Goal: Information Seeking & Learning: Learn about a topic

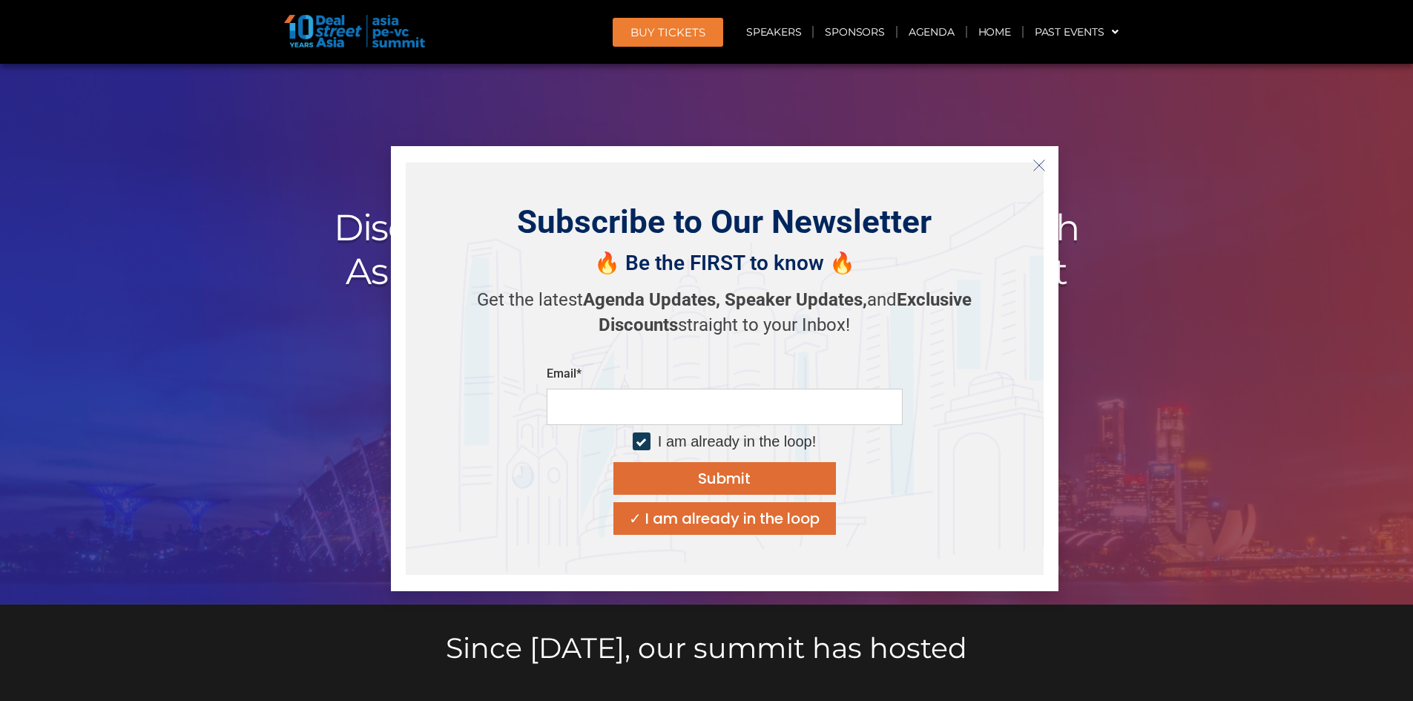
click at [1035, 169] on icon "Close" at bounding box center [1039, 165] width 13 height 13
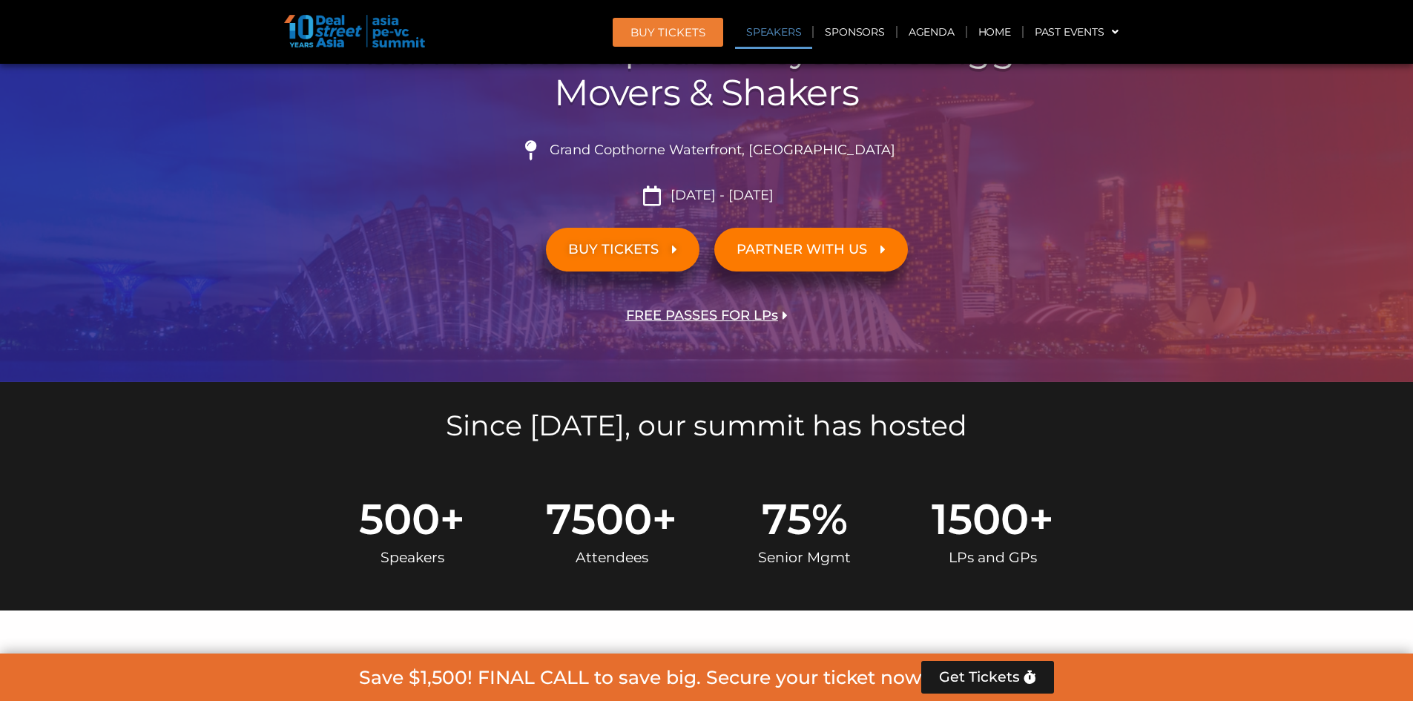
click at [783, 36] on link "Speakers" at bounding box center [773, 32] width 77 height 34
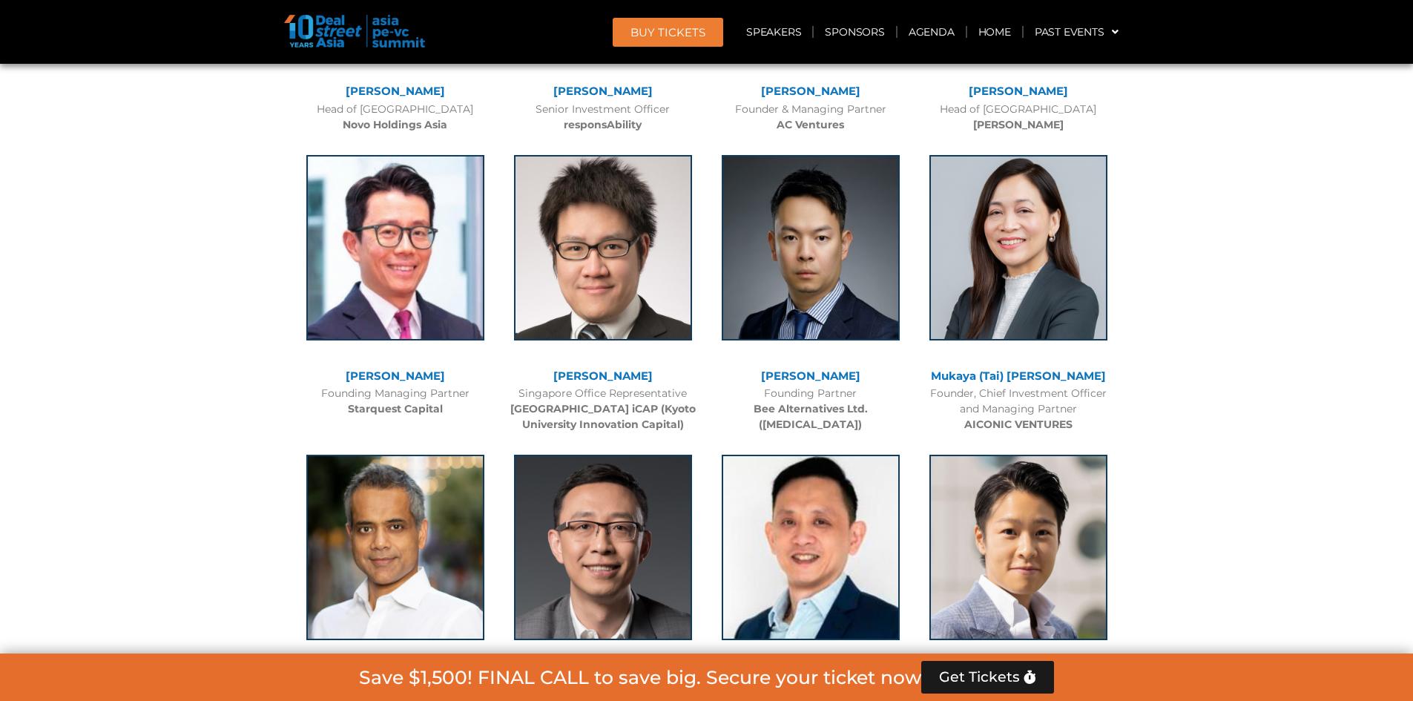
scroll to position [6062, 0]
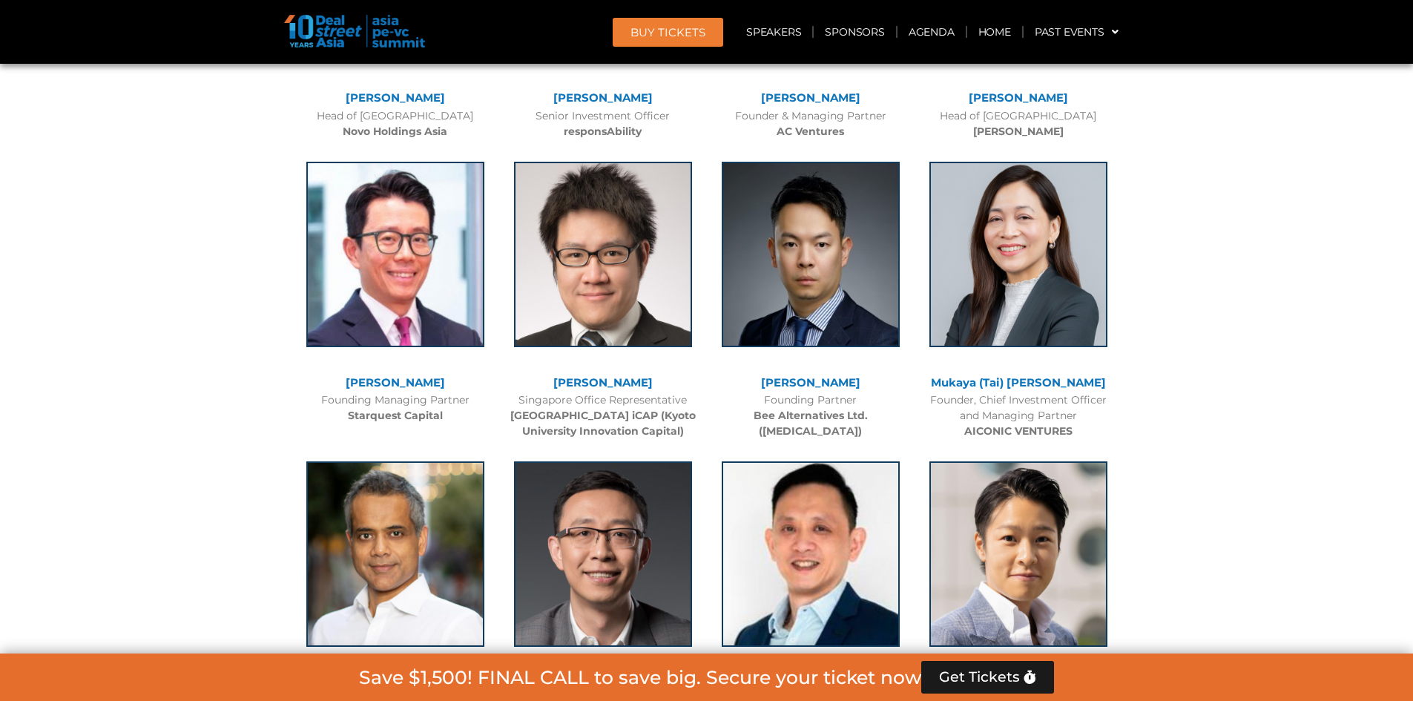
click at [806, 375] on link "[PERSON_NAME]" at bounding box center [810, 382] width 99 height 14
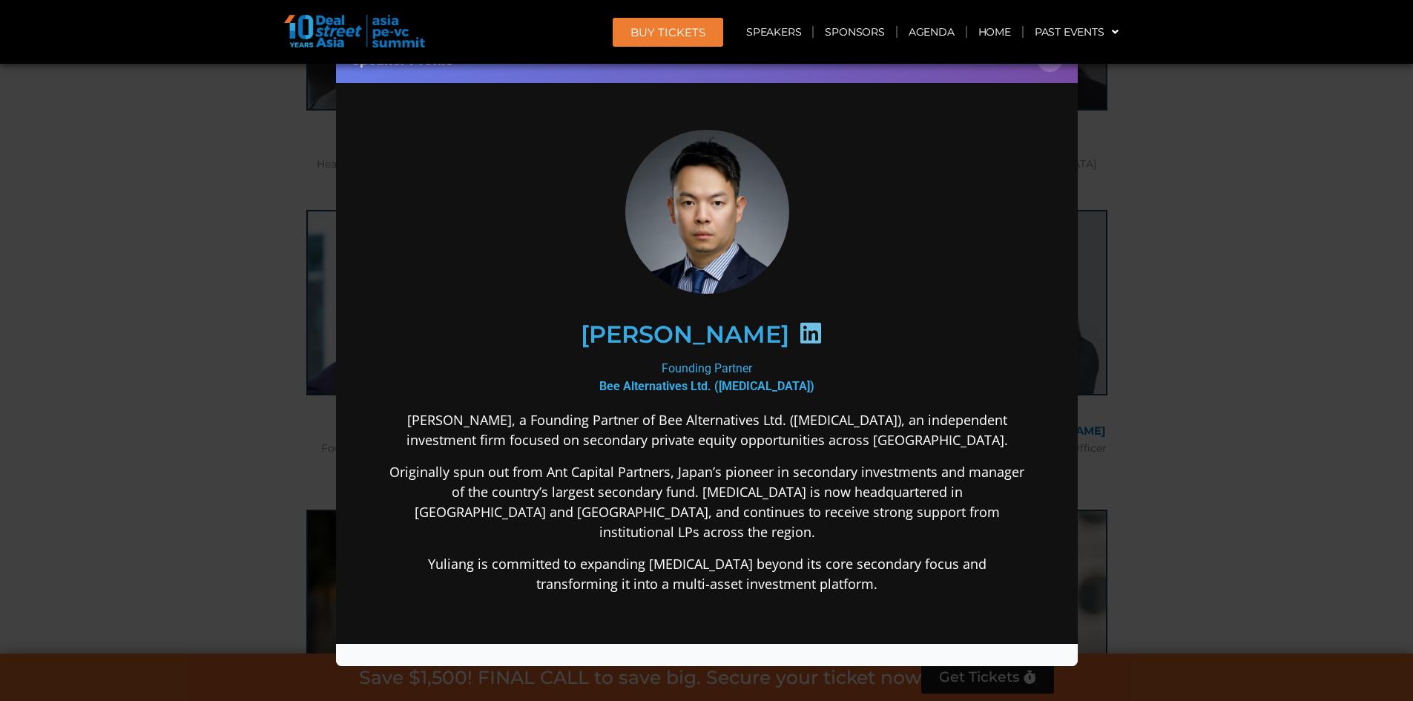
scroll to position [5987, 0]
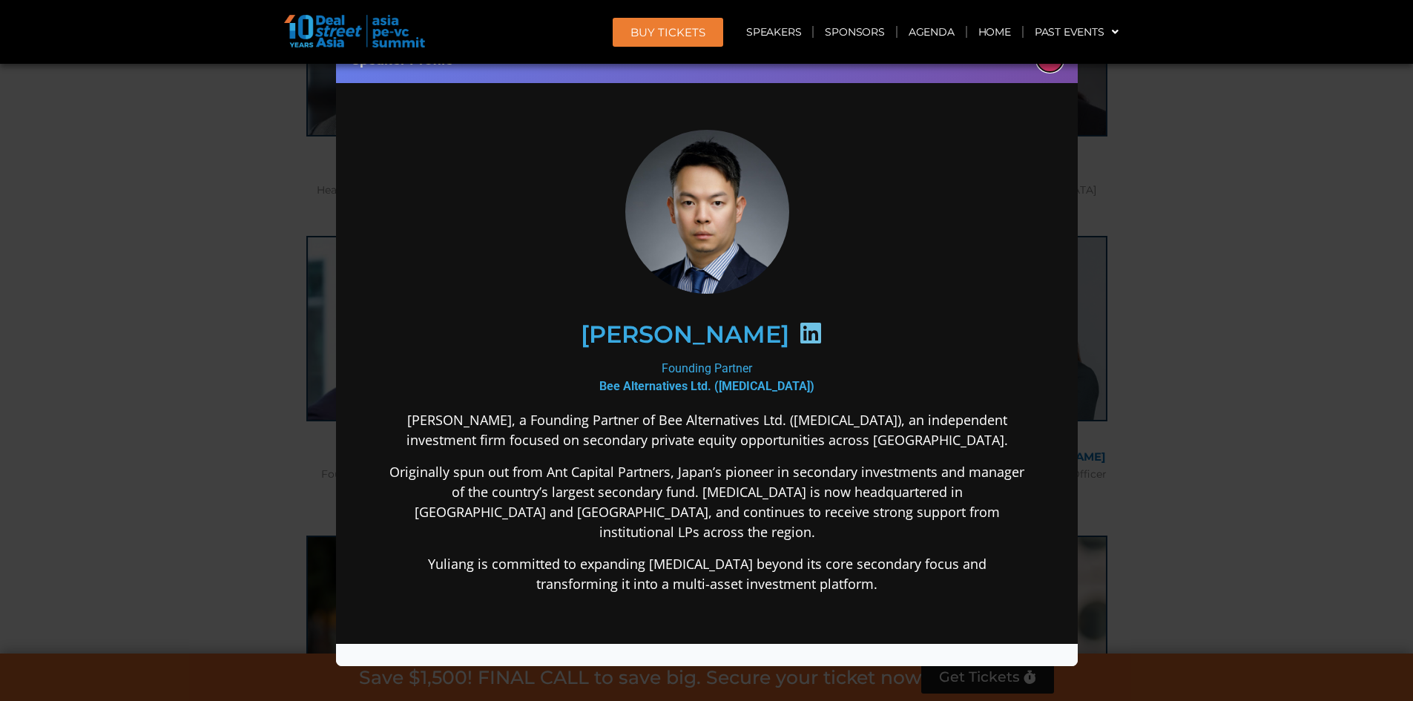
click at [1053, 66] on button "×" at bounding box center [1050, 59] width 26 height 26
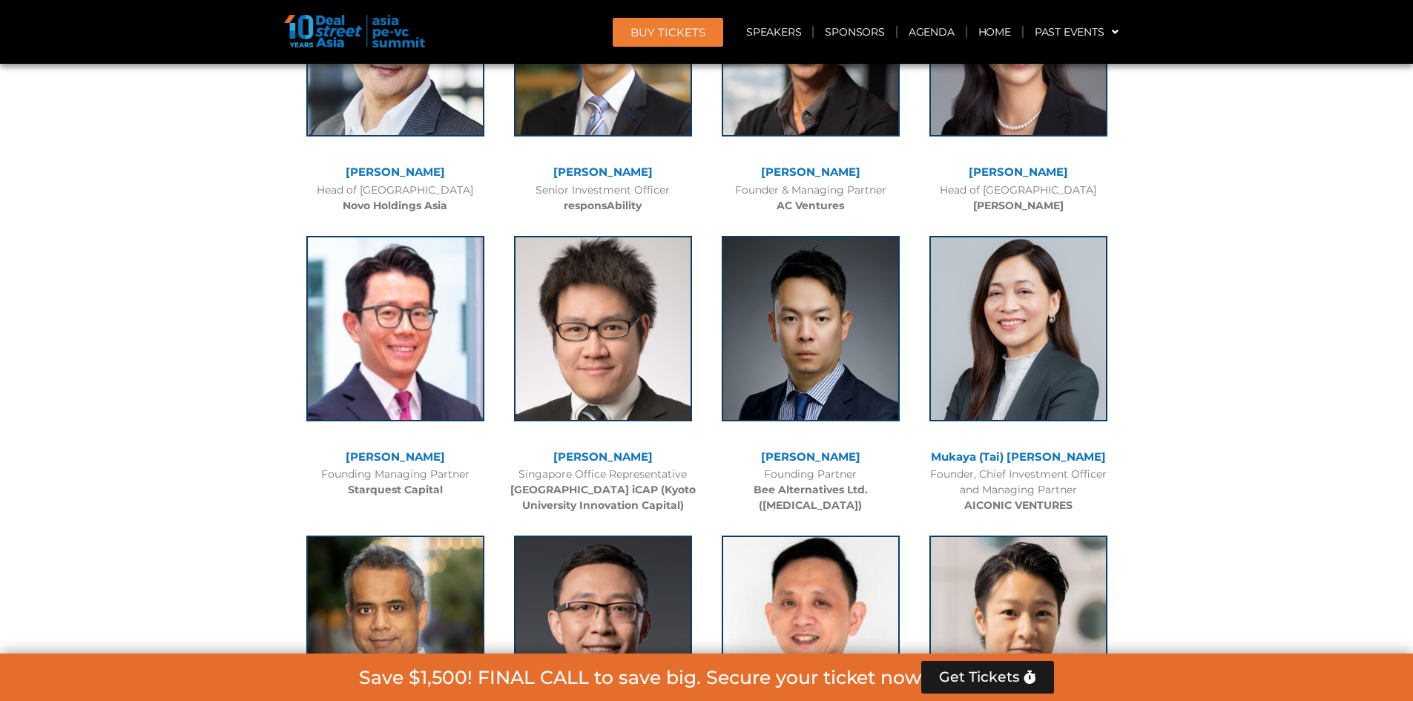
click at [1023, 450] on link "Mukaya (Tai) [PERSON_NAME]" at bounding box center [1018, 457] width 175 height 14
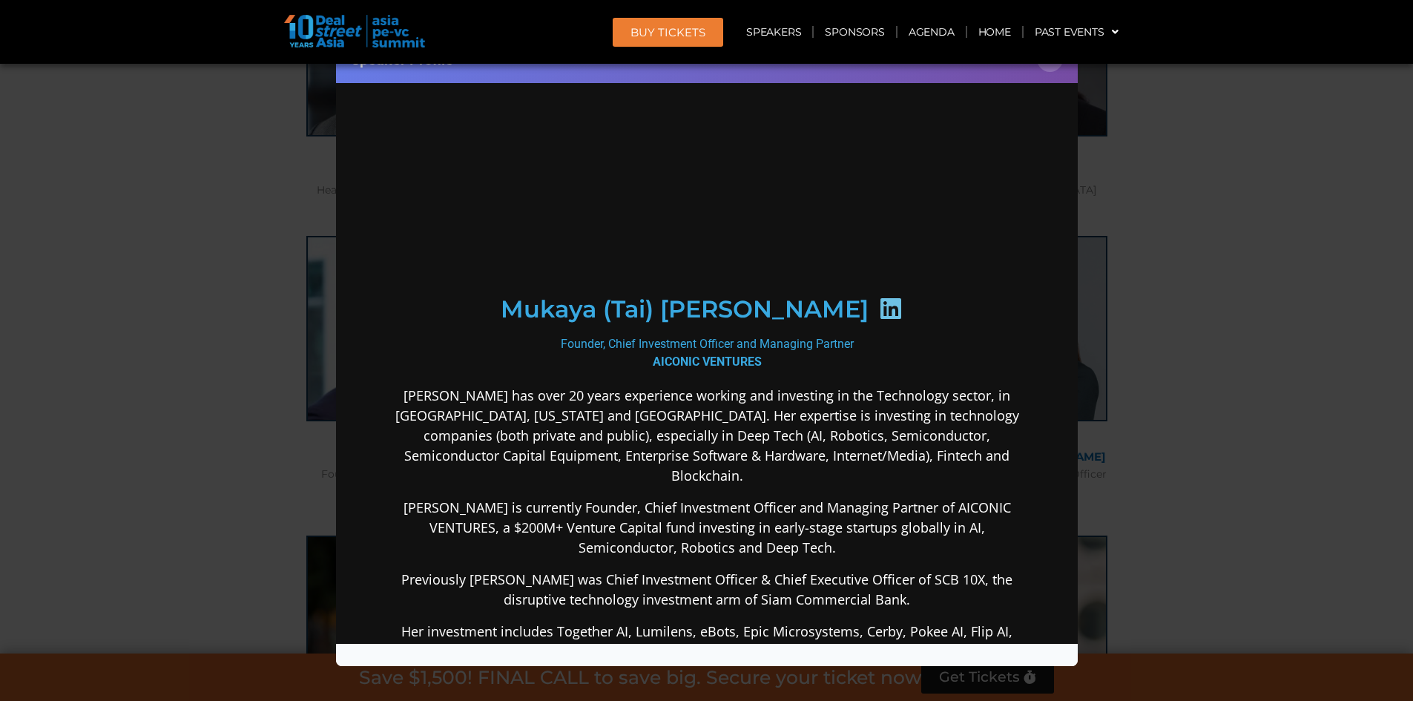
scroll to position [0, 0]
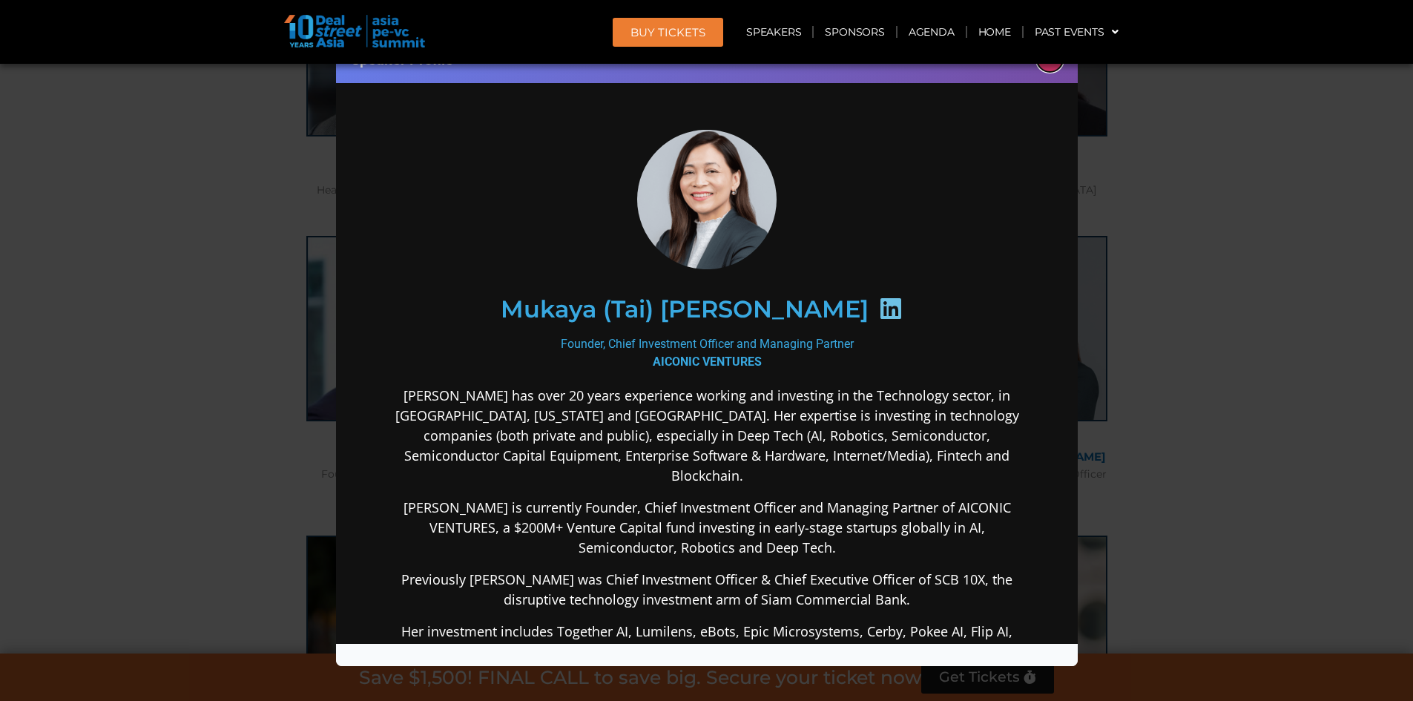
click at [1047, 69] on button "×" at bounding box center [1050, 59] width 26 height 26
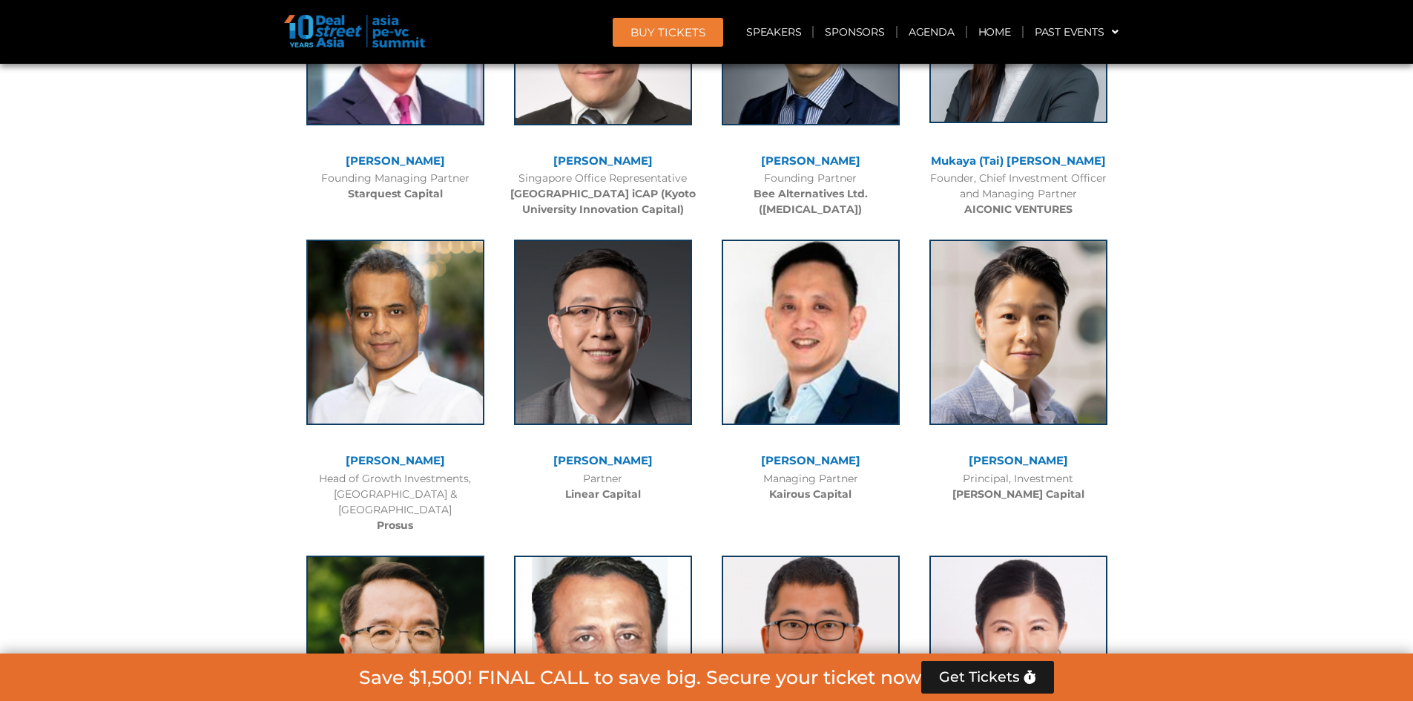
scroll to position [6284, 0]
click at [828, 452] on link "[PERSON_NAME]" at bounding box center [810, 459] width 99 height 14
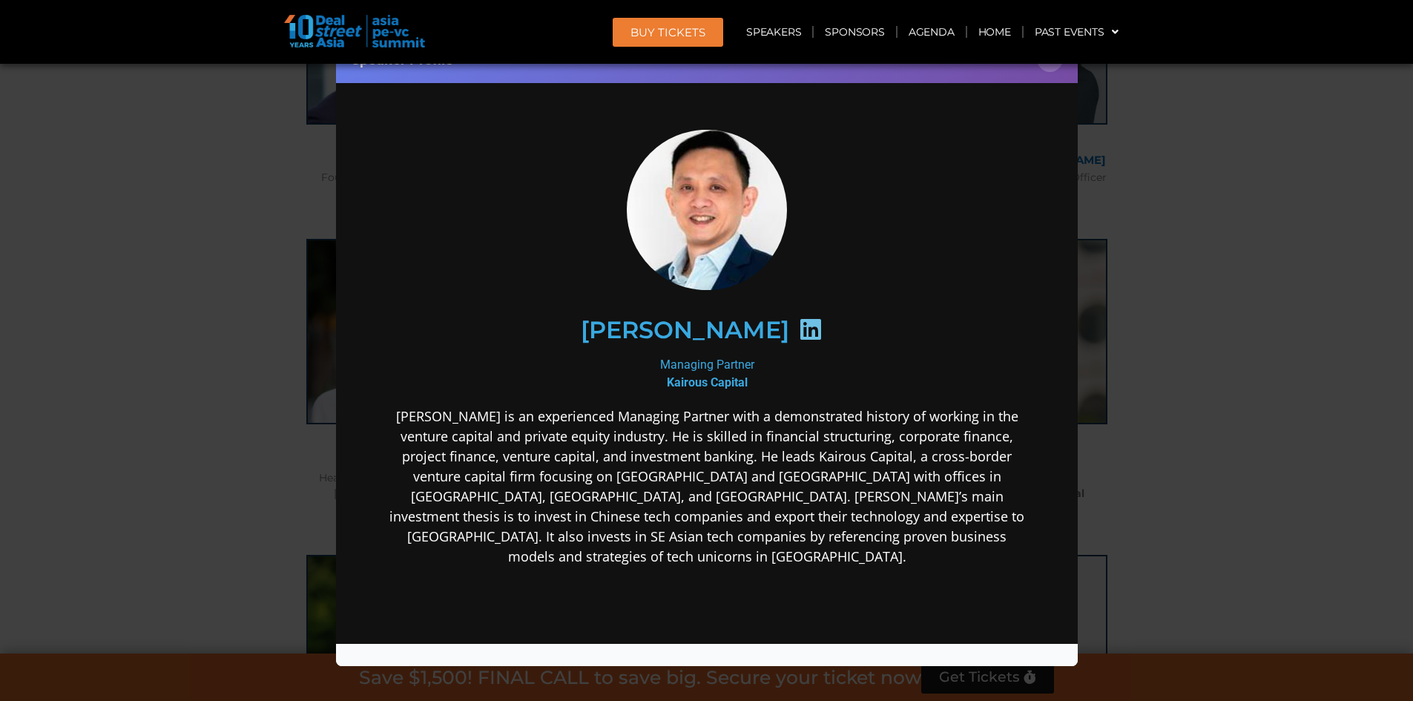
scroll to position [0, 0]
click at [1049, 65] on button "×" at bounding box center [1050, 59] width 26 height 26
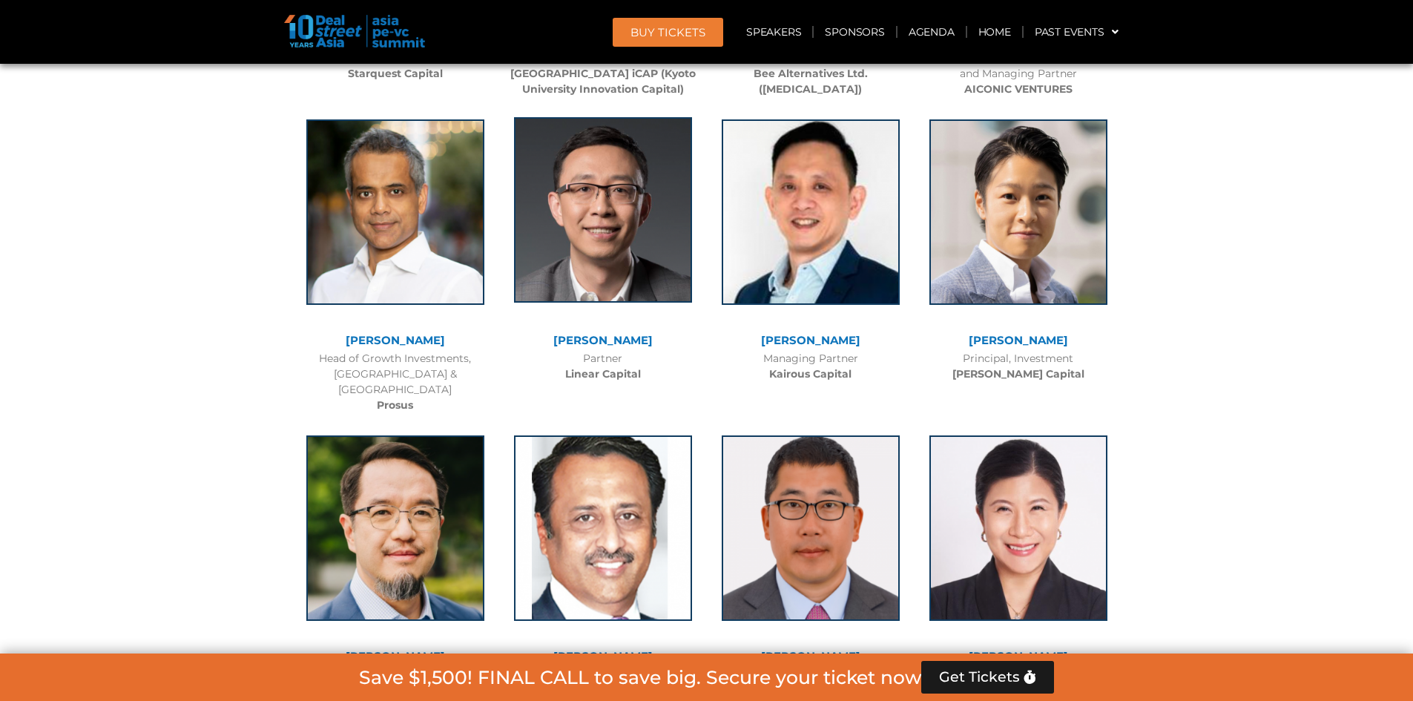
scroll to position [6432, 0]
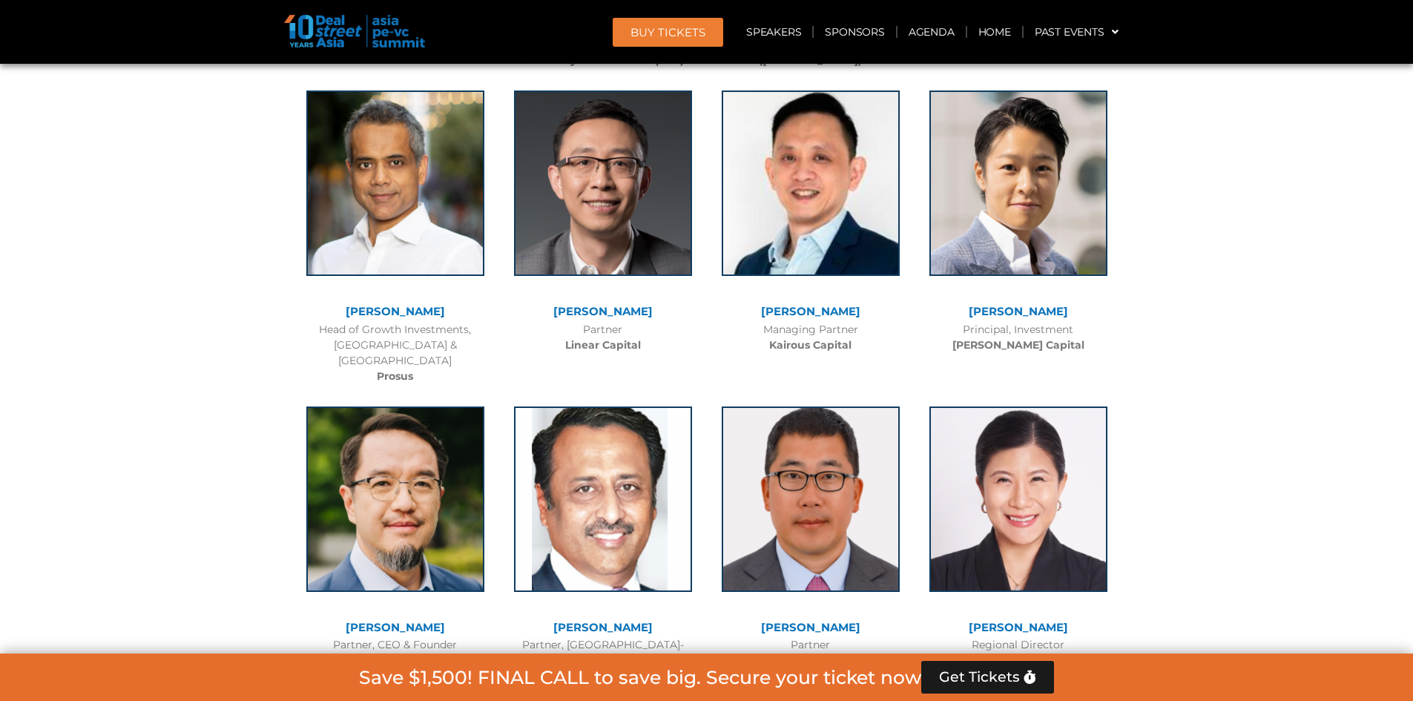
click at [613, 304] on link "[PERSON_NAME]" at bounding box center [602, 311] width 99 height 14
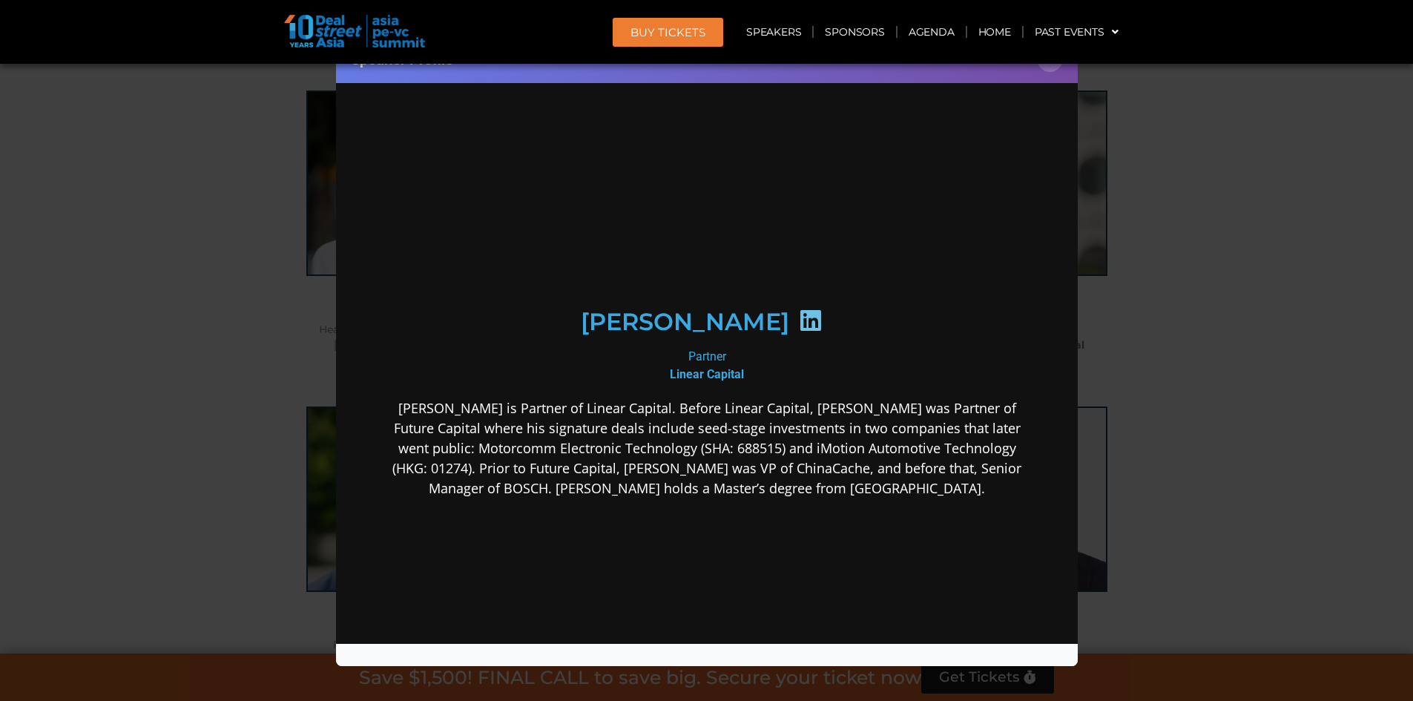
scroll to position [0, 0]
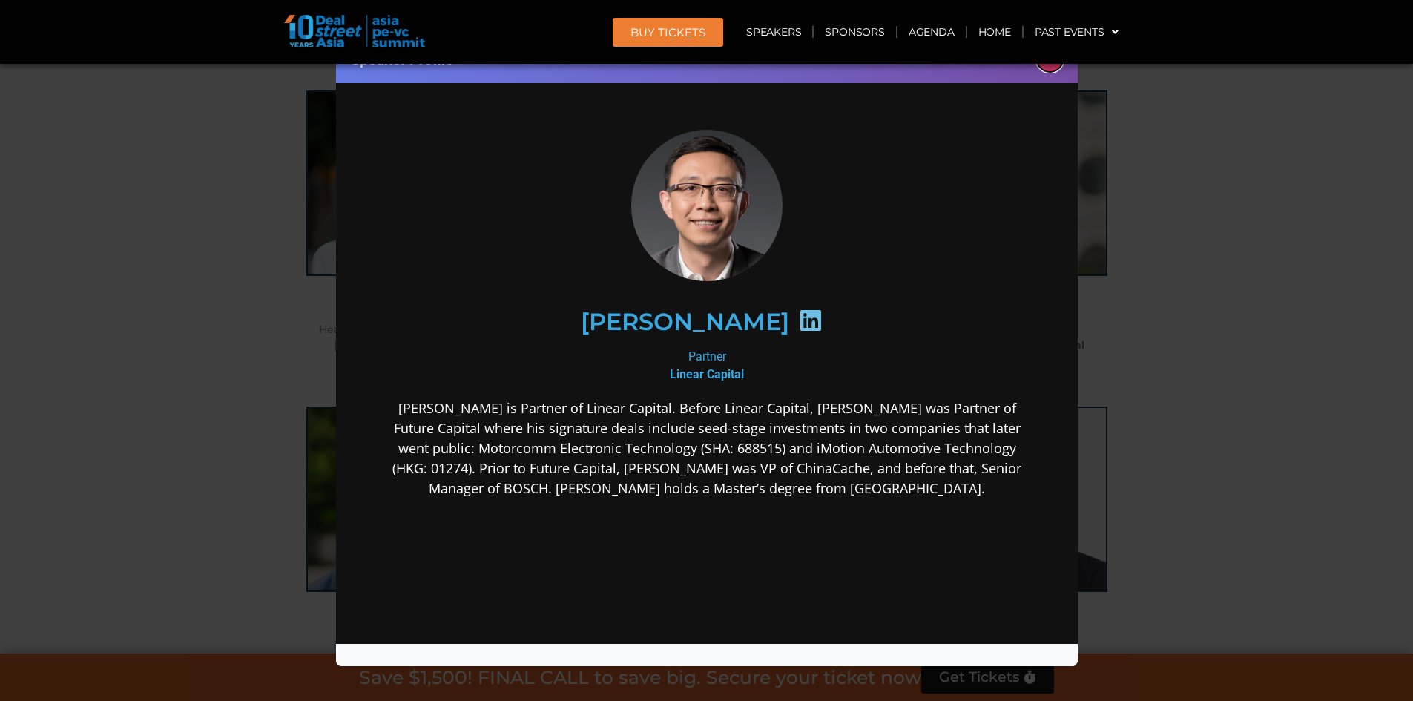
click at [1051, 65] on button "×" at bounding box center [1050, 59] width 26 height 26
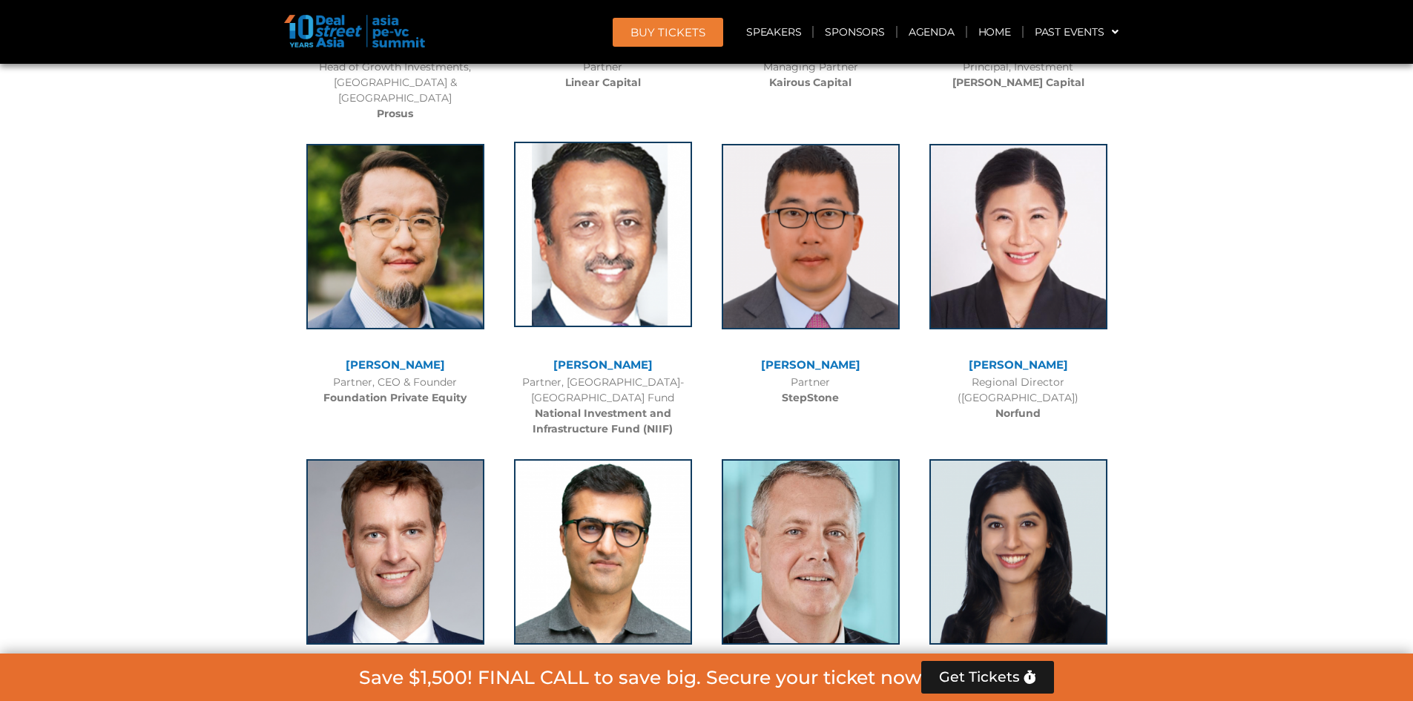
scroll to position [6729, 0]
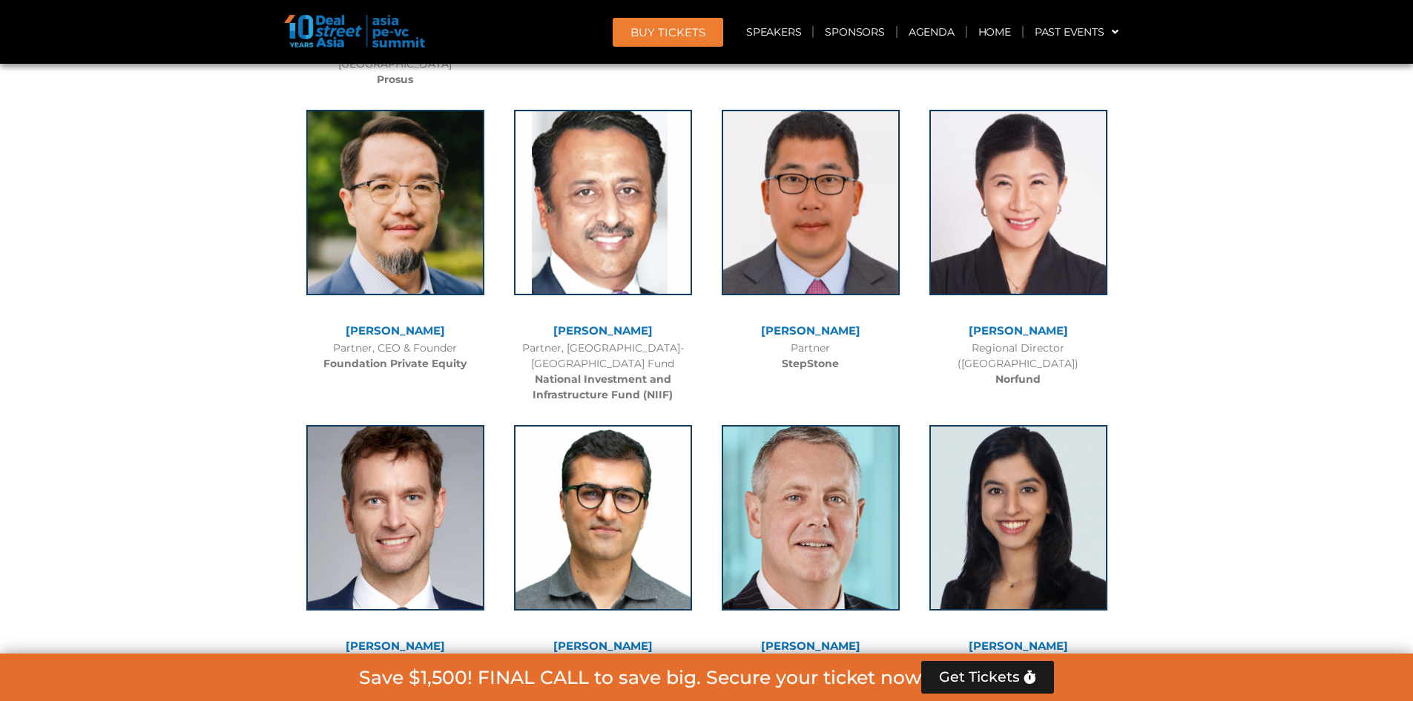
click at [1026, 323] on link "[PERSON_NAME]" at bounding box center [1018, 330] width 99 height 14
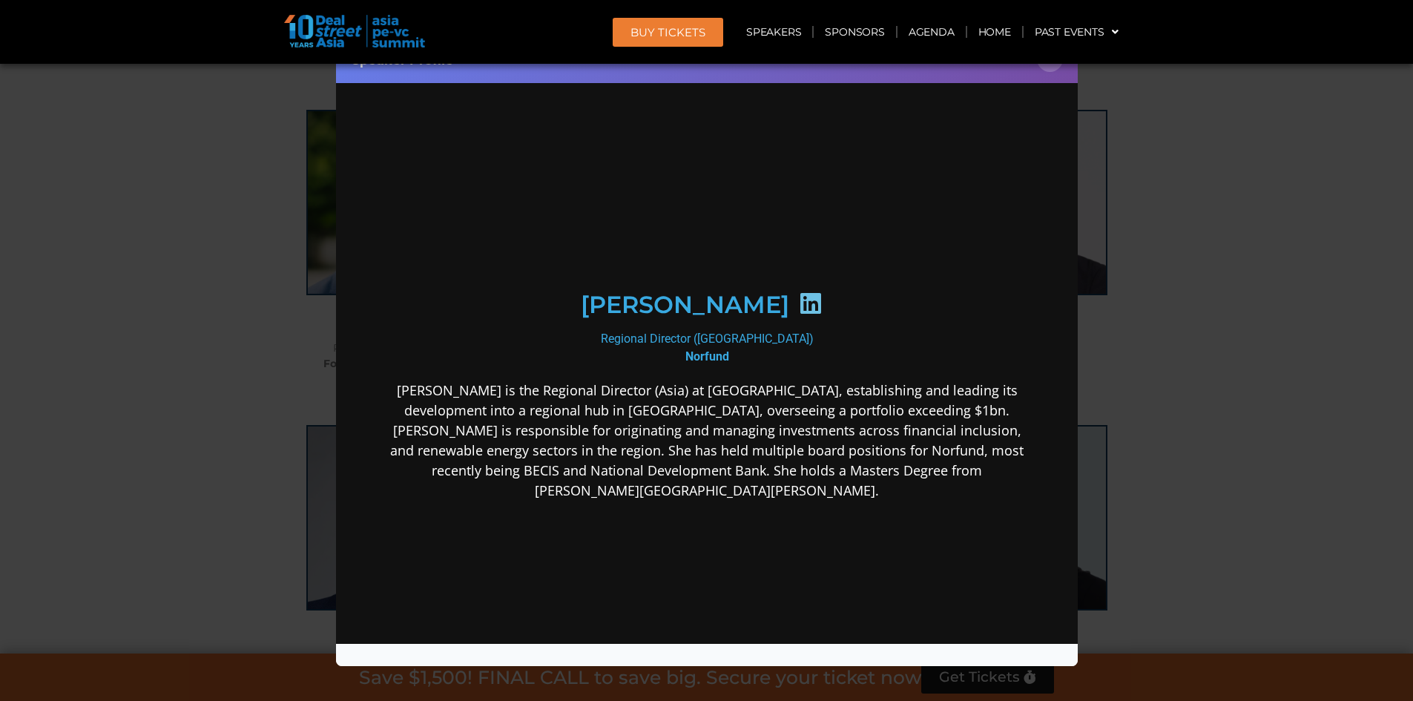
scroll to position [0, 0]
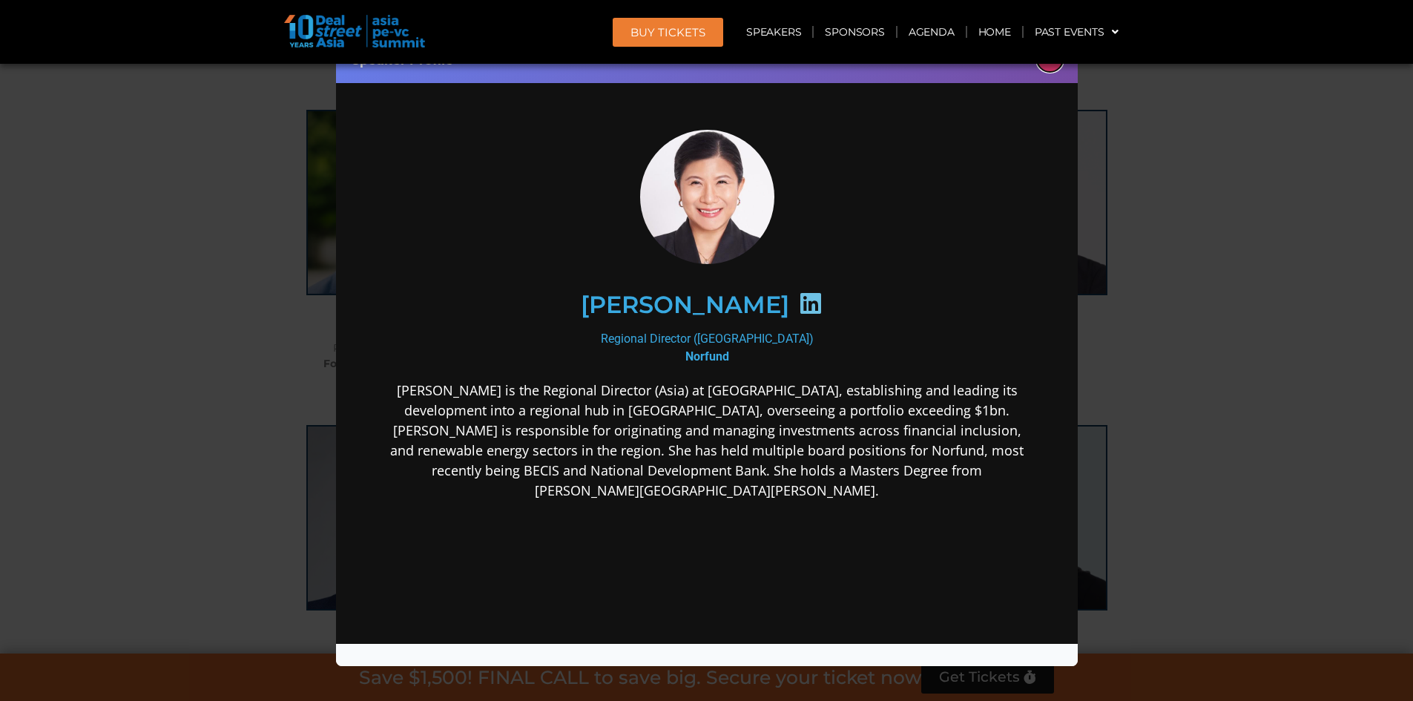
click at [1050, 68] on button "×" at bounding box center [1050, 59] width 26 height 26
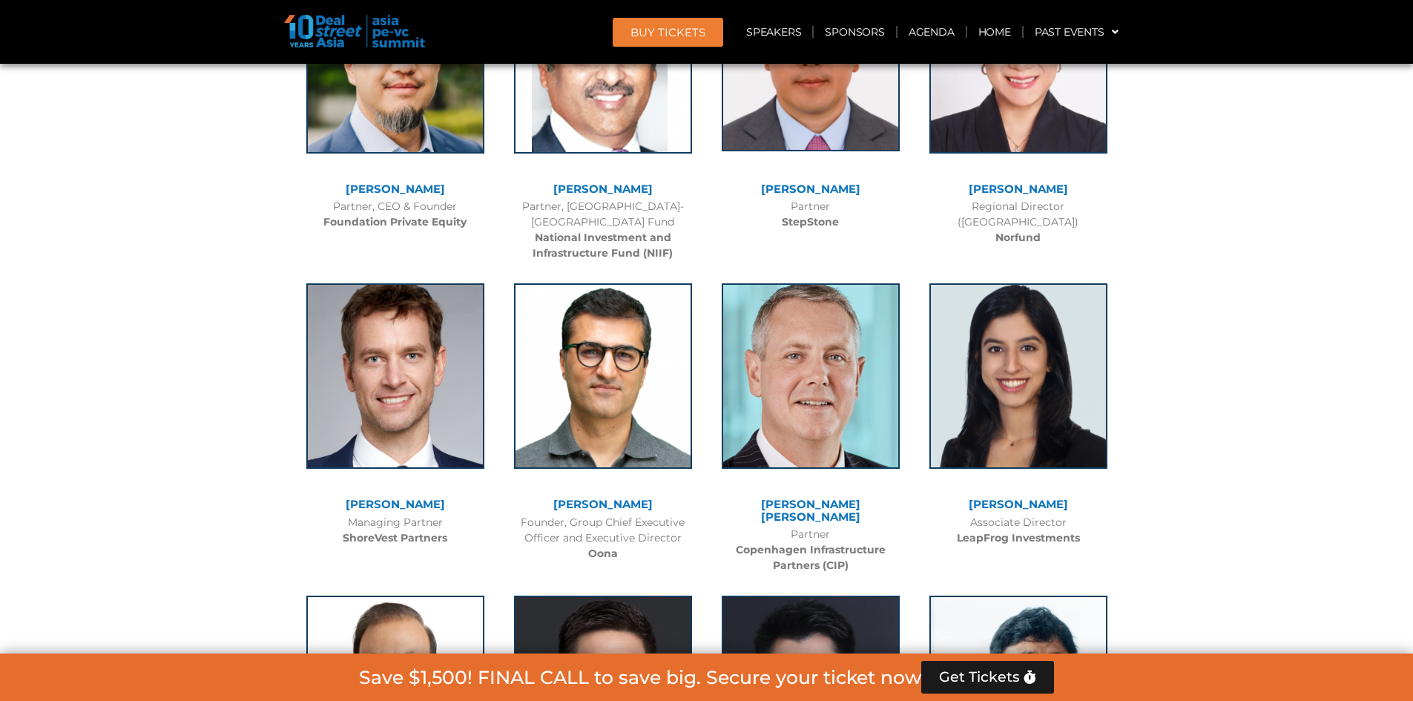
scroll to position [6878, 0]
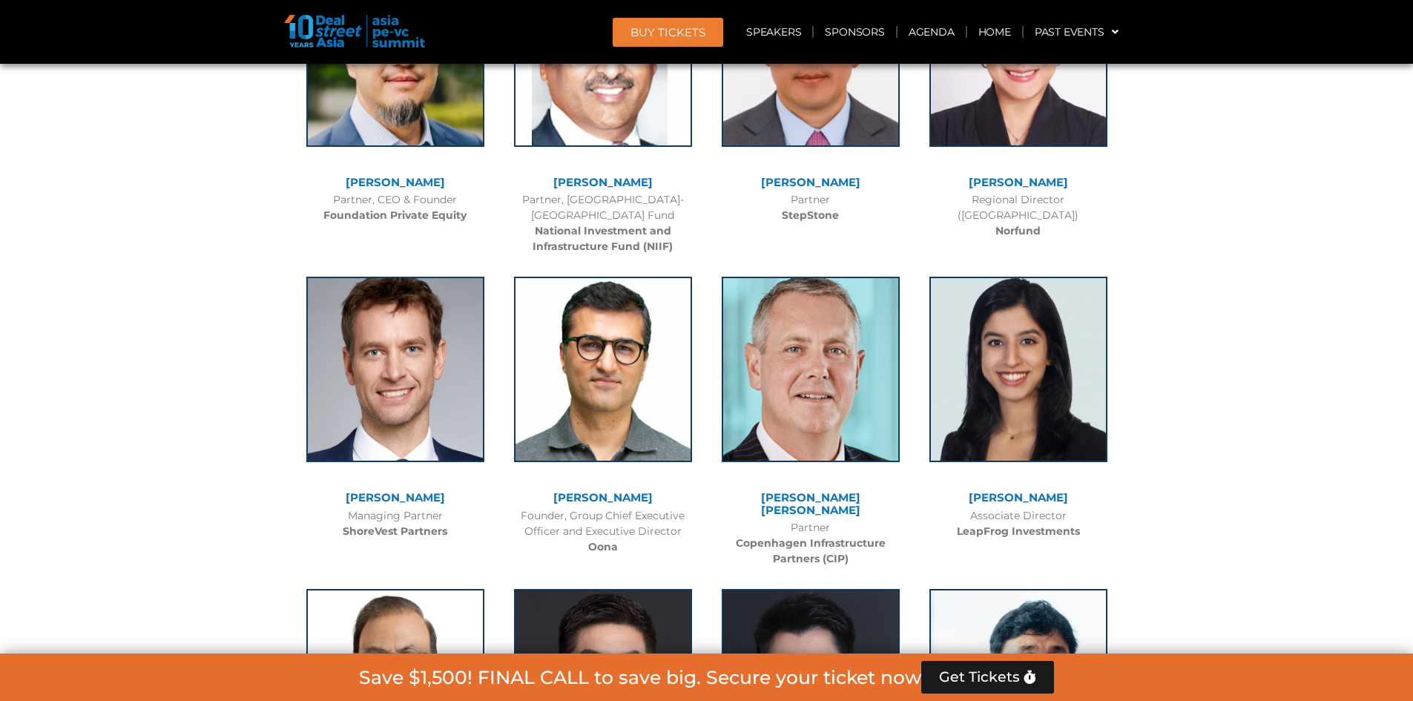
click at [386, 490] on link "[PERSON_NAME]" at bounding box center [395, 497] width 99 height 14
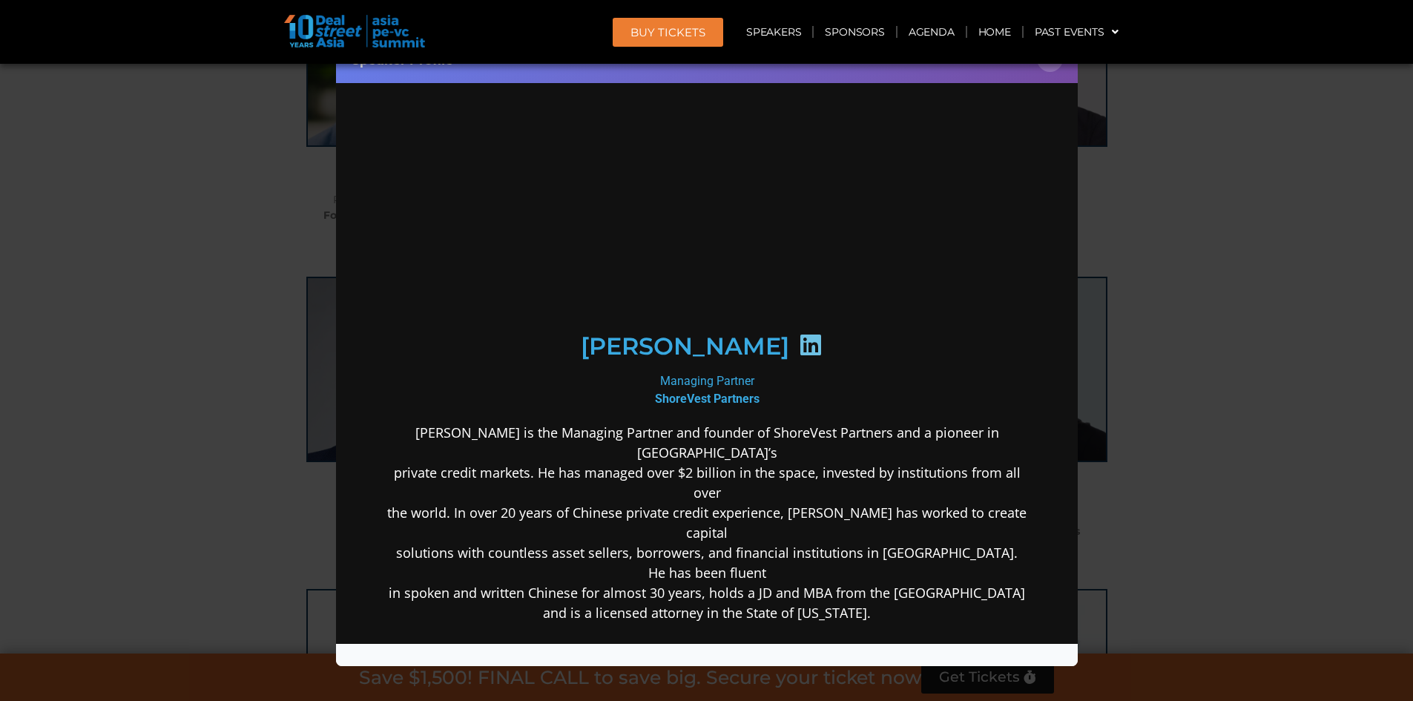
scroll to position [0, 0]
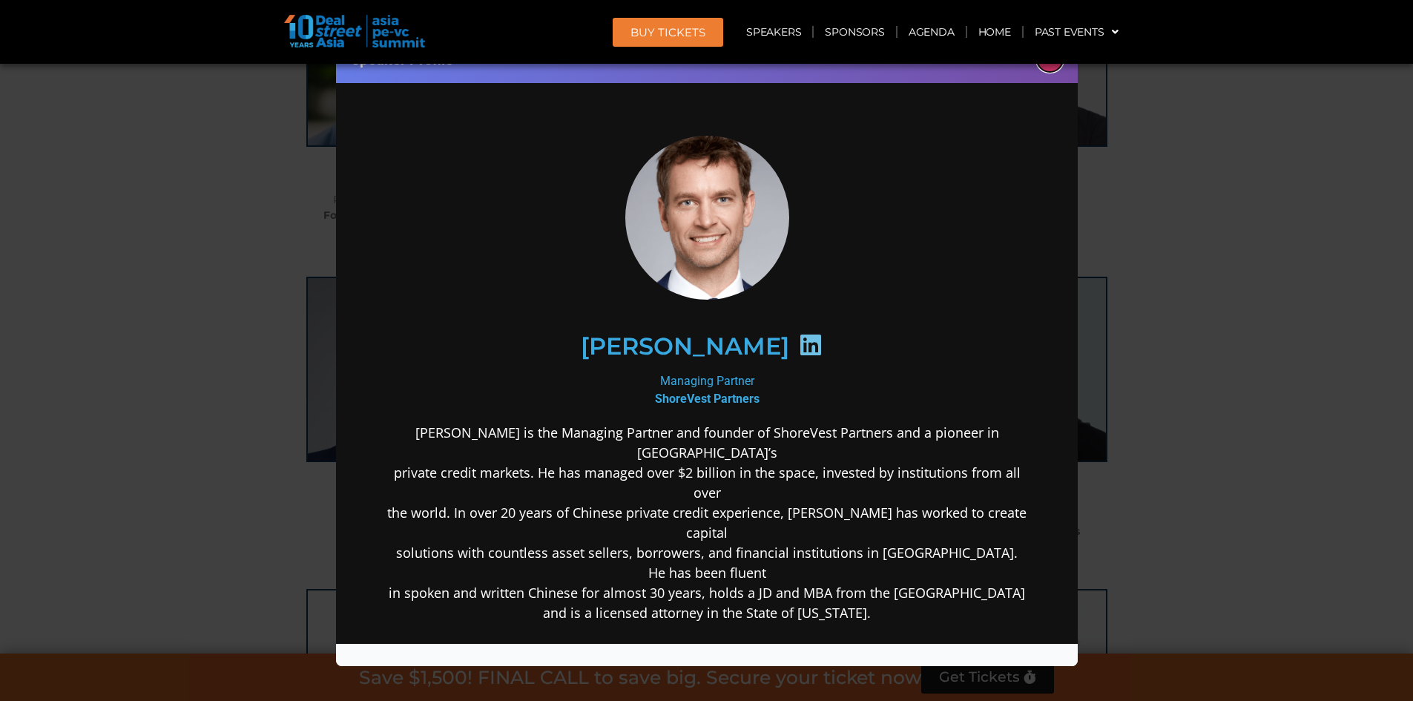
click at [1048, 67] on button "×" at bounding box center [1050, 59] width 26 height 26
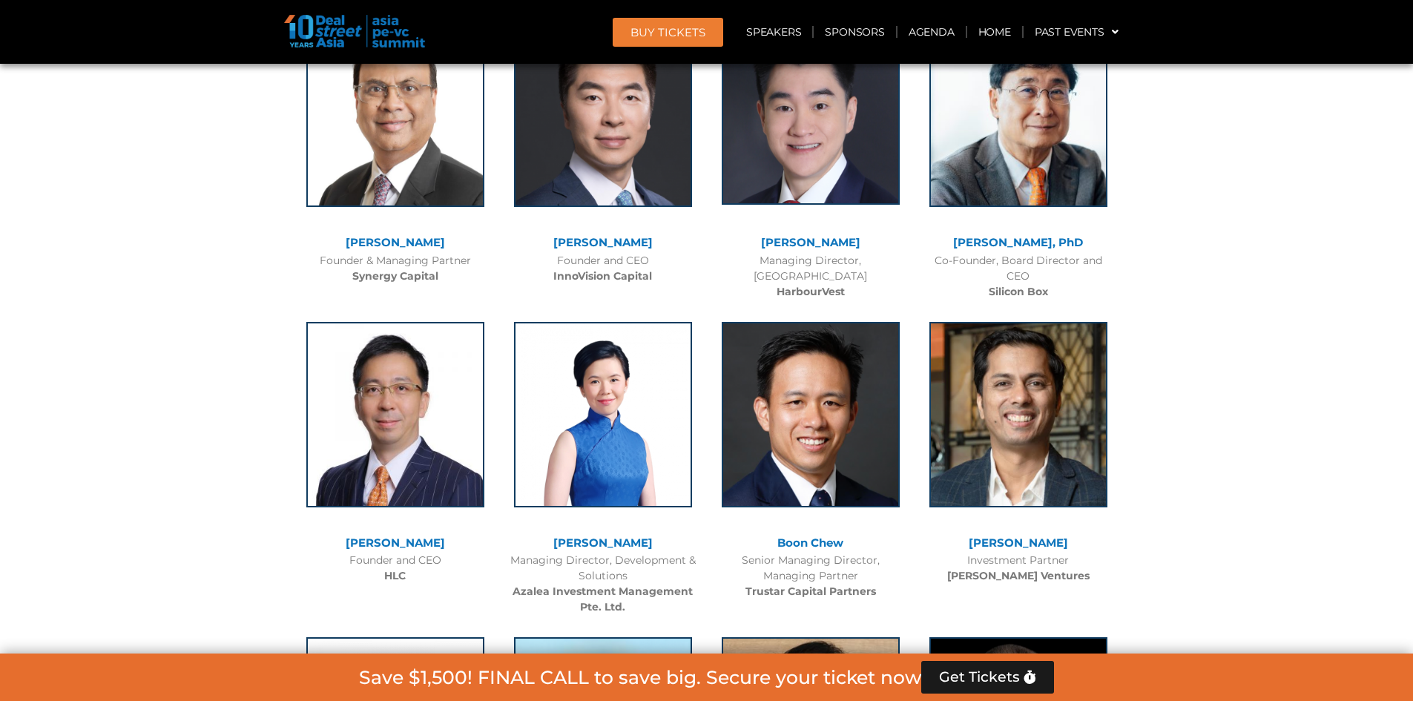
scroll to position [7471, 0]
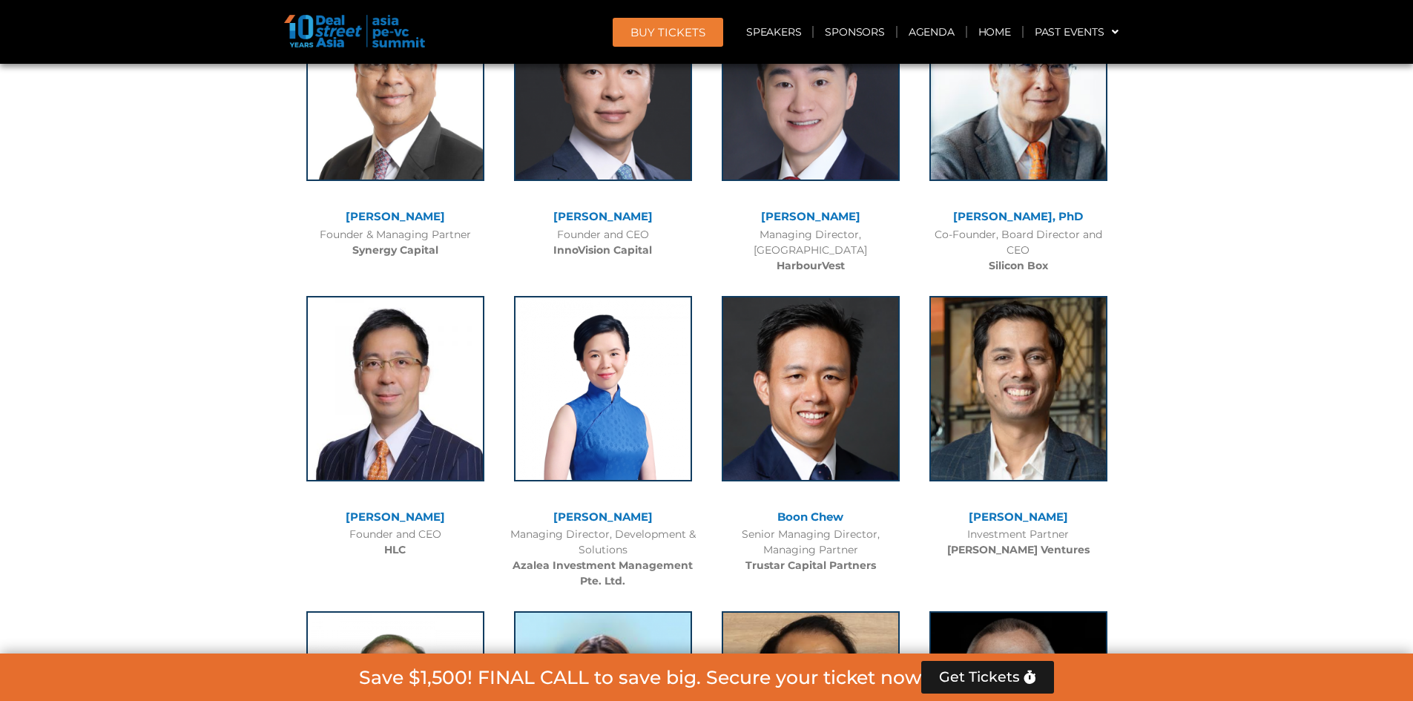
click at [605, 510] on link "[PERSON_NAME]" at bounding box center [602, 517] width 99 height 14
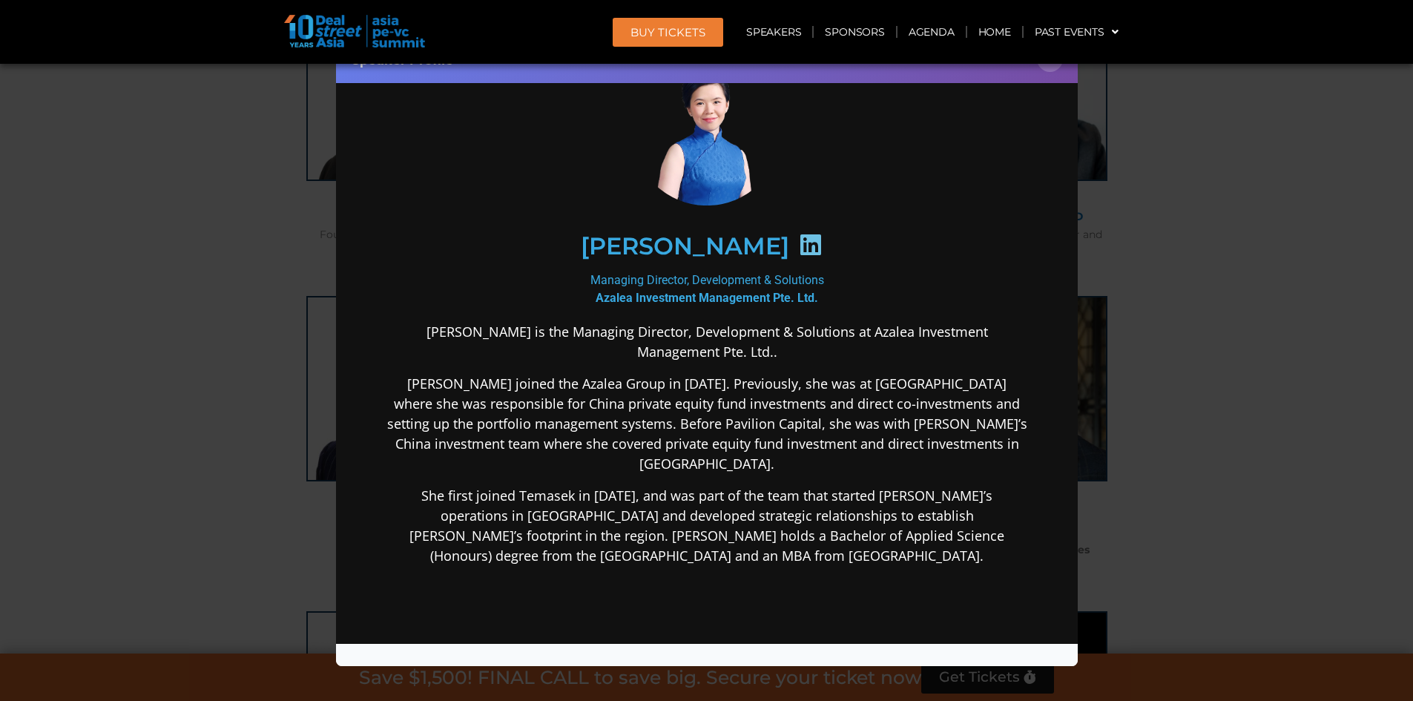
scroll to position [0, 0]
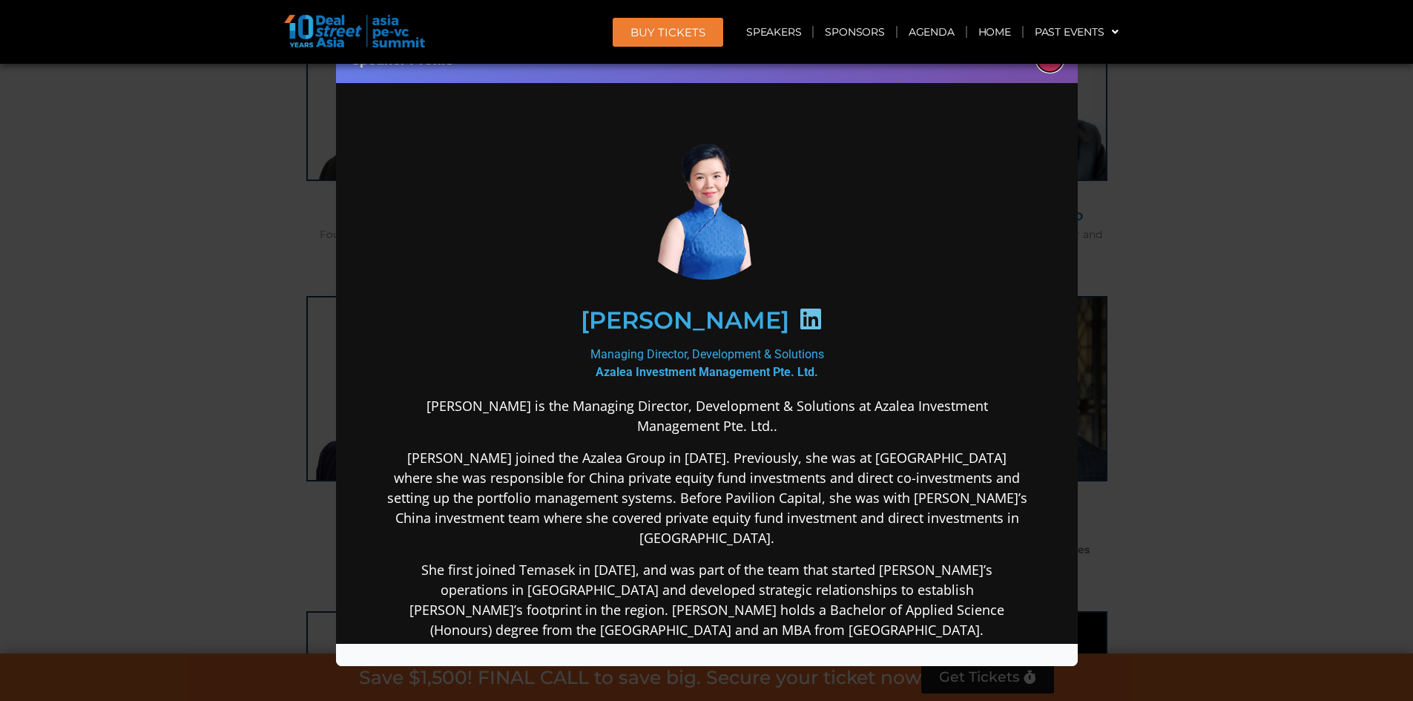
click at [1047, 67] on button "×" at bounding box center [1050, 59] width 26 height 26
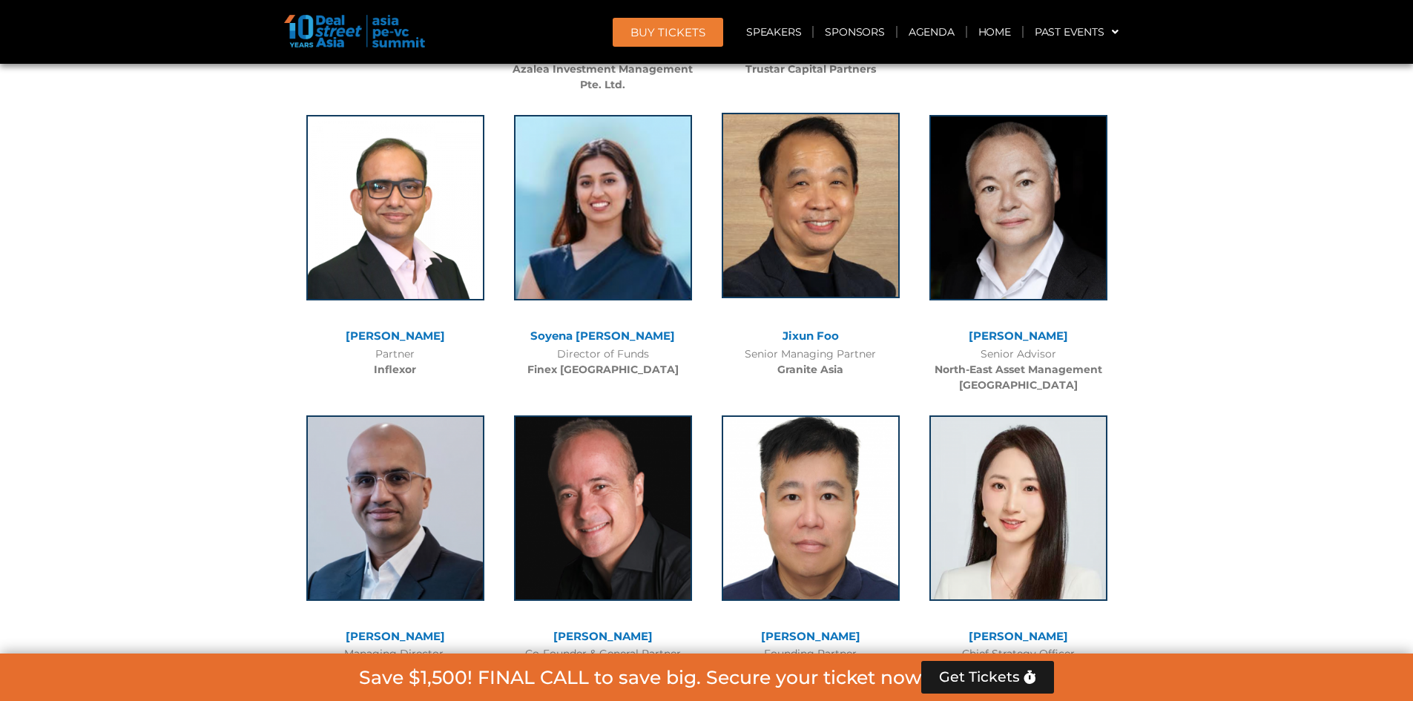
scroll to position [7990, 0]
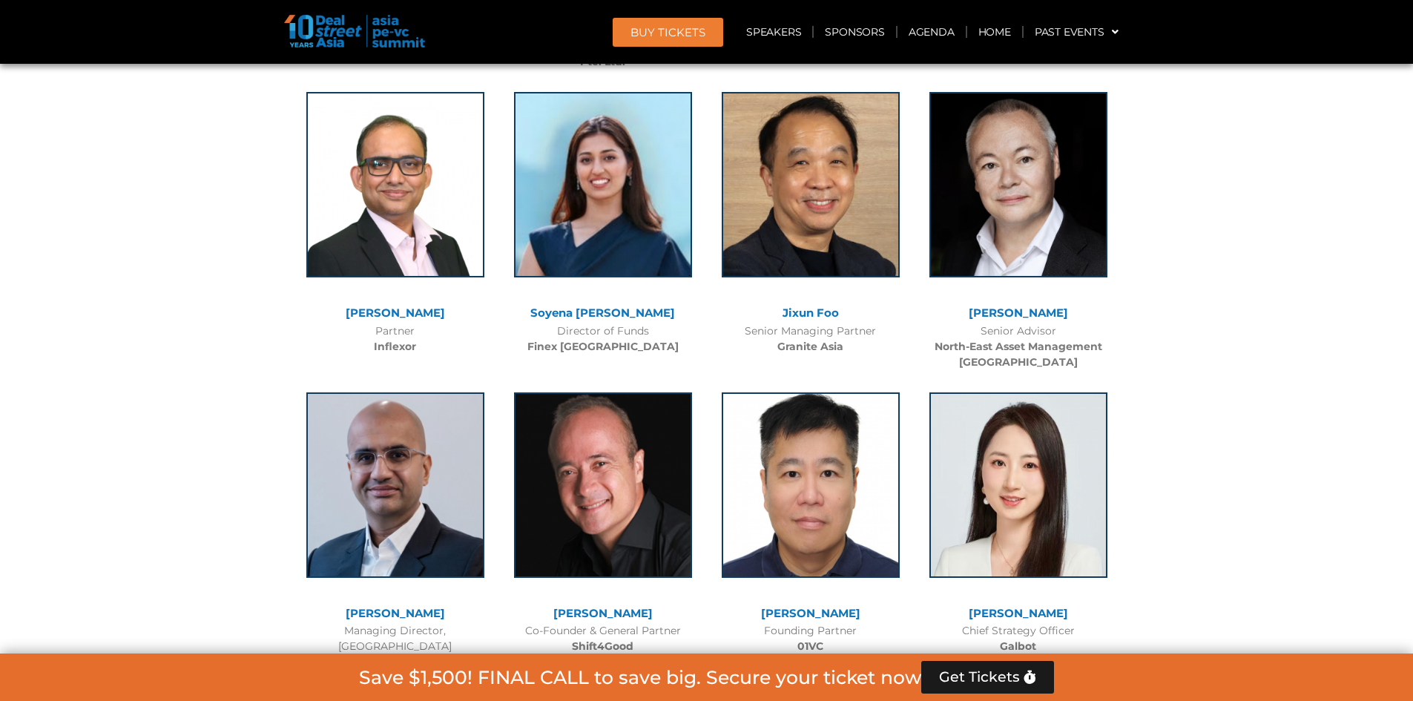
click at [1024, 306] on link "[PERSON_NAME]" at bounding box center [1018, 313] width 99 height 14
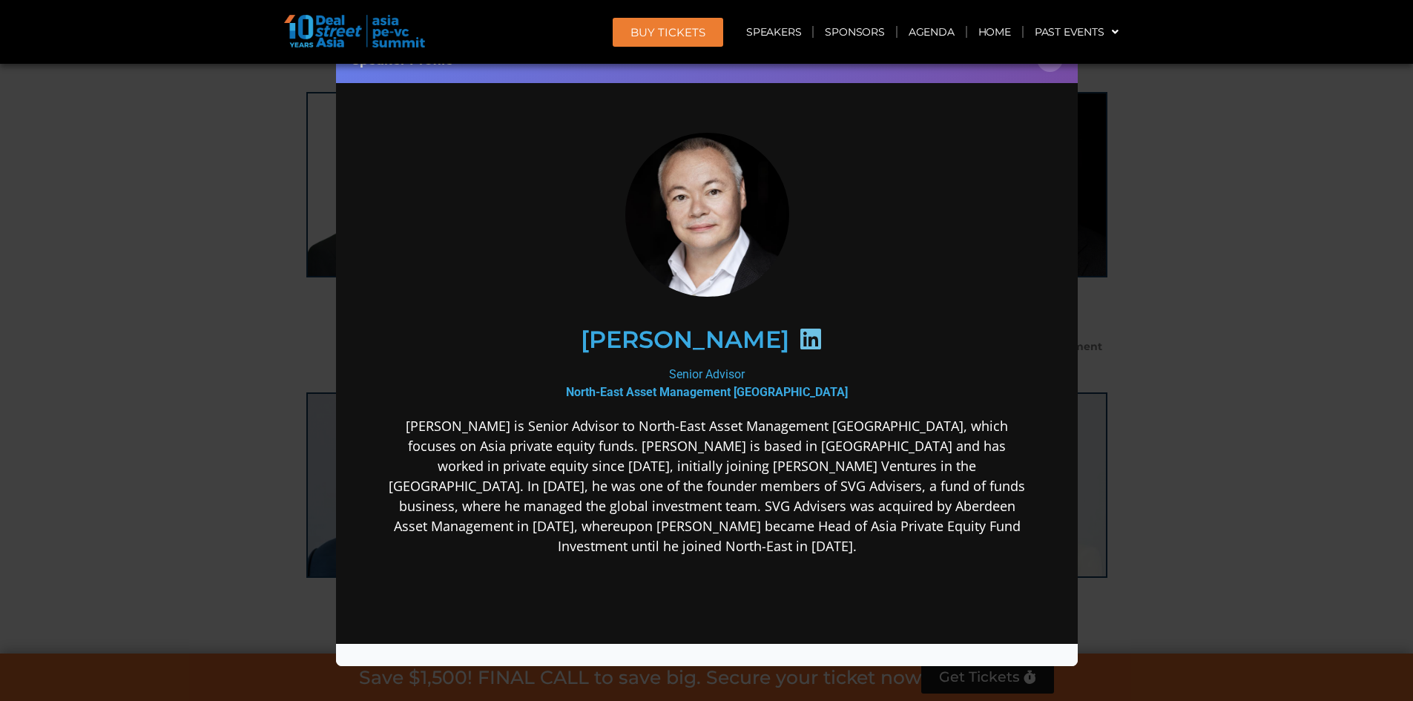
scroll to position [0, 0]
click at [1050, 64] on button "×" at bounding box center [1050, 59] width 26 height 26
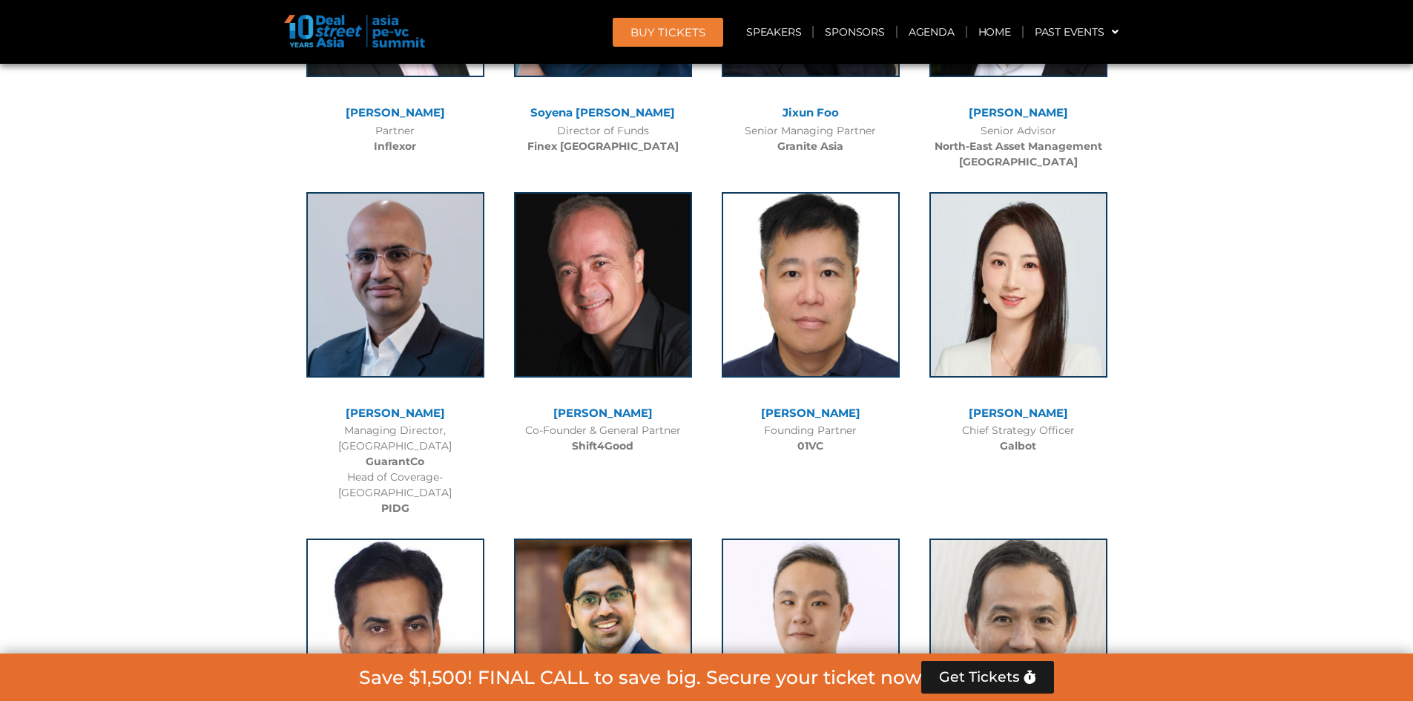
scroll to position [8213, 0]
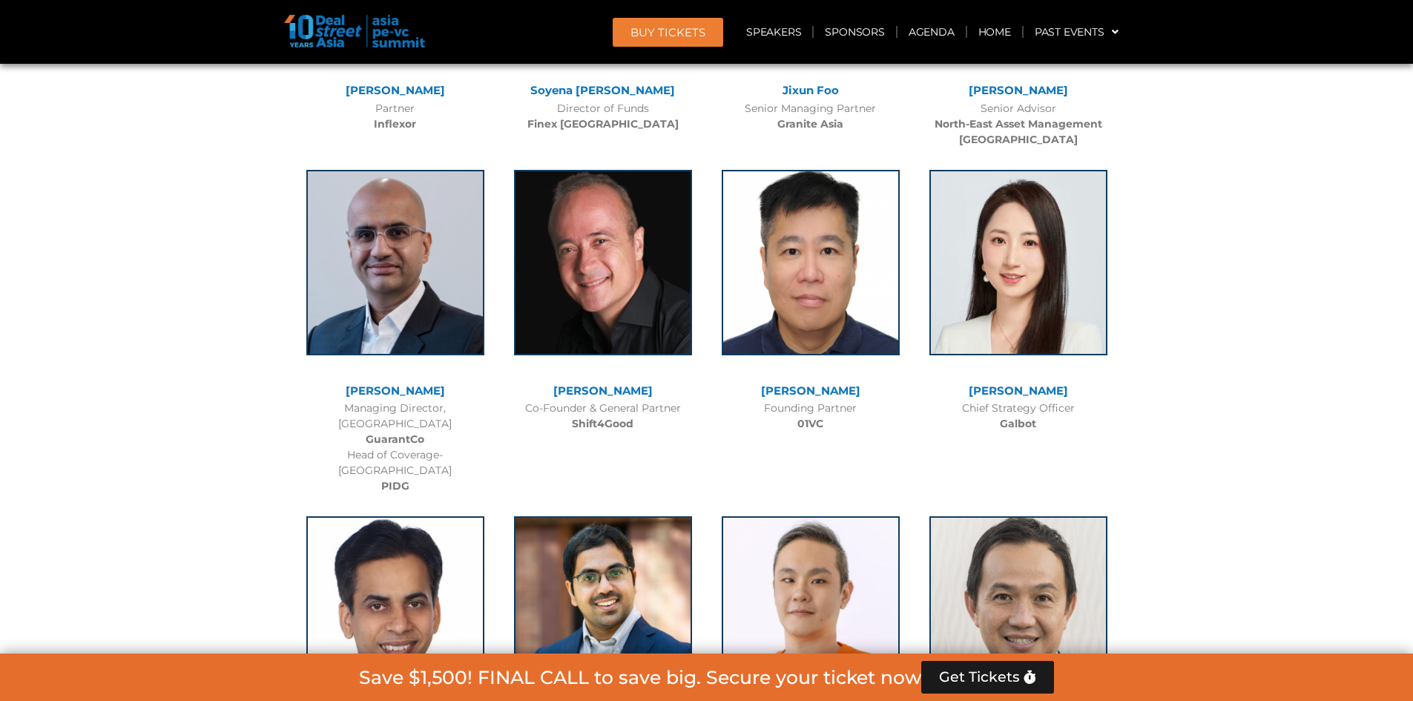
click at [421, 383] on link "[PERSON_NAME]" at bounding box center [395, 390] width 99 height 14
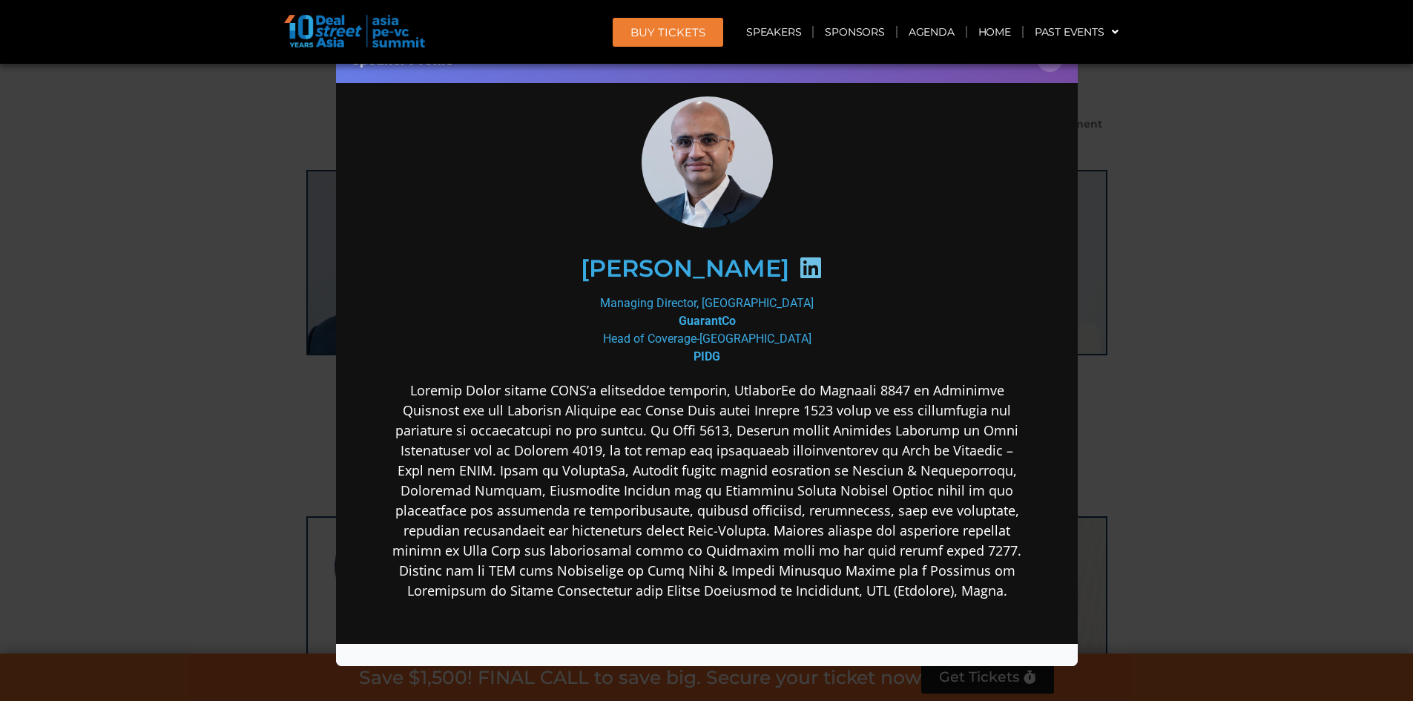
scroll to position [0, 0]
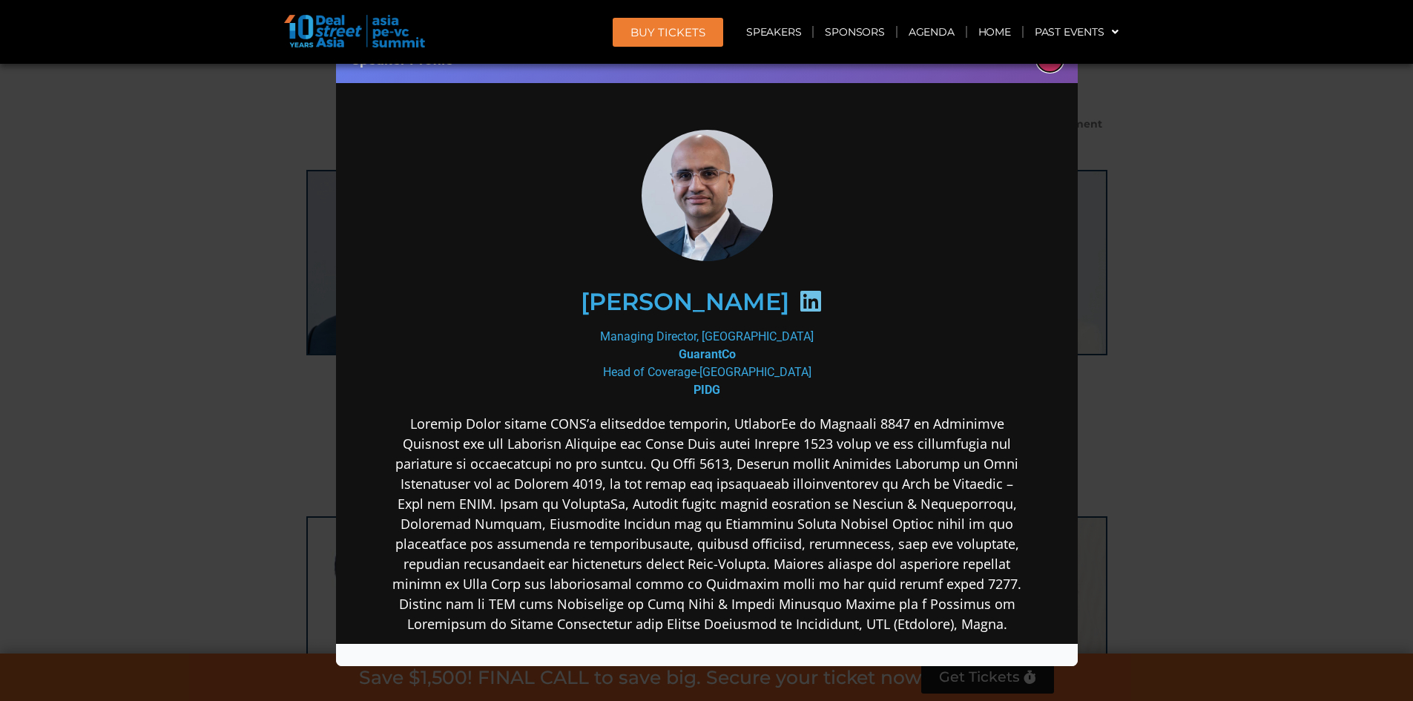
click at [1053, 64] on button "×" at bounding box center [1050, 59] width 26 height 26
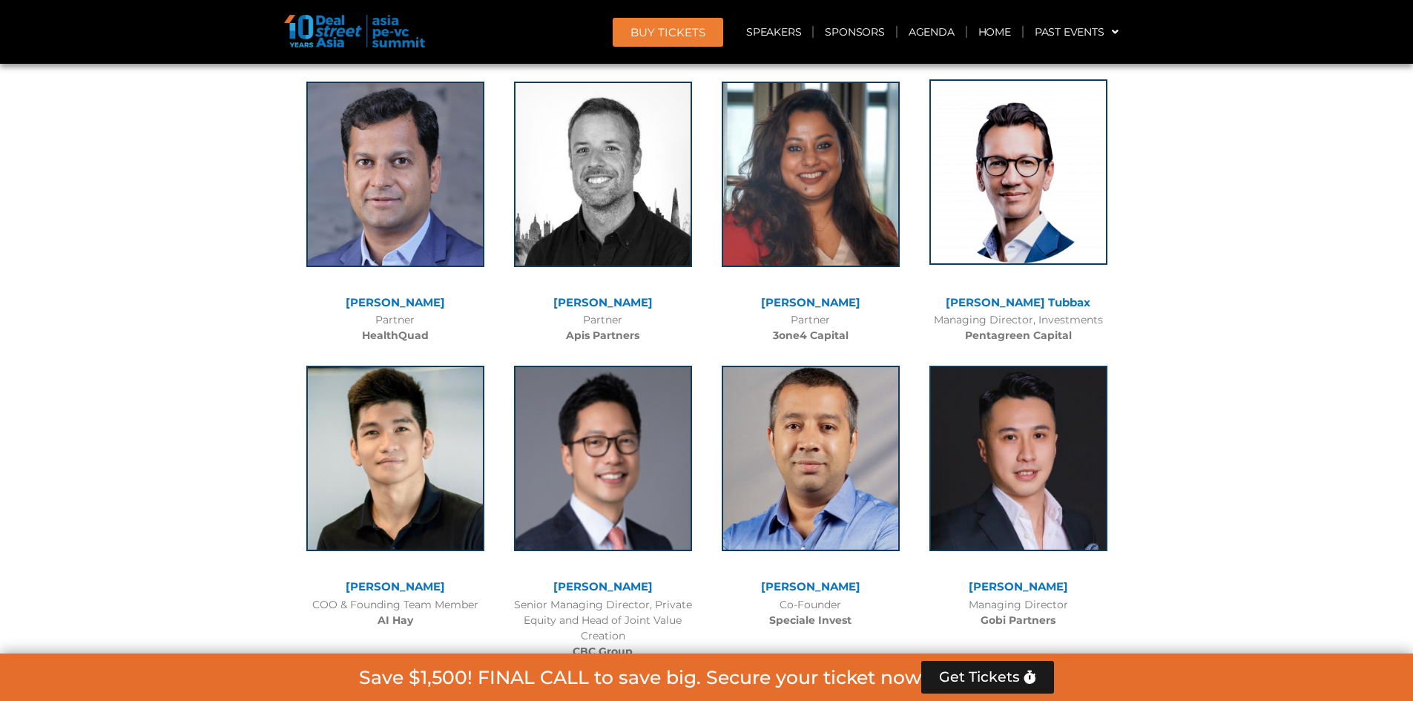
scroll to position [8954, 0]
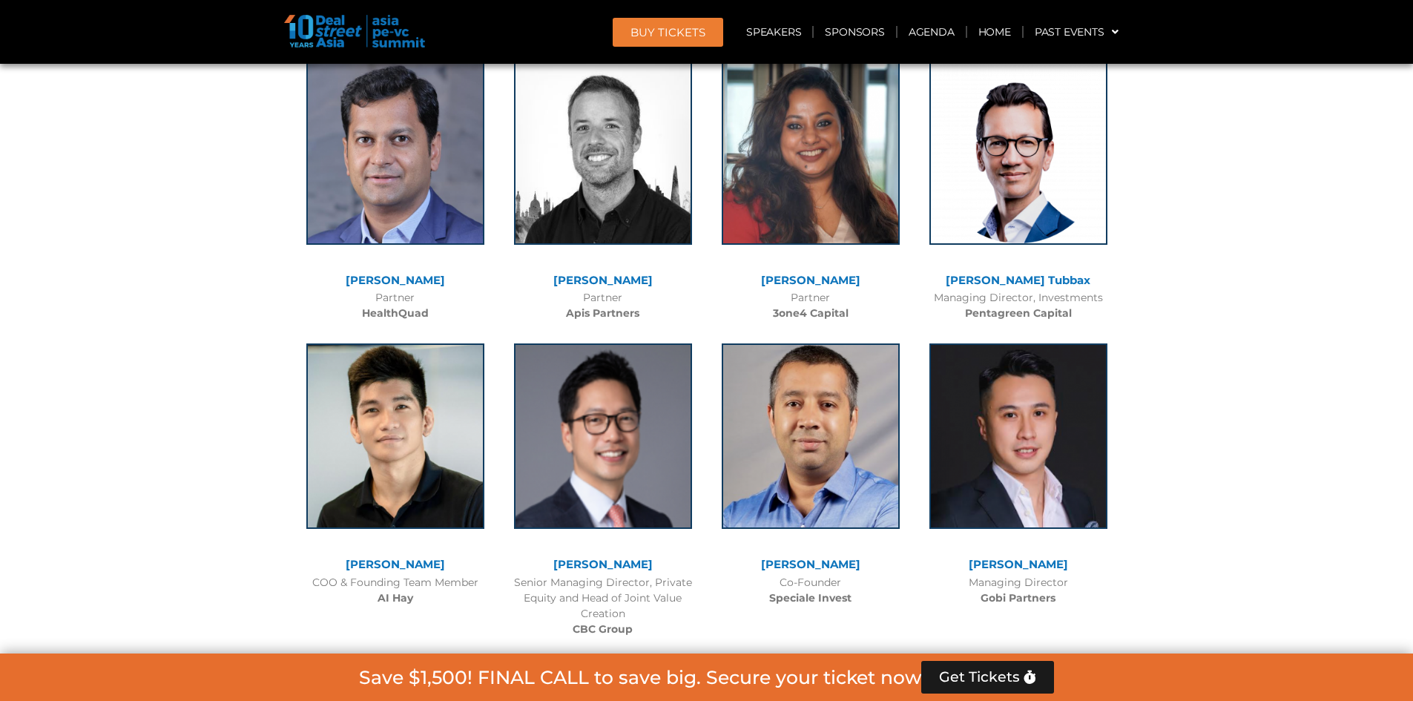
click at [1023, 273] on link "[PERSON_NAME] Tubbax" at bounding box center [1018, 280] width 145 height 14
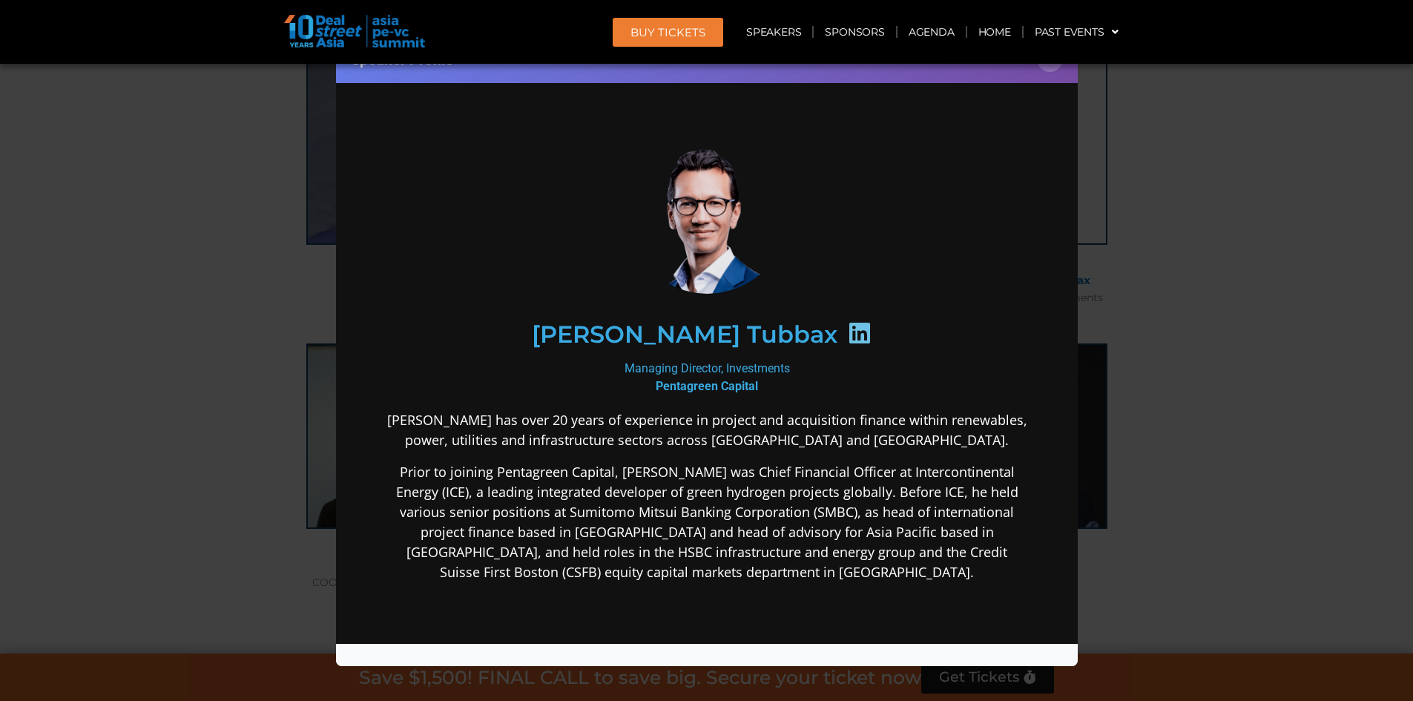
scroll to position [0, 0]
click at [1051, 69] on button "×" at bounding box center [1050, 59] width 26 height 26
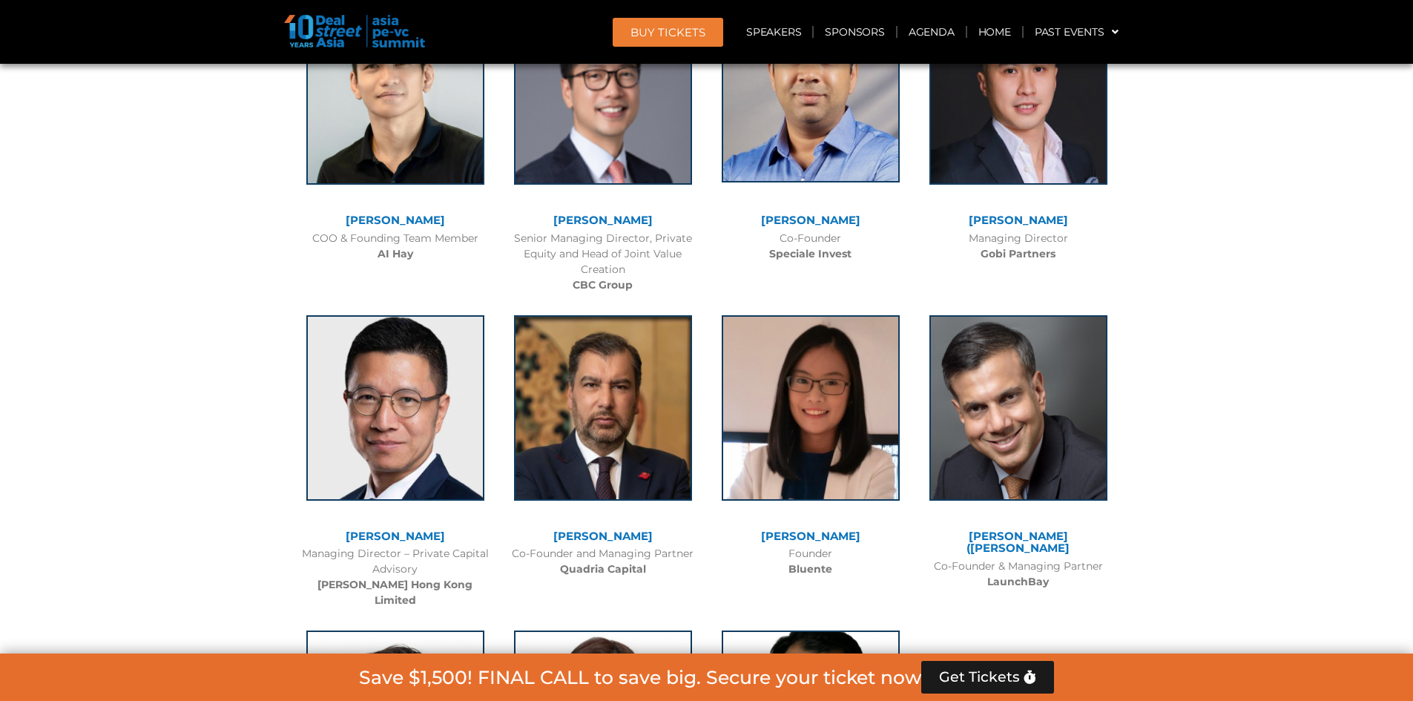
scroll to position [9325, 0]
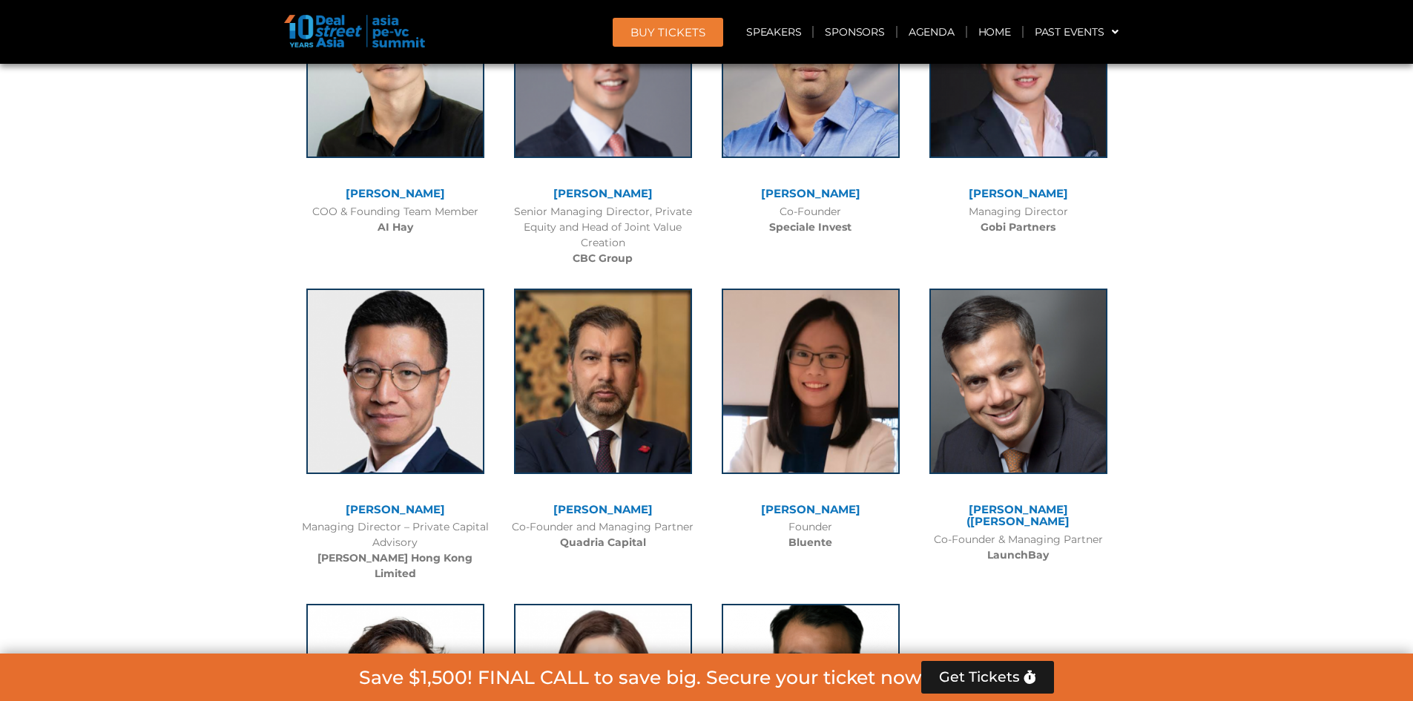
click at [421, 502] on link "[PERSON_NAME]" at bounding box center [395, 509] width 99 height 14
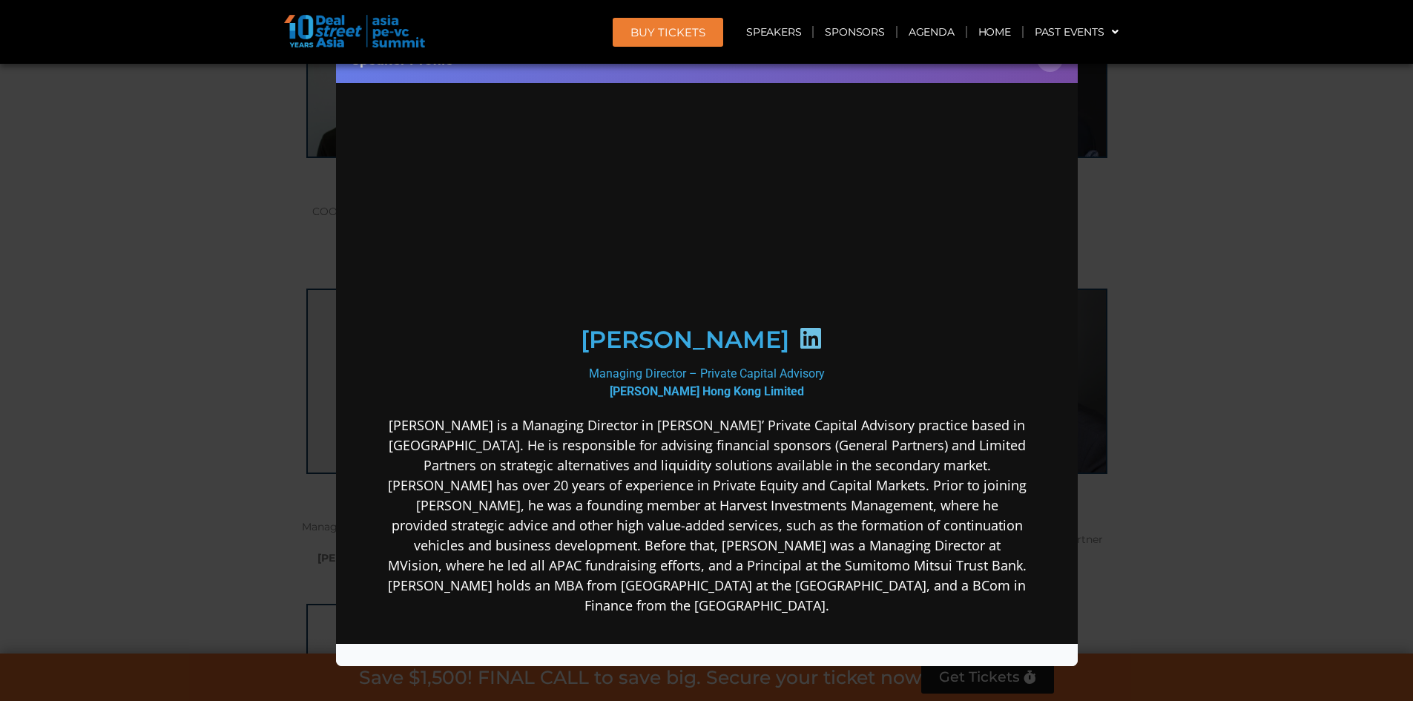
scroll to position [0, 0]
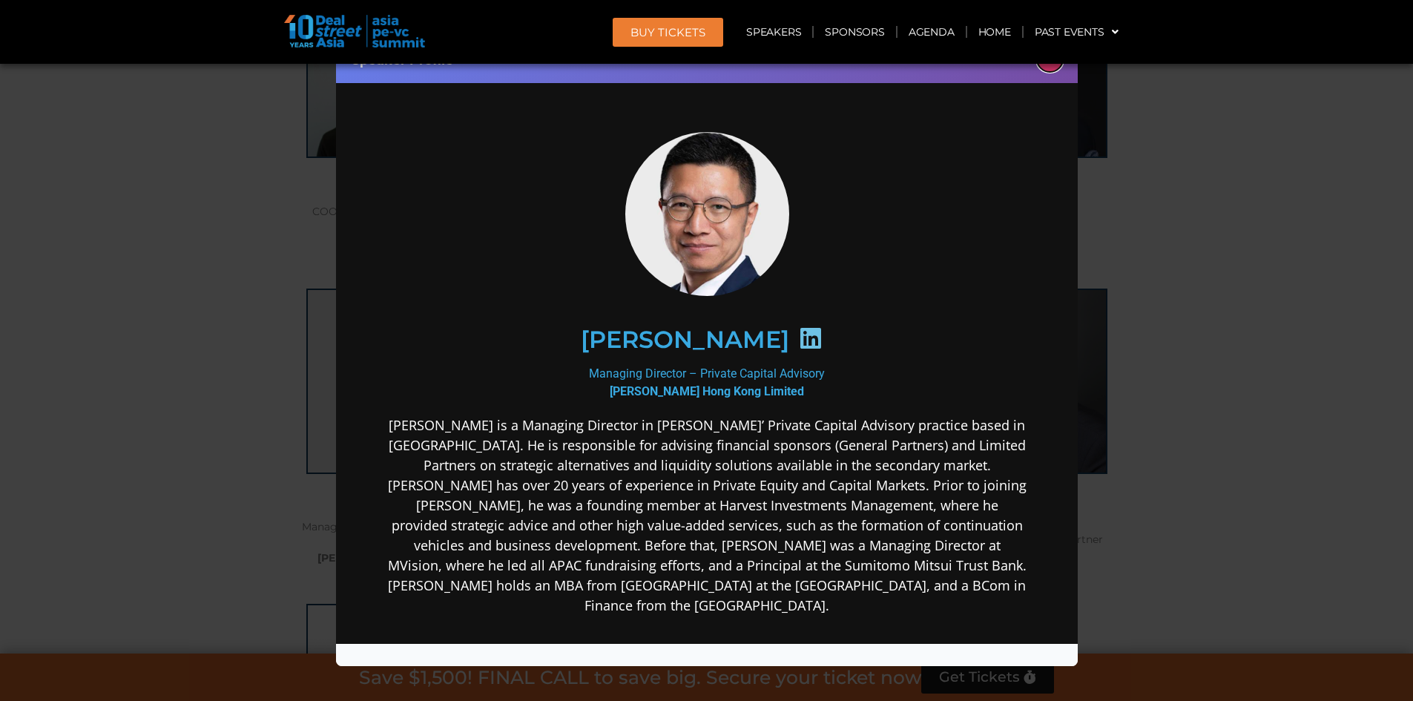
click at [1050, 68] on button "×" at bounding box center [1050, 59] width 26 height 26
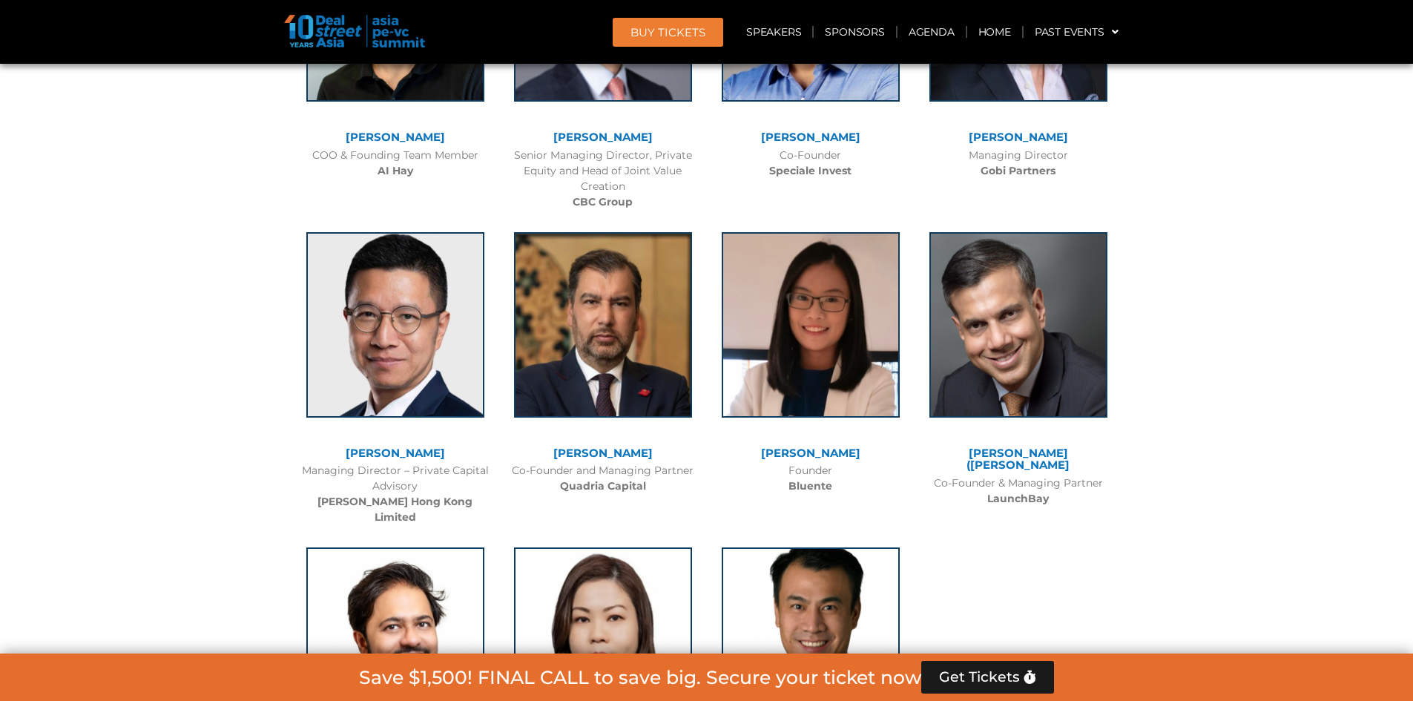
scroll to position [9474, 0]
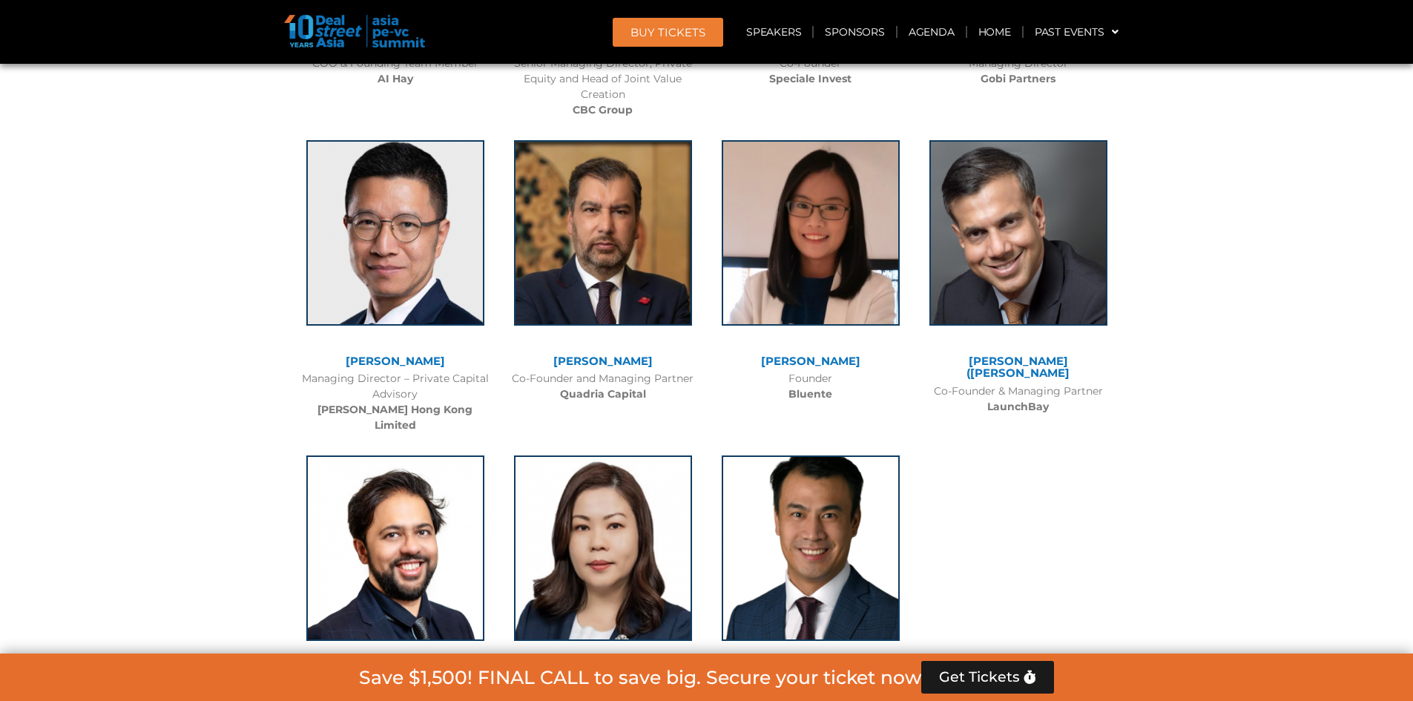
click at [1030, 354] on link "[PERSON_NAME] ([PERSON_NAME]" at bounding box center [1018, 367] width 103 height 27
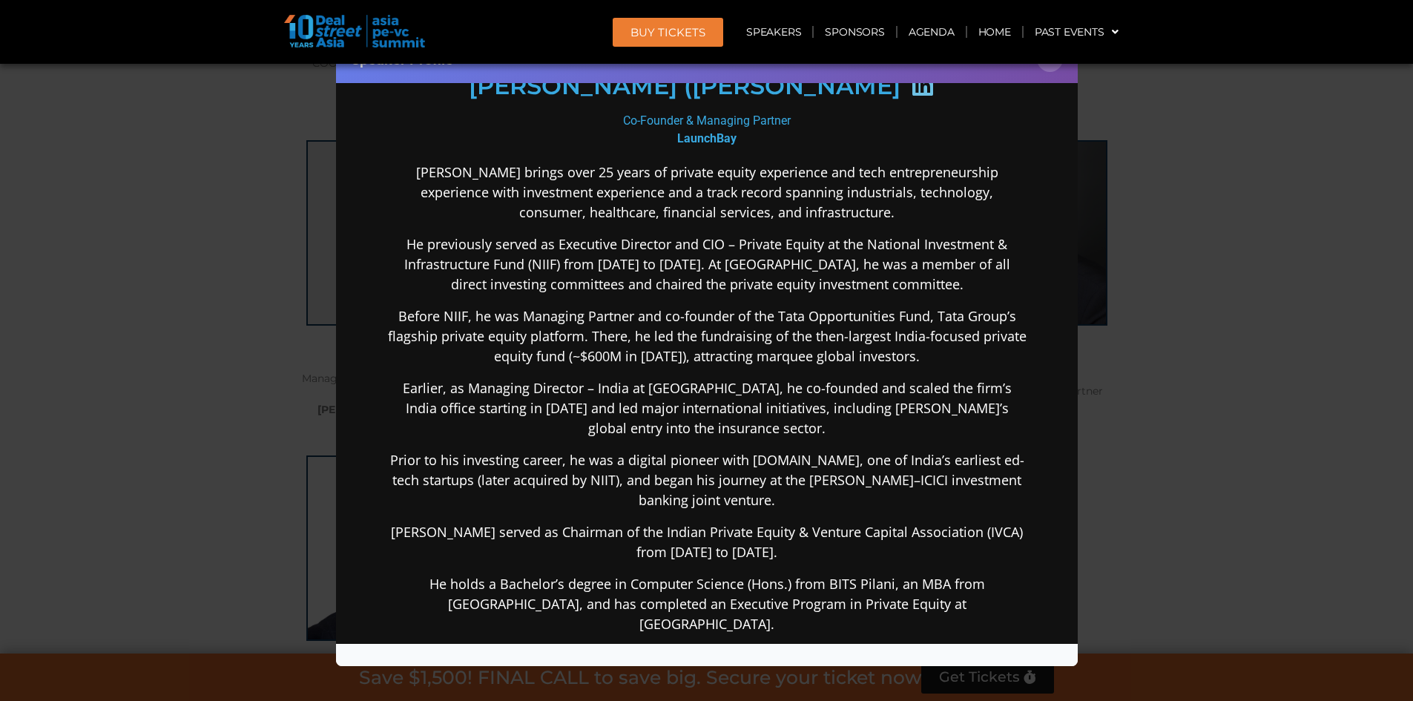
scroll to position [148, 0]
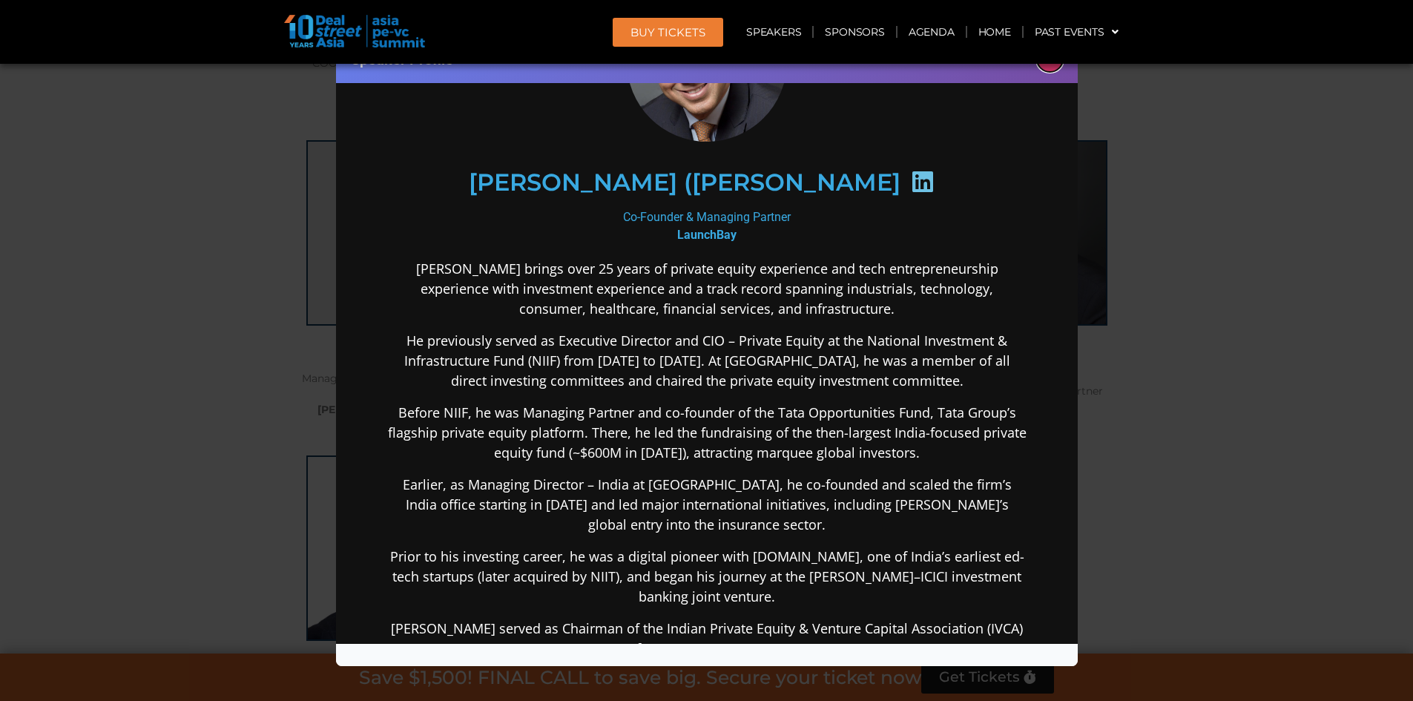
click at [1051, 65] on button "×" at bounding box center [1050, 59] width 26 height 26
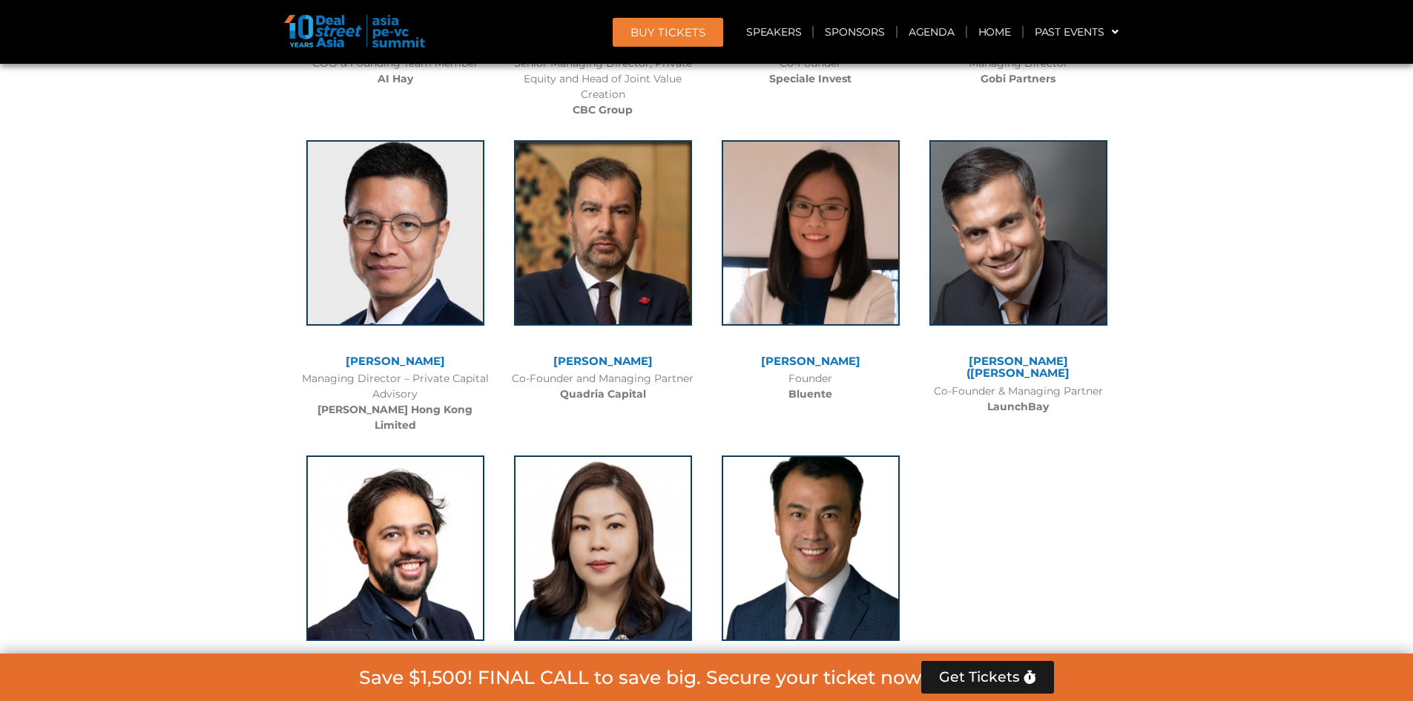
click at [814, 669] on link "[PERSON_NAME]" at bounding box center [810, 676] width 99 height 14
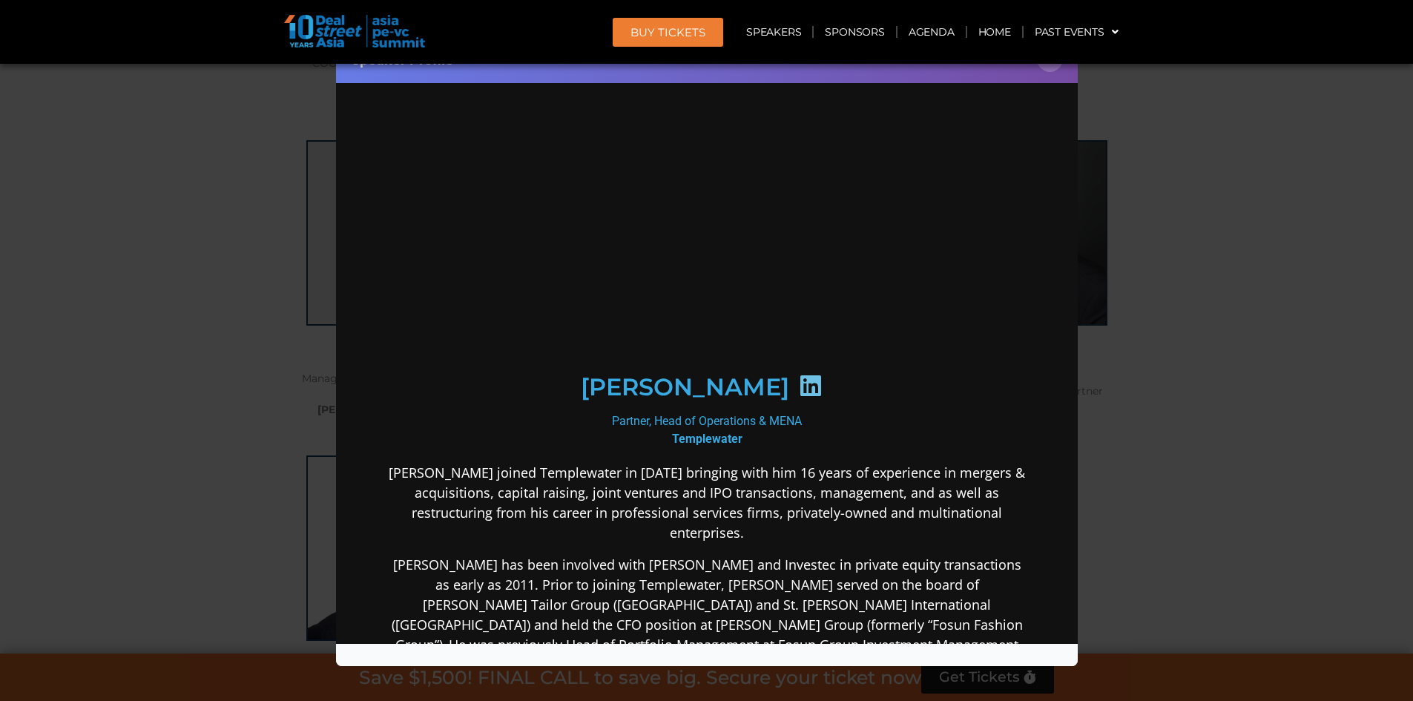
scroll to position [0, 0]
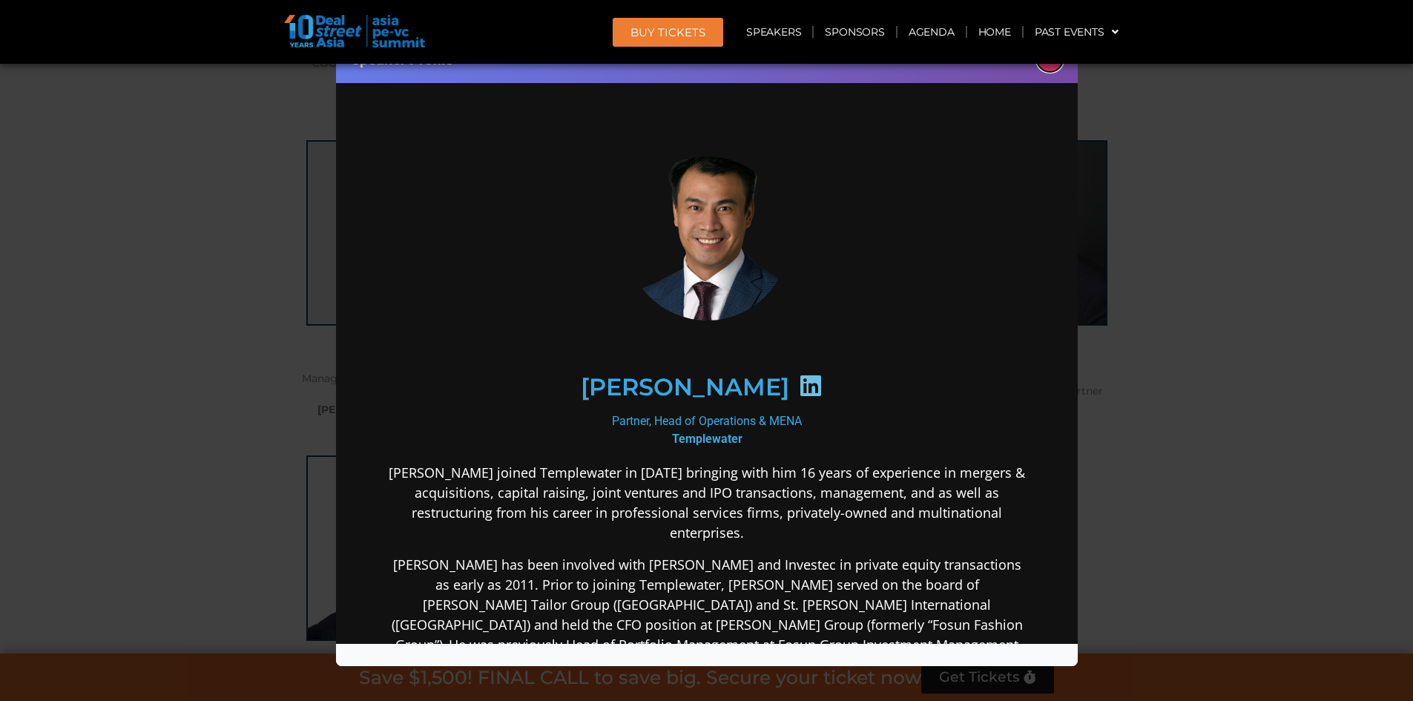
click at [1049, 69] on button "×" at bounding box center [1050, 59] width 26 height 26
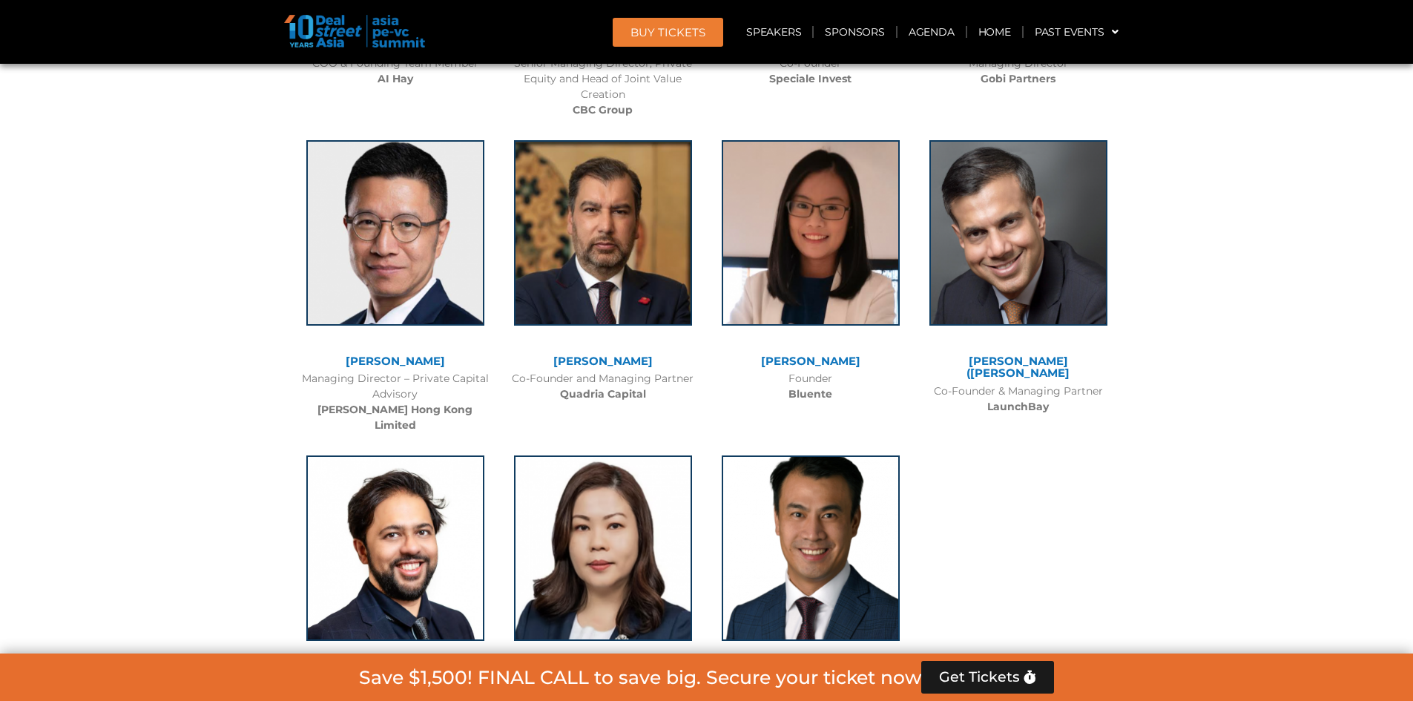
click at [603, 669] on link "[PERSON_NAME]" at bounding box center [602, 676] width 99 height 14
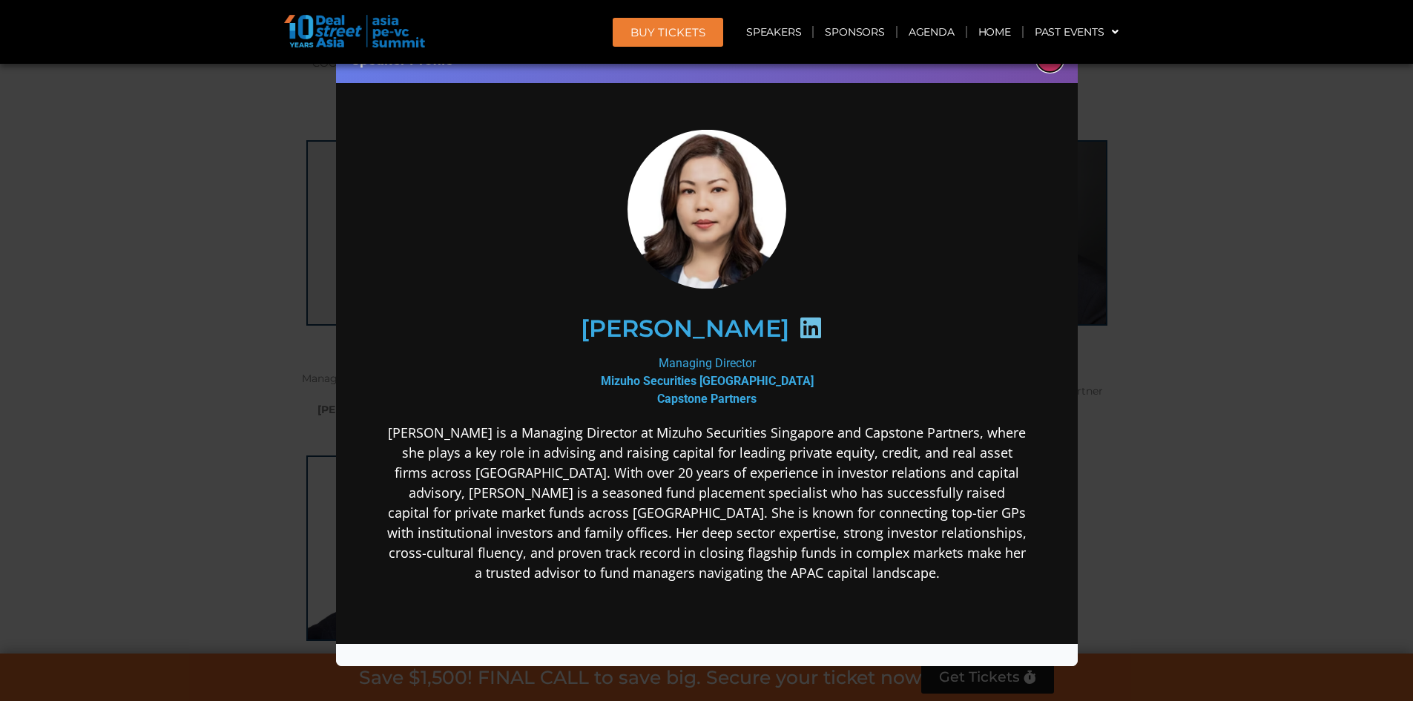
click at [1051, 65] on button "×" at bounding box center [1050, 59] width 26 height 26
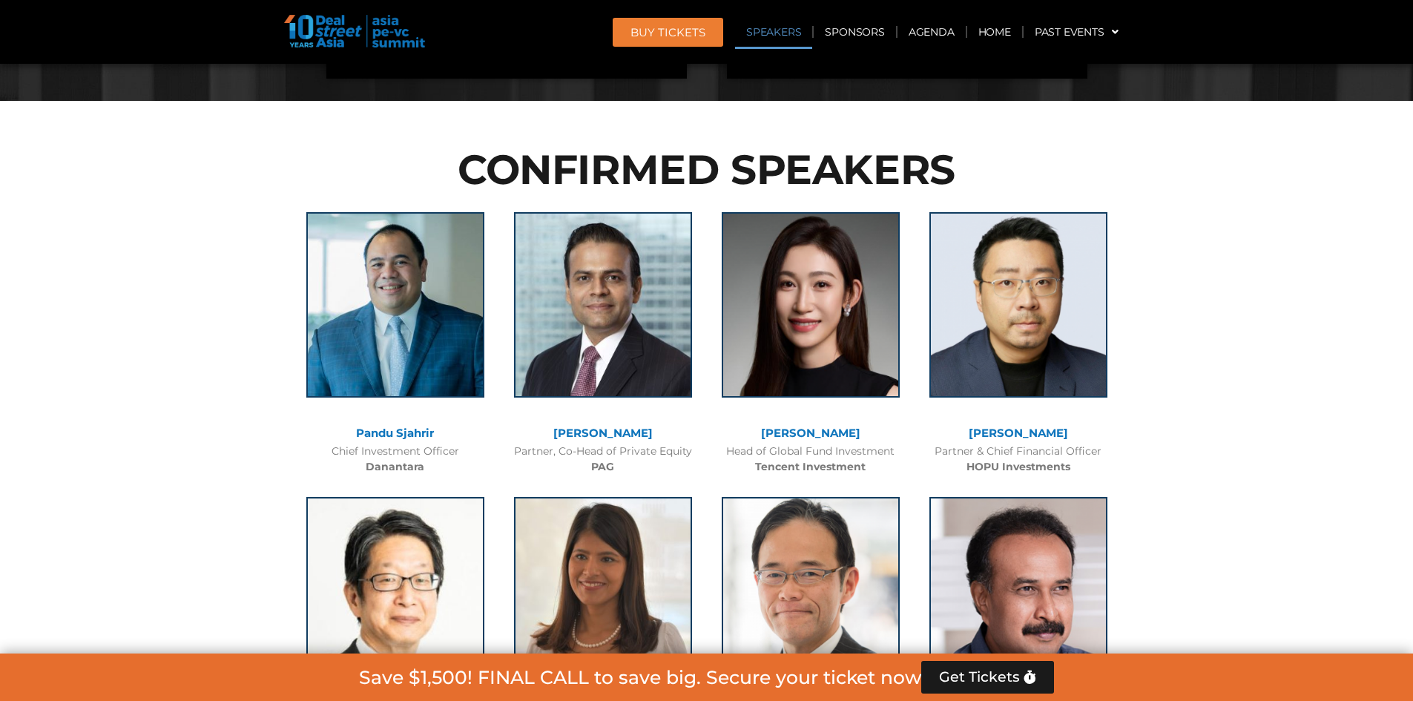
scroll to position [2019, 0]
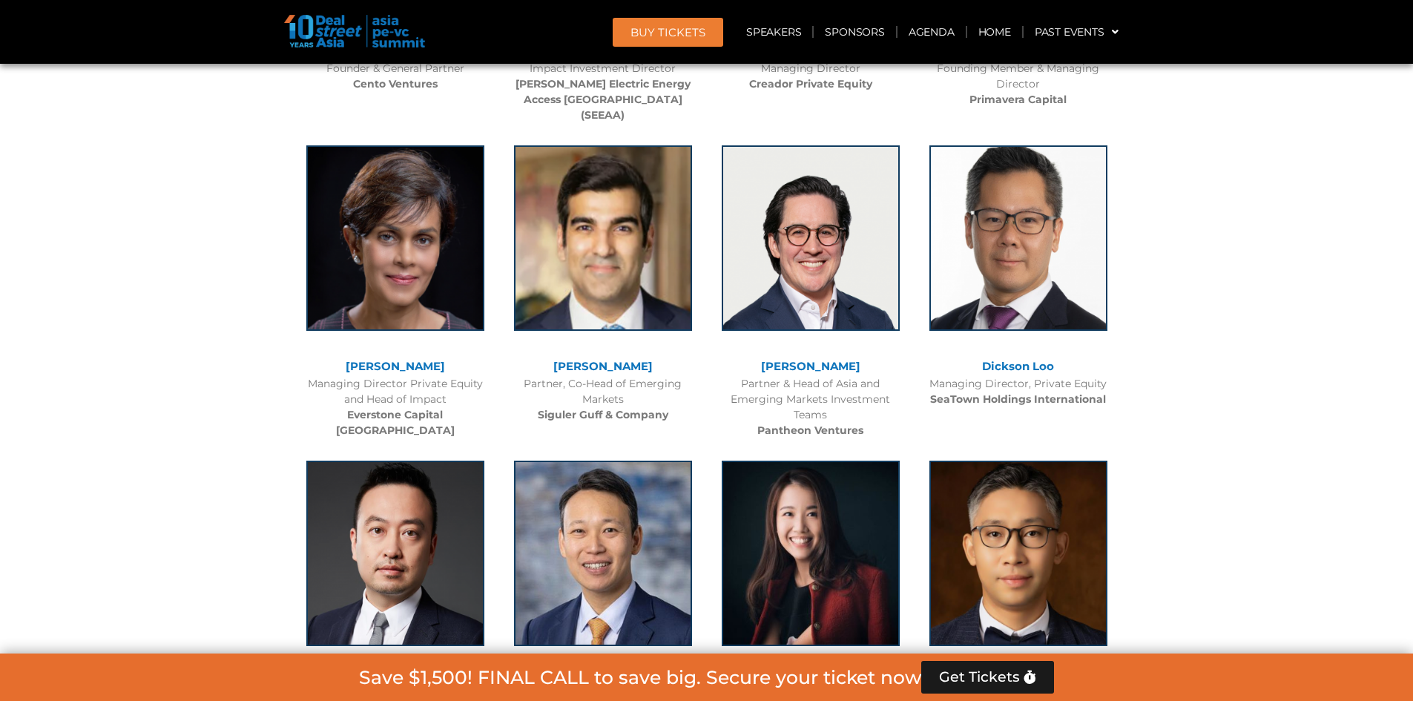
click at [404, 359] on link "[PERSON_NAME]" at bounding box center [395, 366] width 99 height 14
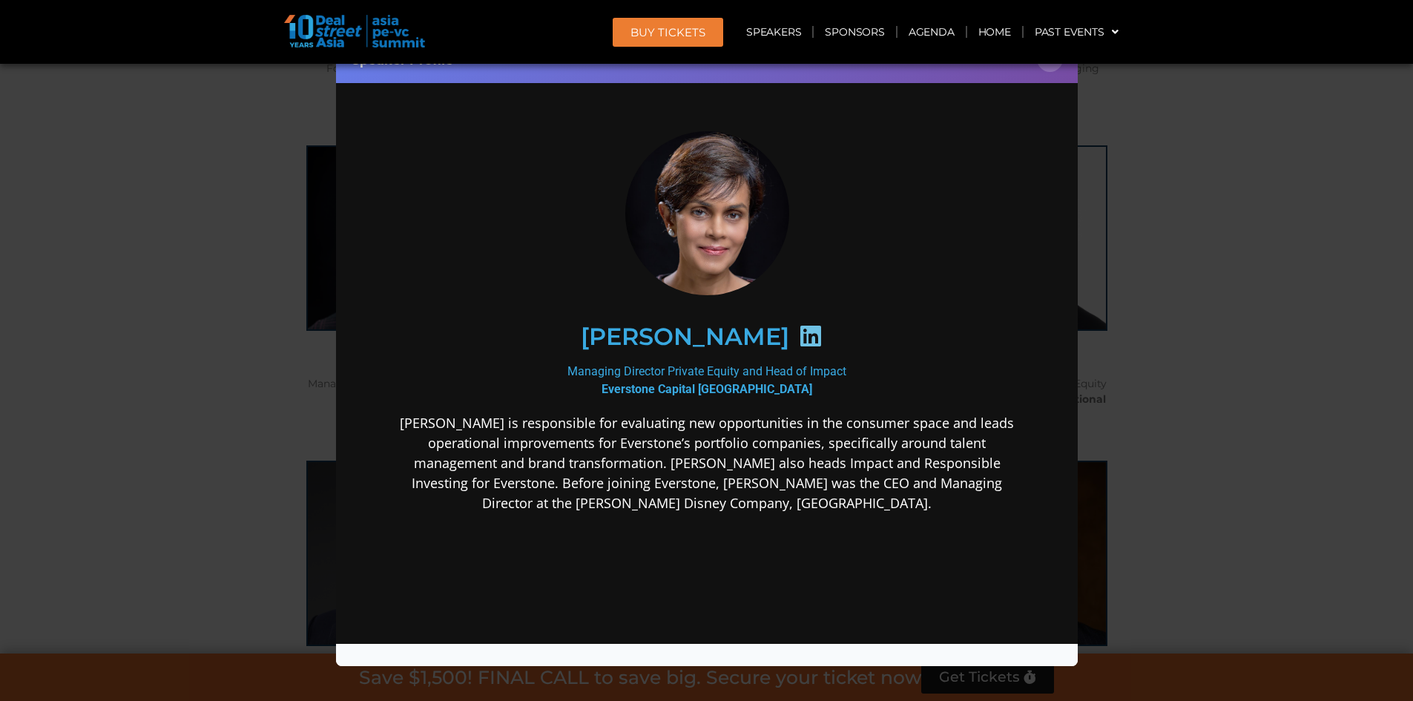
scroll to position [11725, 0]
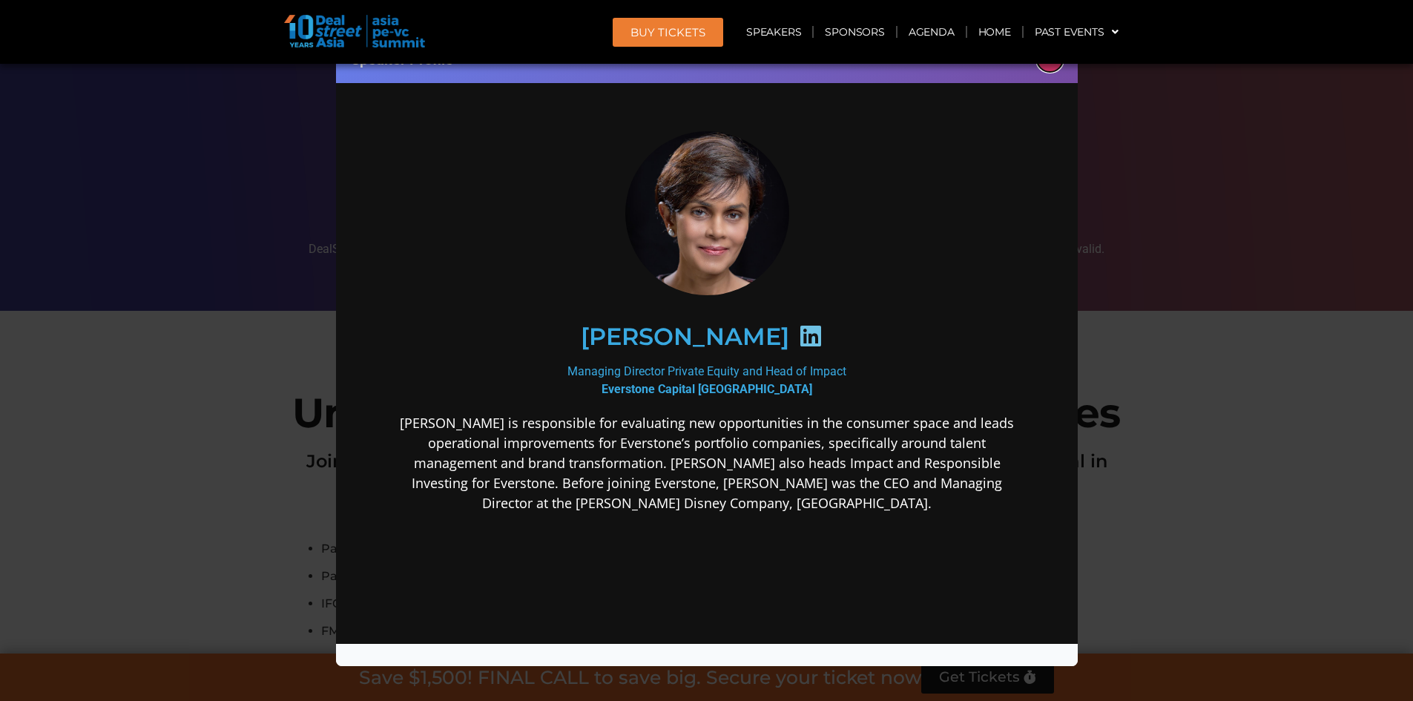
click at [1049, 67] on button "×" at bounding box center [1050, 59] width 26 height 26
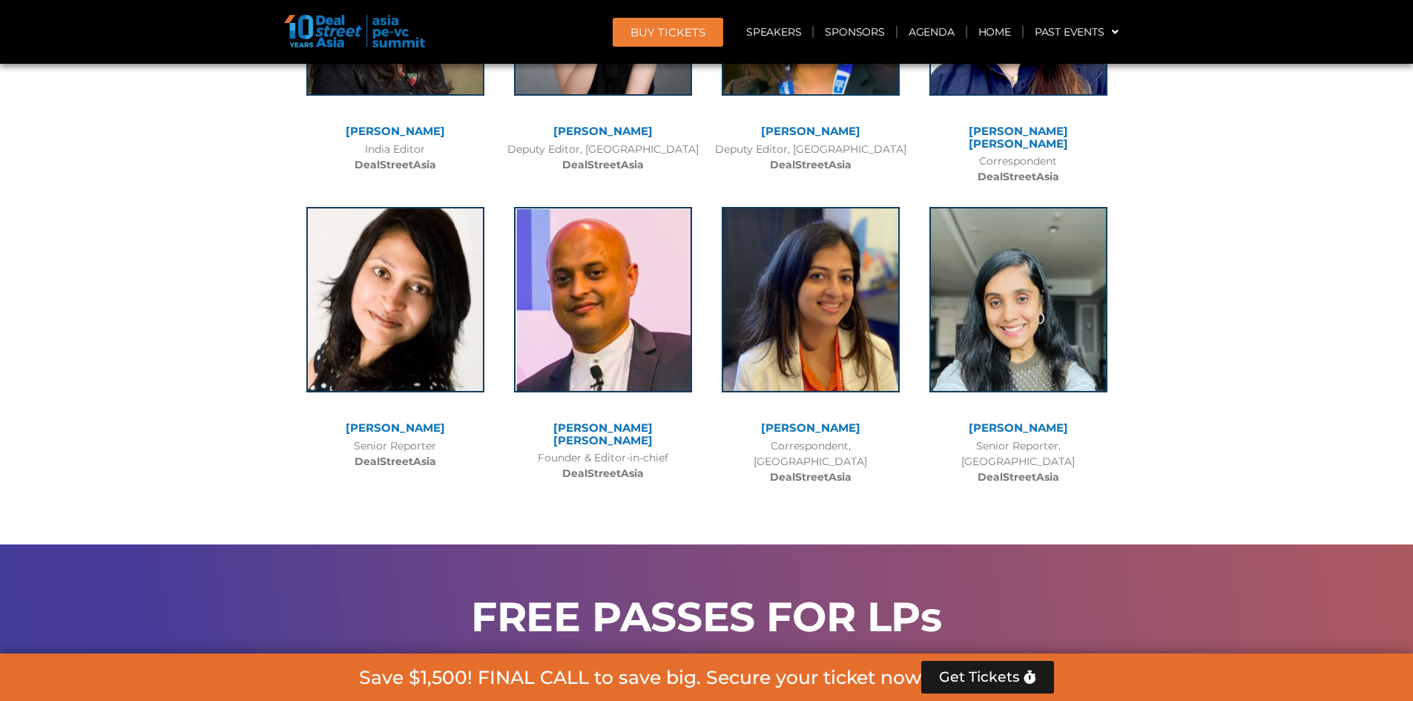
scroll to position [4358, 0]
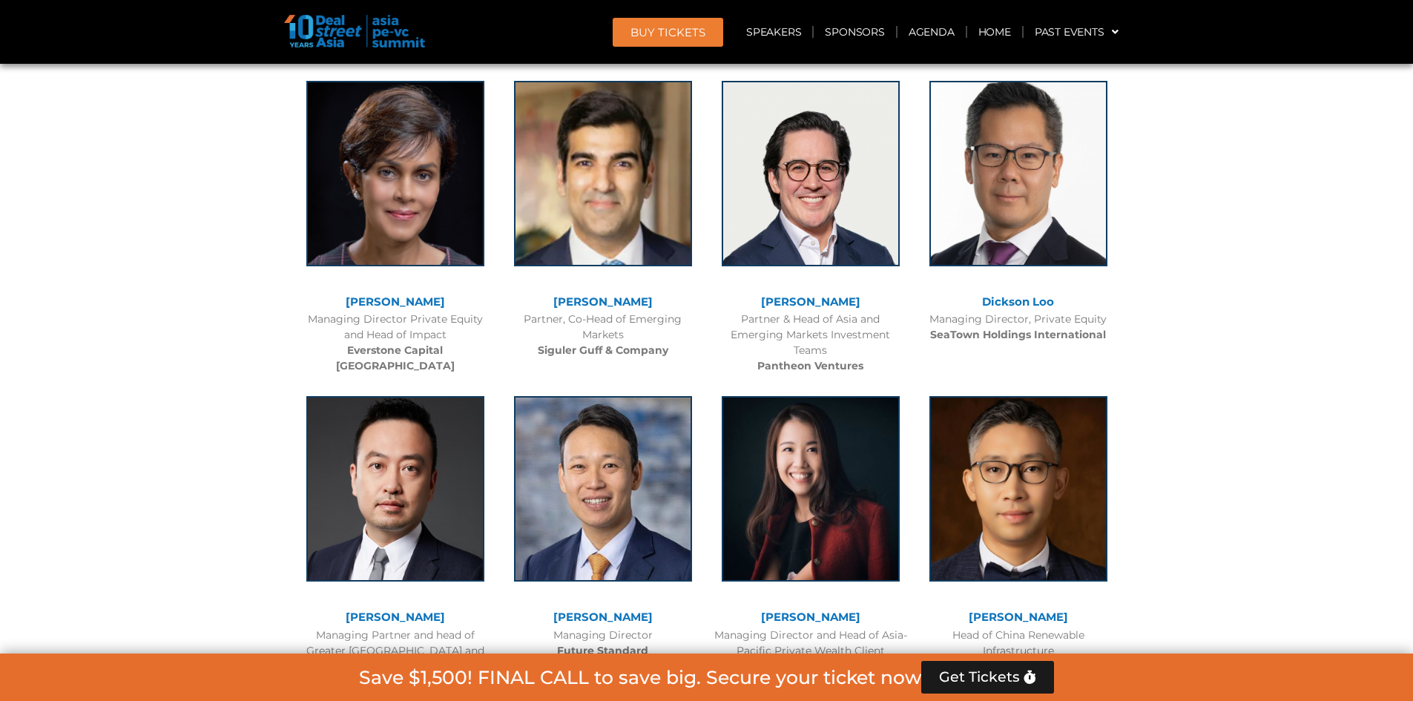
click at [823, 294] on link "[PERSON_NAME]" at bounding box center [810, 301] width 99 height 14
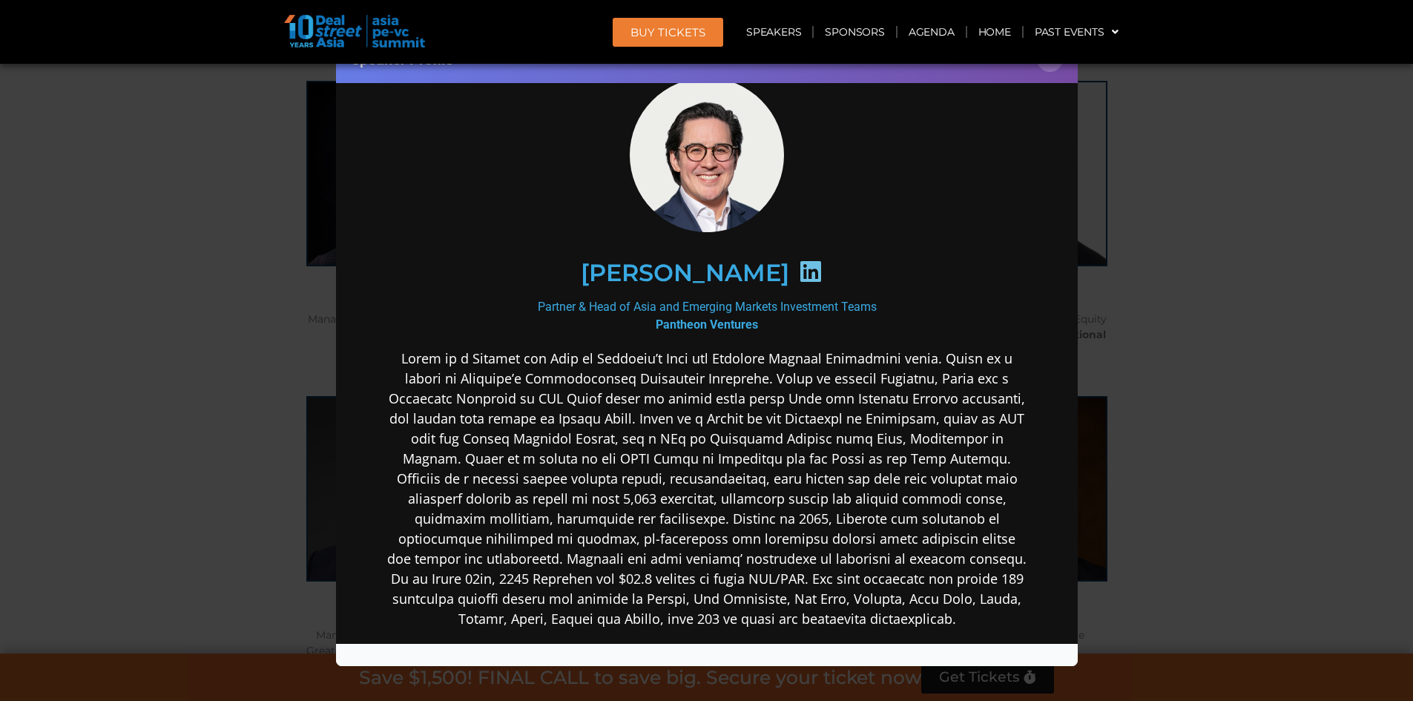
scroll to position [74, 0]
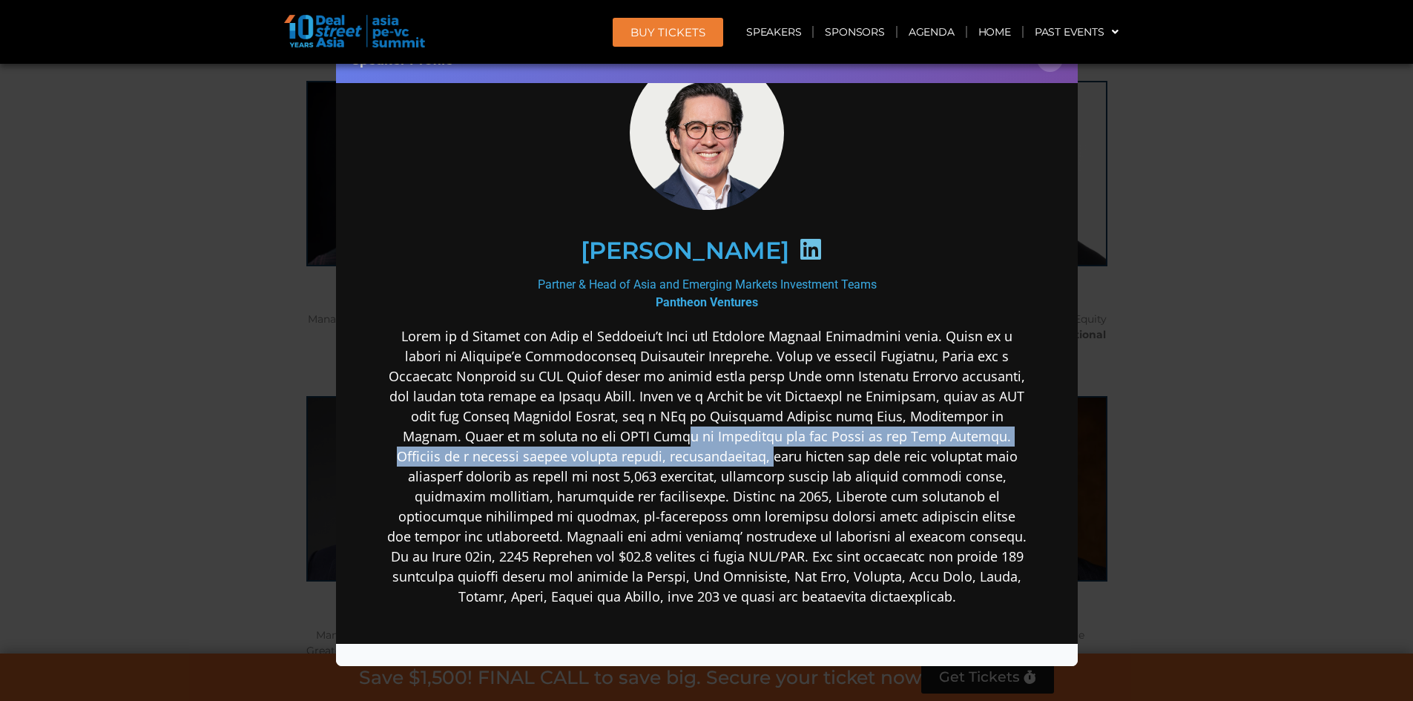
drag, startPoint x: 624, startPoint y: 432, endPoint x: 666, endPoint y: 459, distance: 50.0
click at [666, 459] on p at bounding box center [706, 466] width 641 height 280
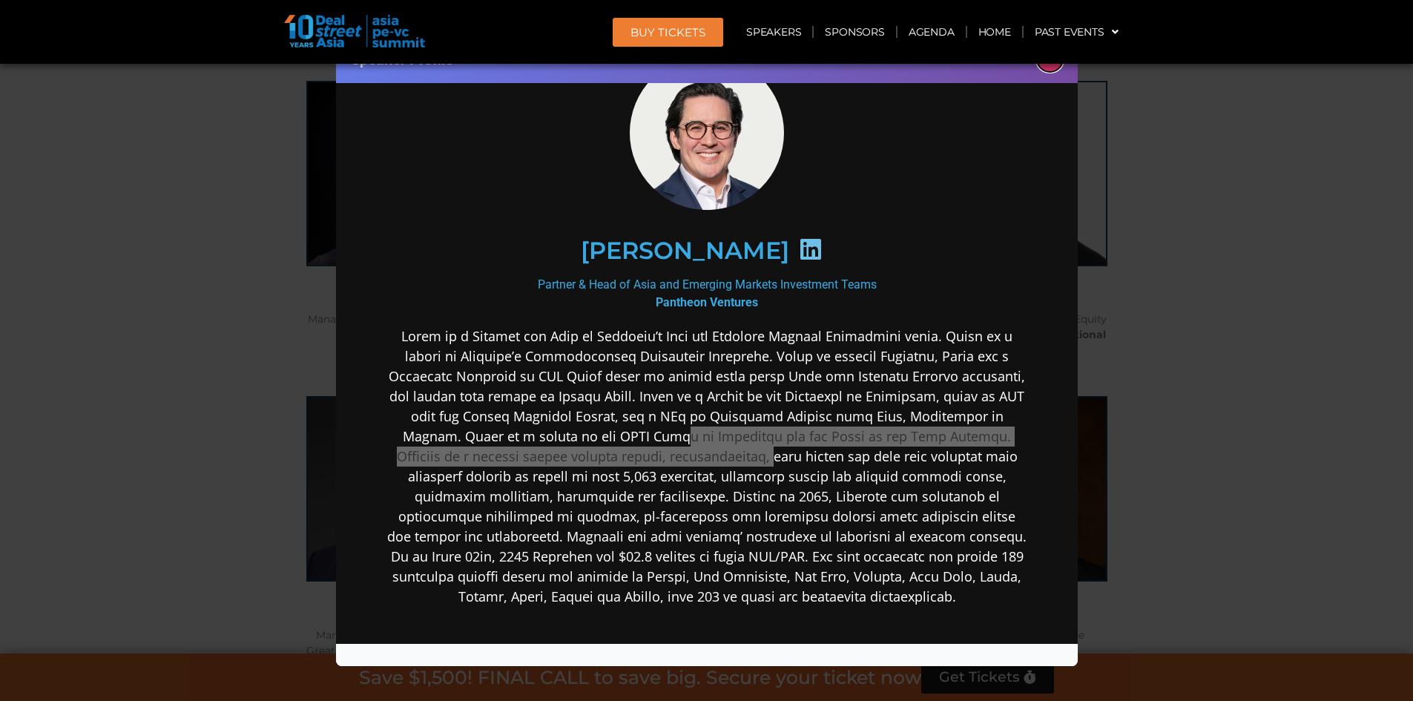
click at [1050, 71] on button "×" at bounding box center [1050, 59] width 26 height 26
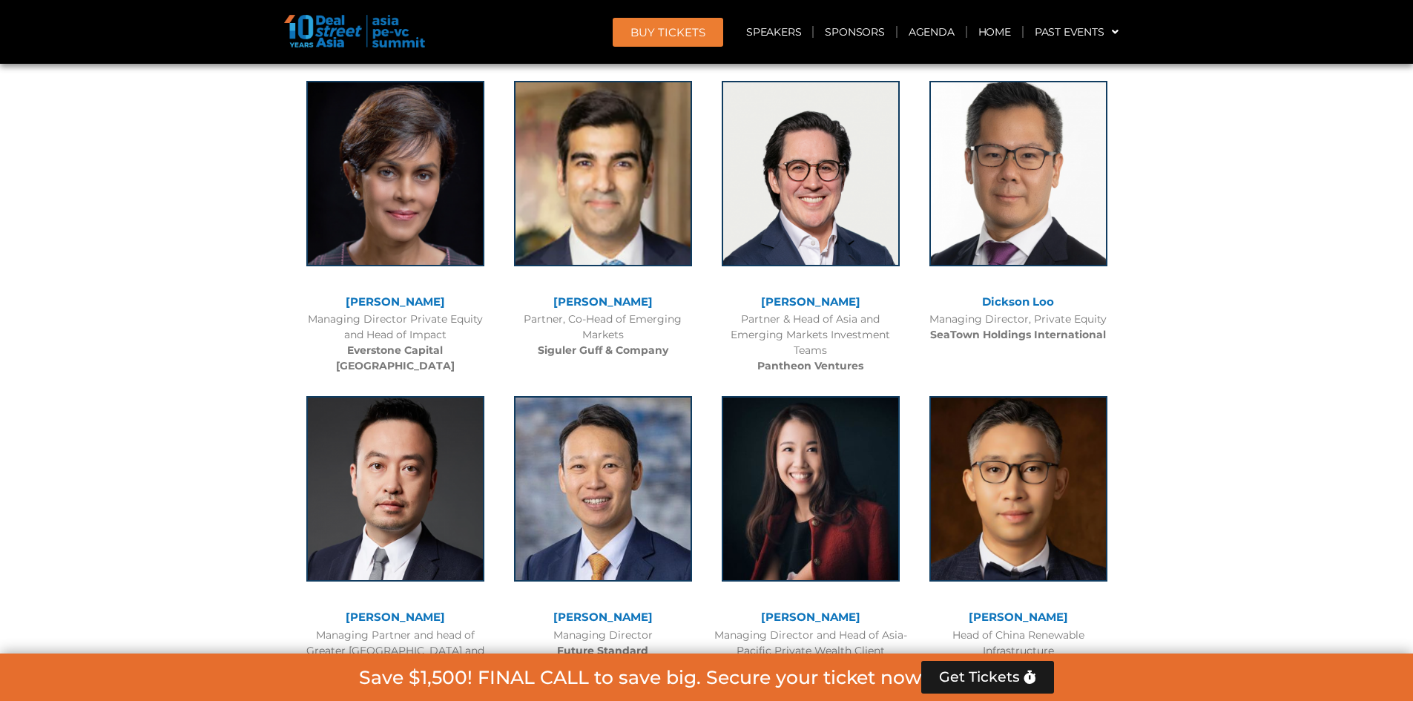
click at [613, 610] on link "[PERSON_NAME]" at bounding box center [602, 617] width 99 height 14
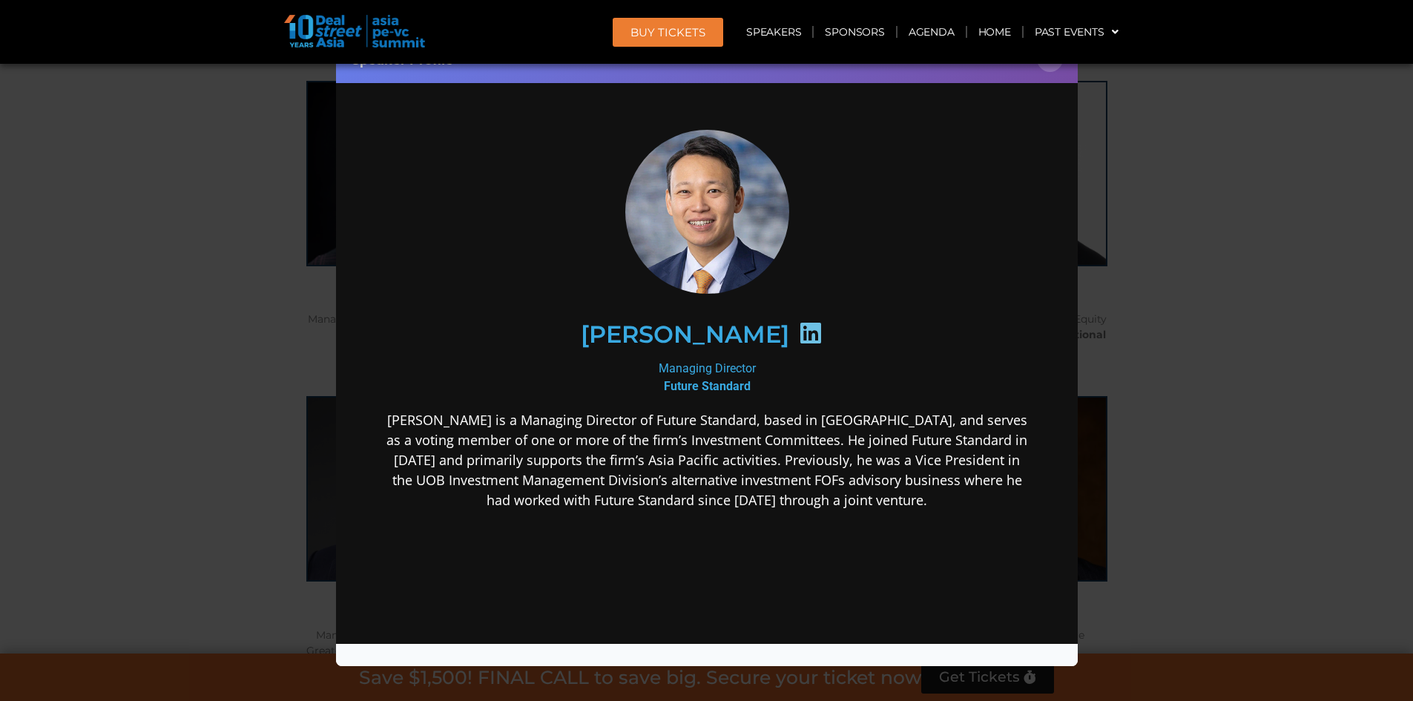
scroll to position [0, 0]
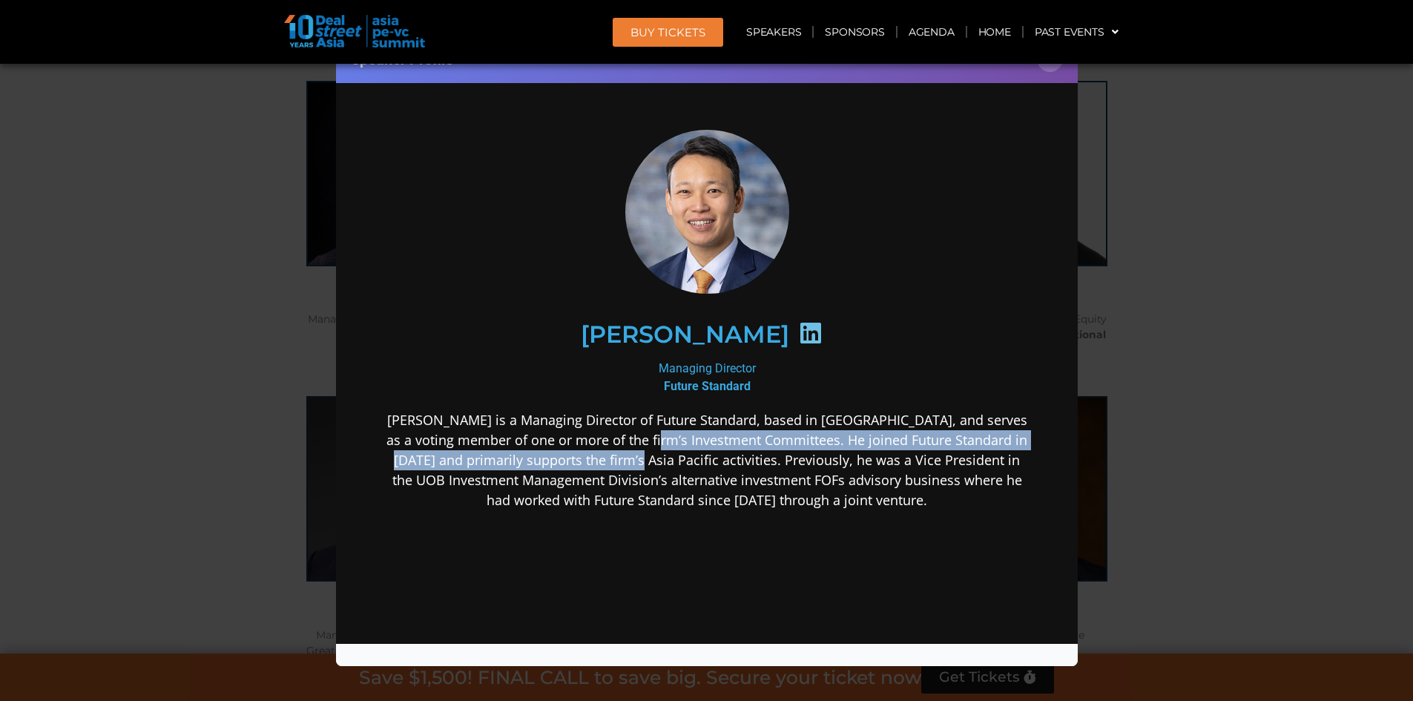
drag, startPoint x: 651, startPoint y: 435, endPoint x: 644, endPoint y: 454, distance: 20.7
click at [644, 454] on p "[PERSON_NAME] is a Managing Director of Future Standard, based in [GEOGRAPHIC_D…" at bounding box center [706, 460] width 641 height 100
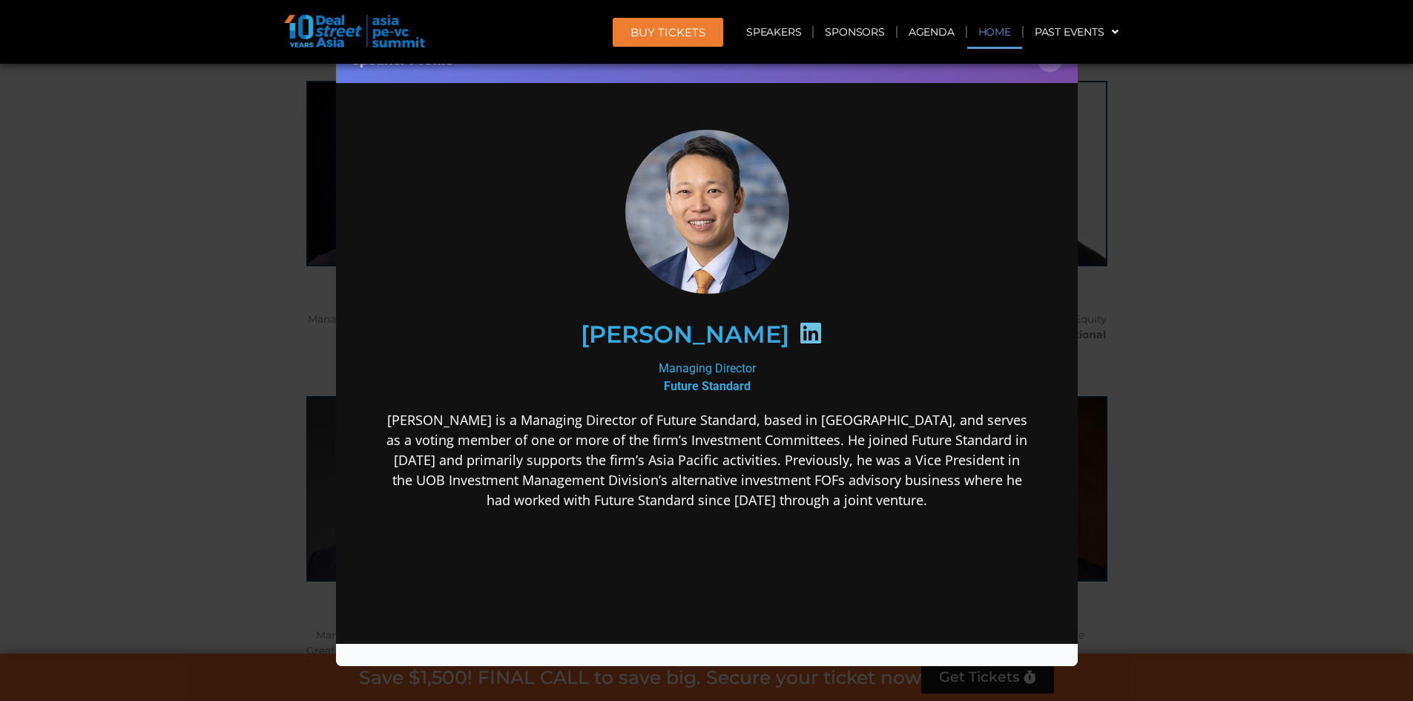
scroll to position [3409, 0]
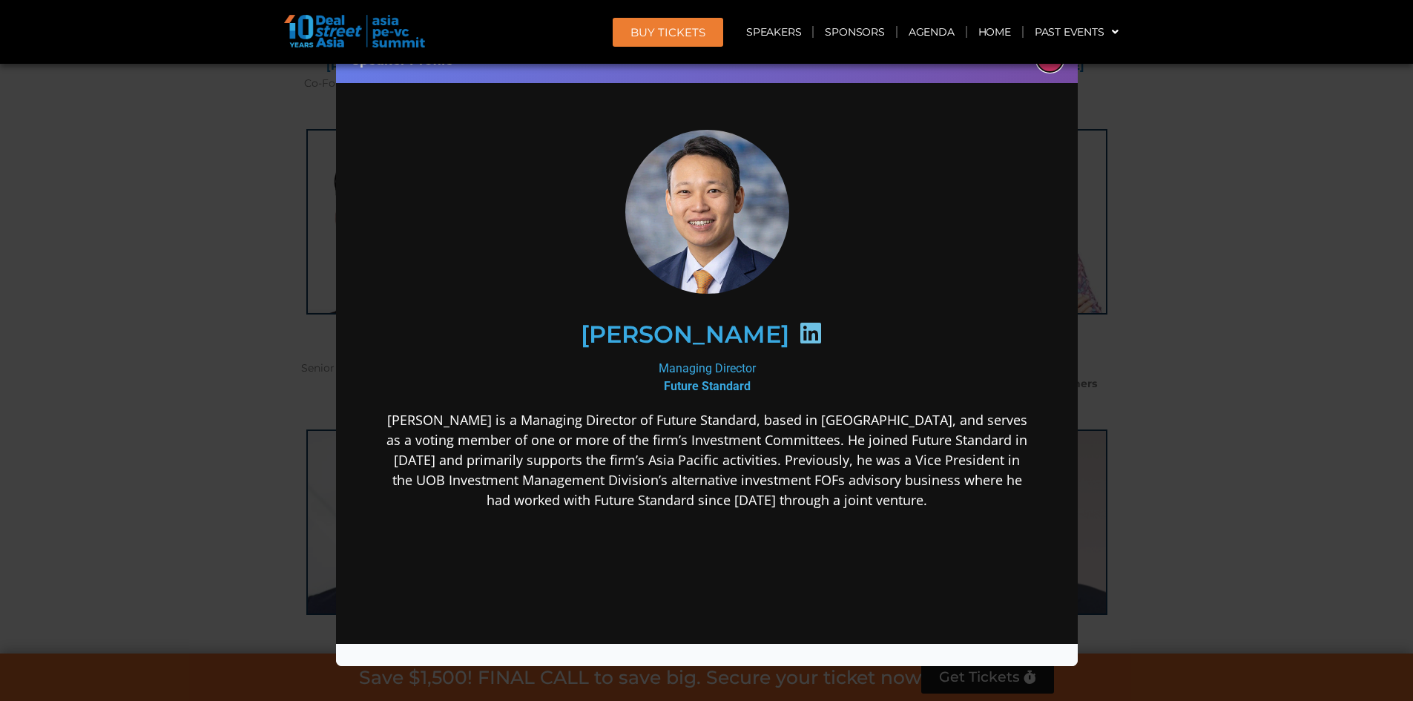
click at [1049, 70] on button "×" at bounding box center [1050, 59] width 26 height 26
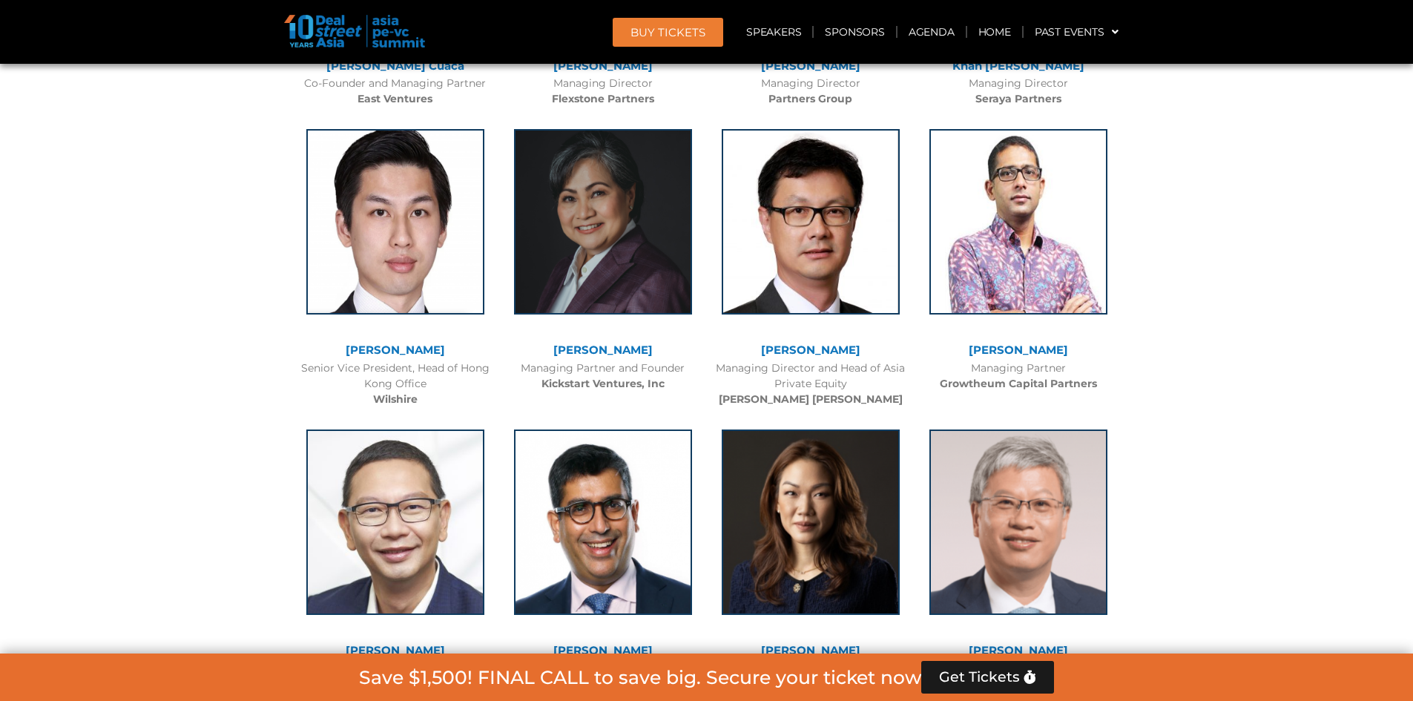
click at [804, 352] on link "[PERSON_NAME]" at bounding box center [810, 350] width 99 height 14
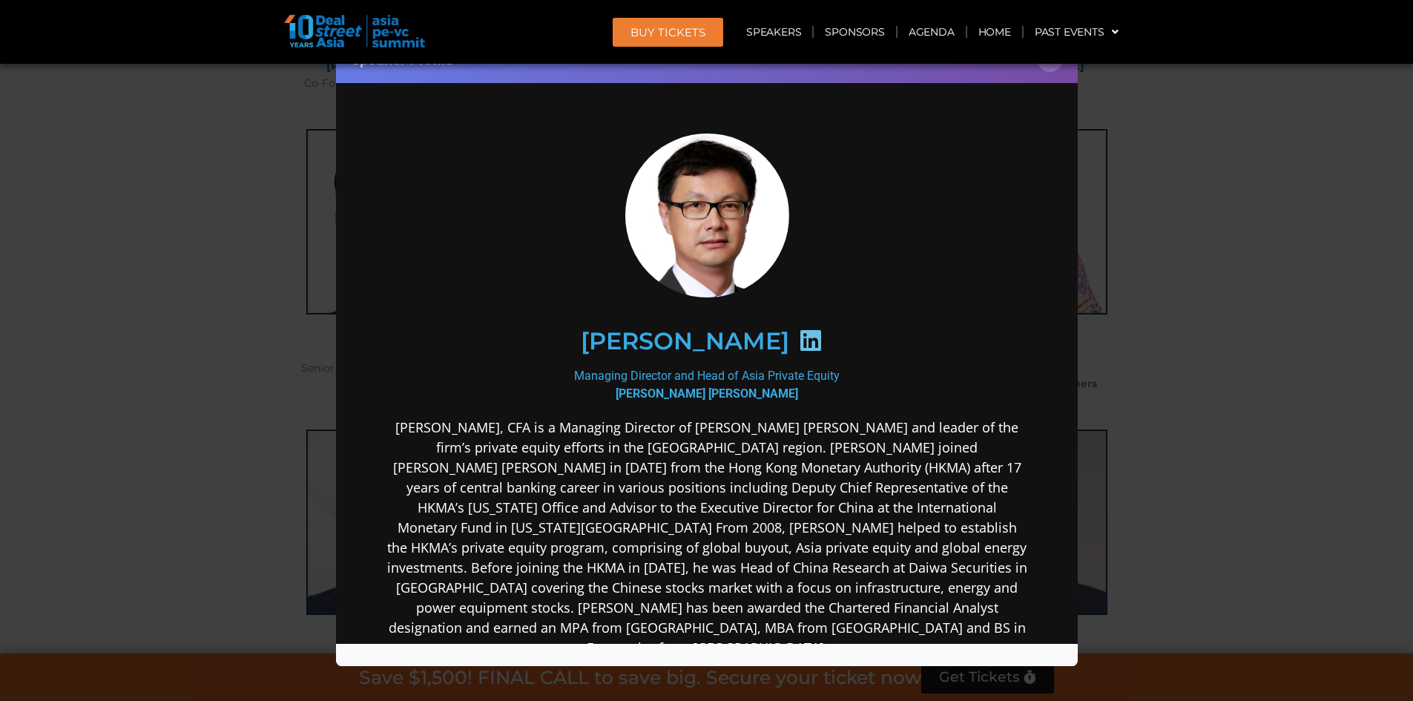
scroll to position [0, 0]
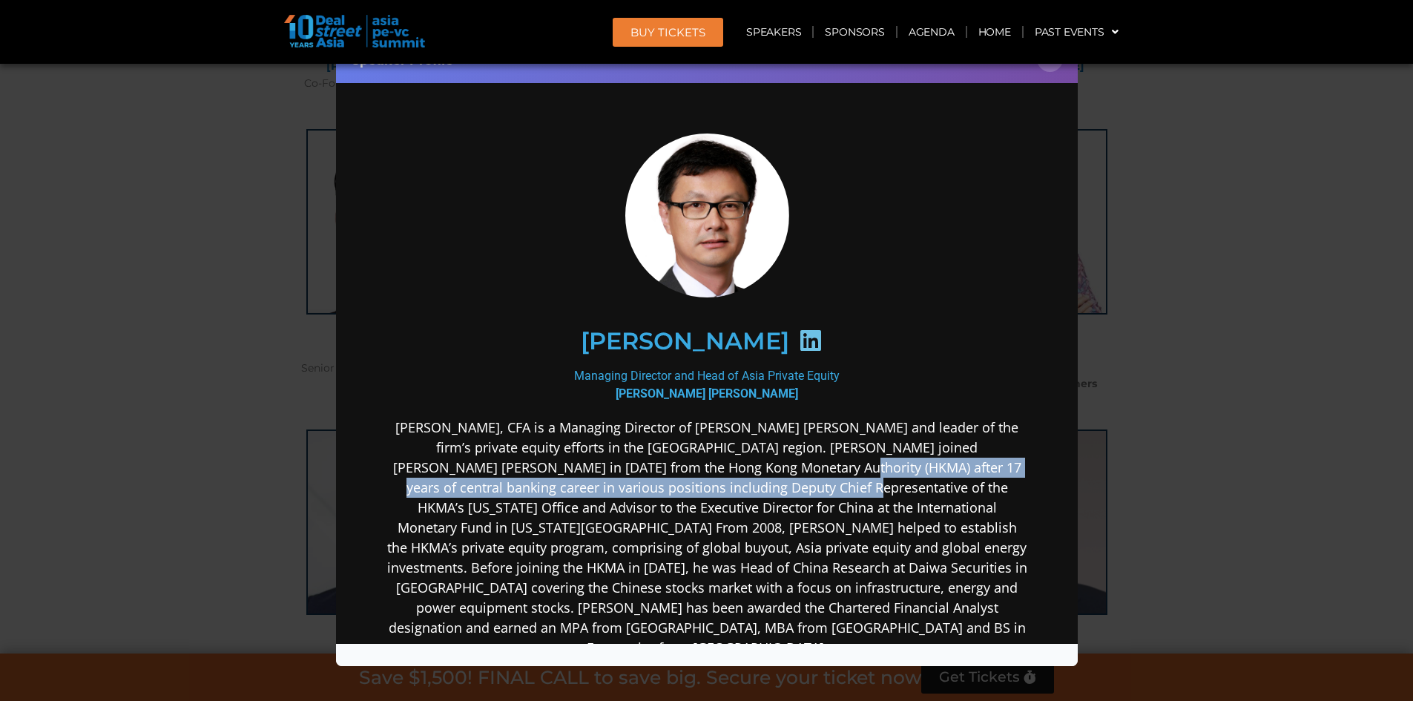
drag, startPoint x: 712, startPoint y: 464, endPoint x: 731, endPoint y: 481, distance: 25.2
click at [731, 481] on p "[PERSON_NAME], CFA is a Managing Director of [PERSON_NAME] [PERSON_NAME] and le…" at bounding box center [706, 538] width 641 height 240
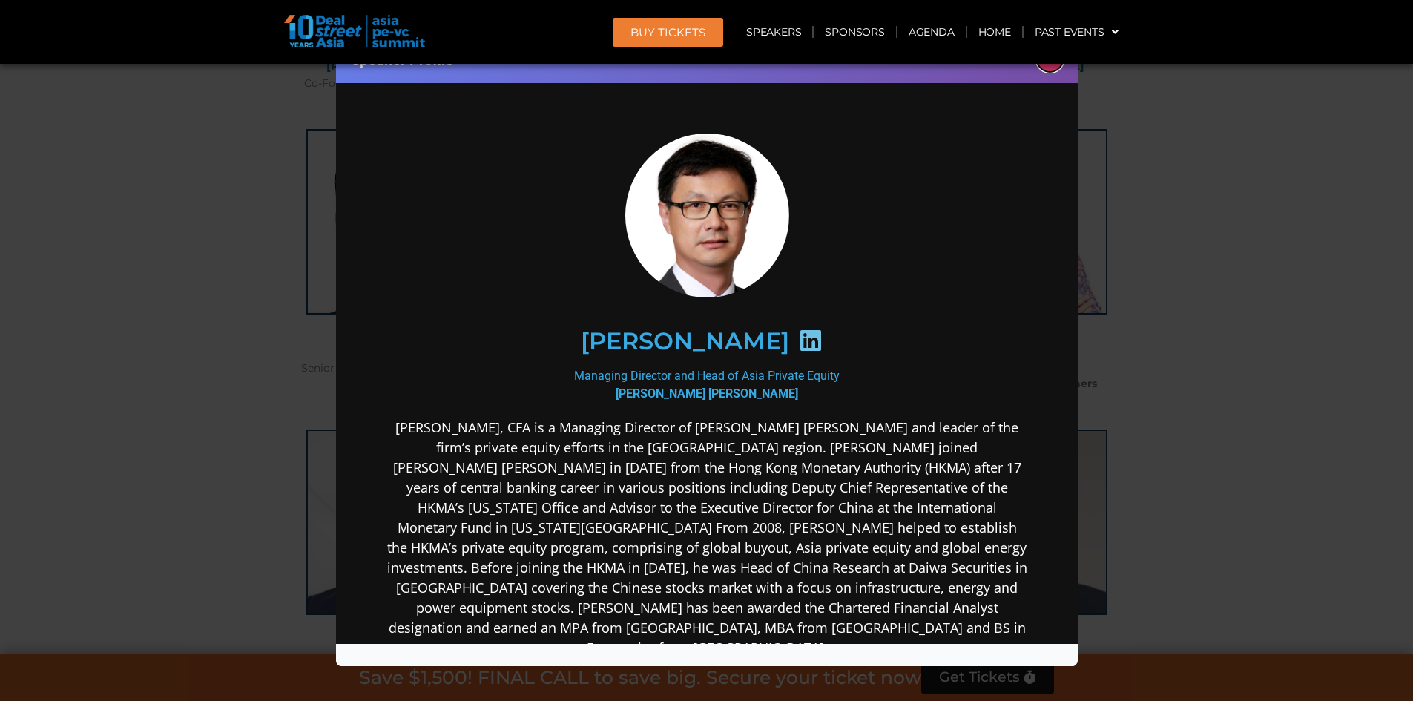
click at [1050, 69] on button "×" at bounding box center [1050, 59] width 26 height 26
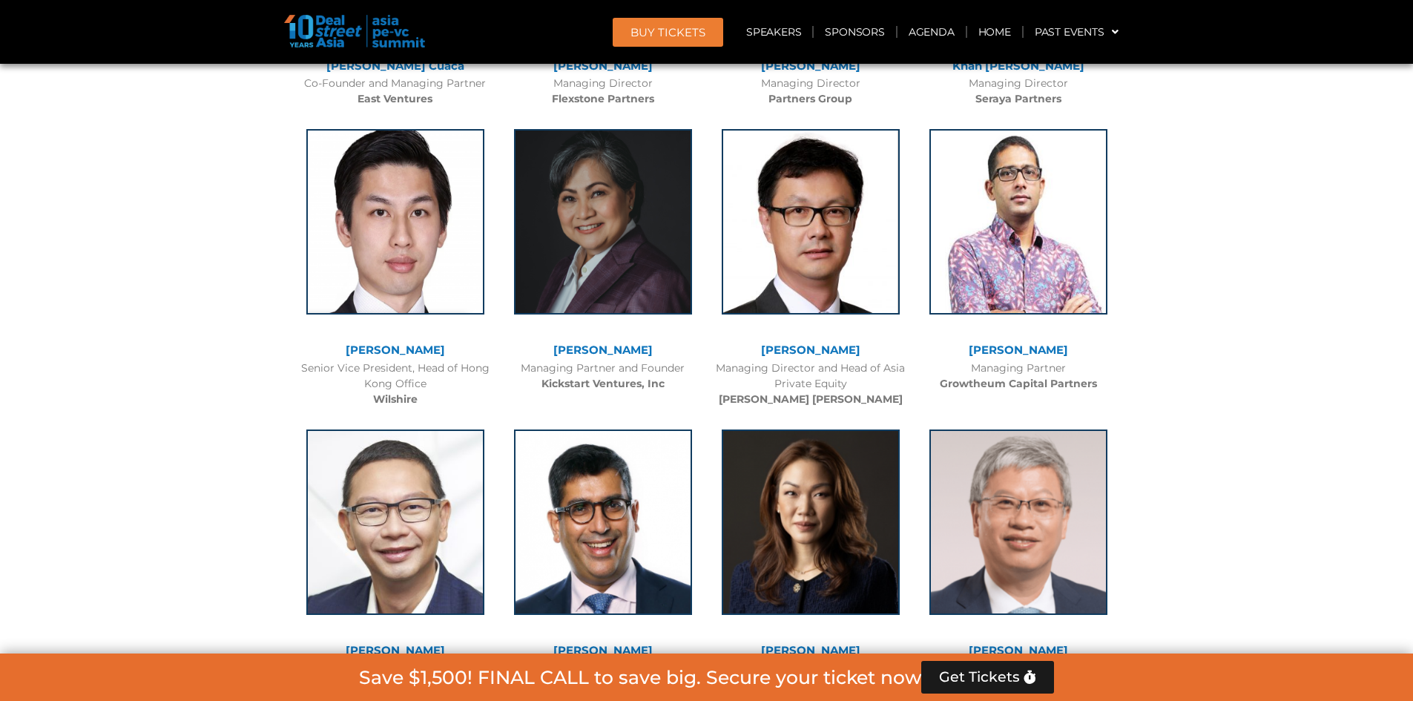
click at [386, 344] on link "[PERSON_NAME]" at bounding box center [395, 350] width 99 height 14
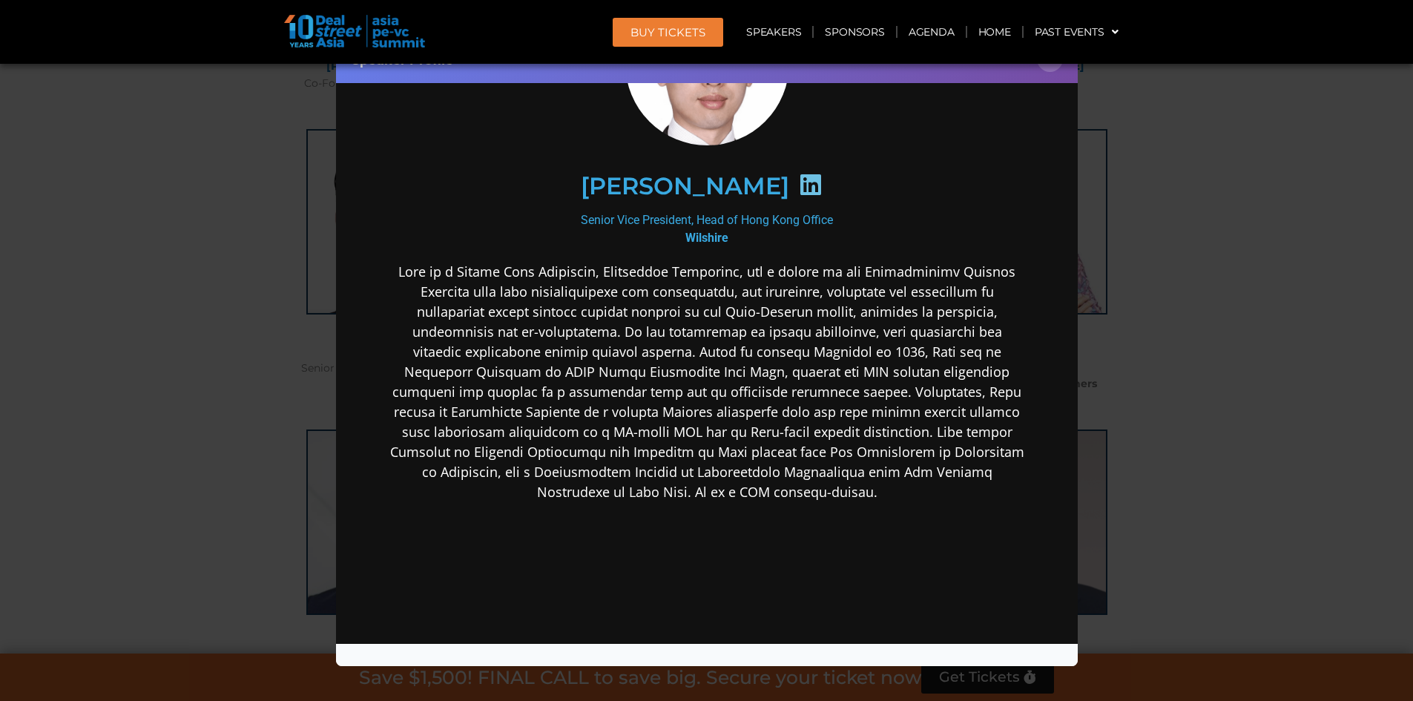
scroll to position [74, 0]
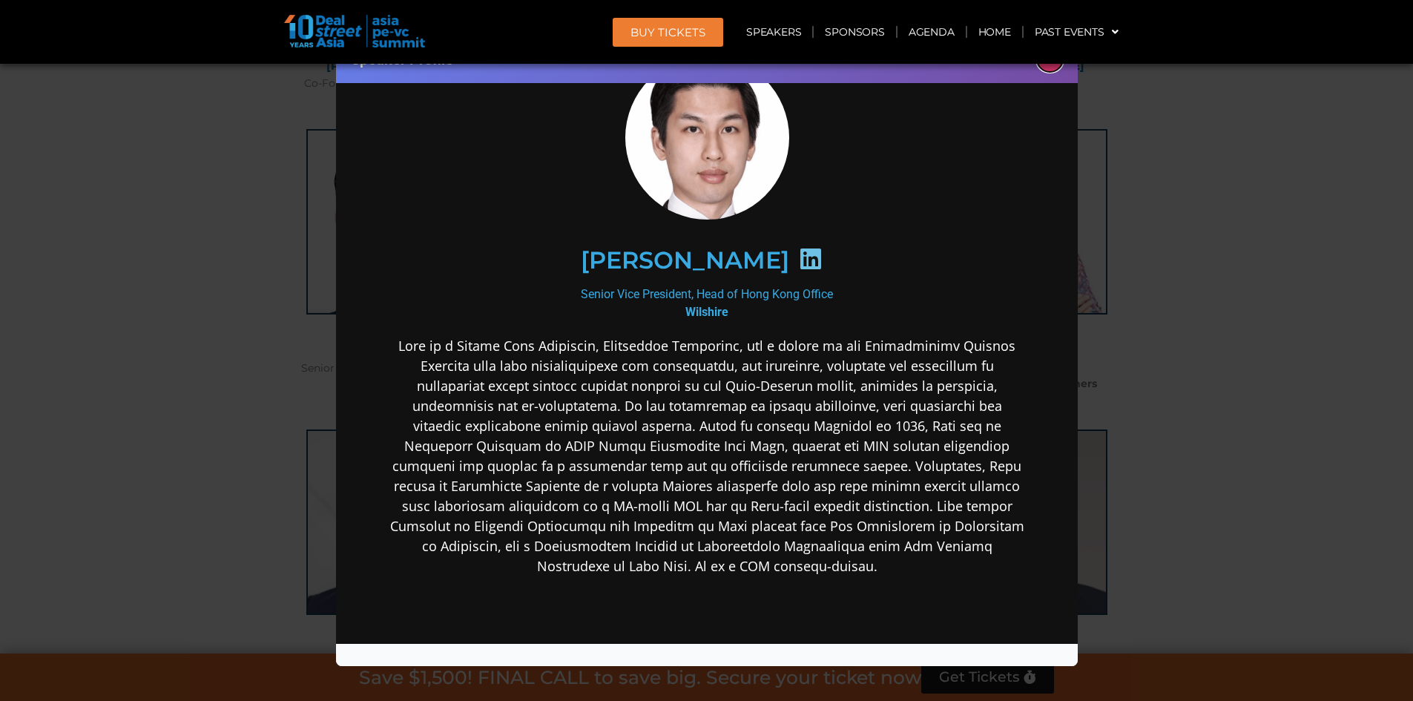
click at [1051, 68] on button "×" at bounding box center [1050, 59] width 26 height 26
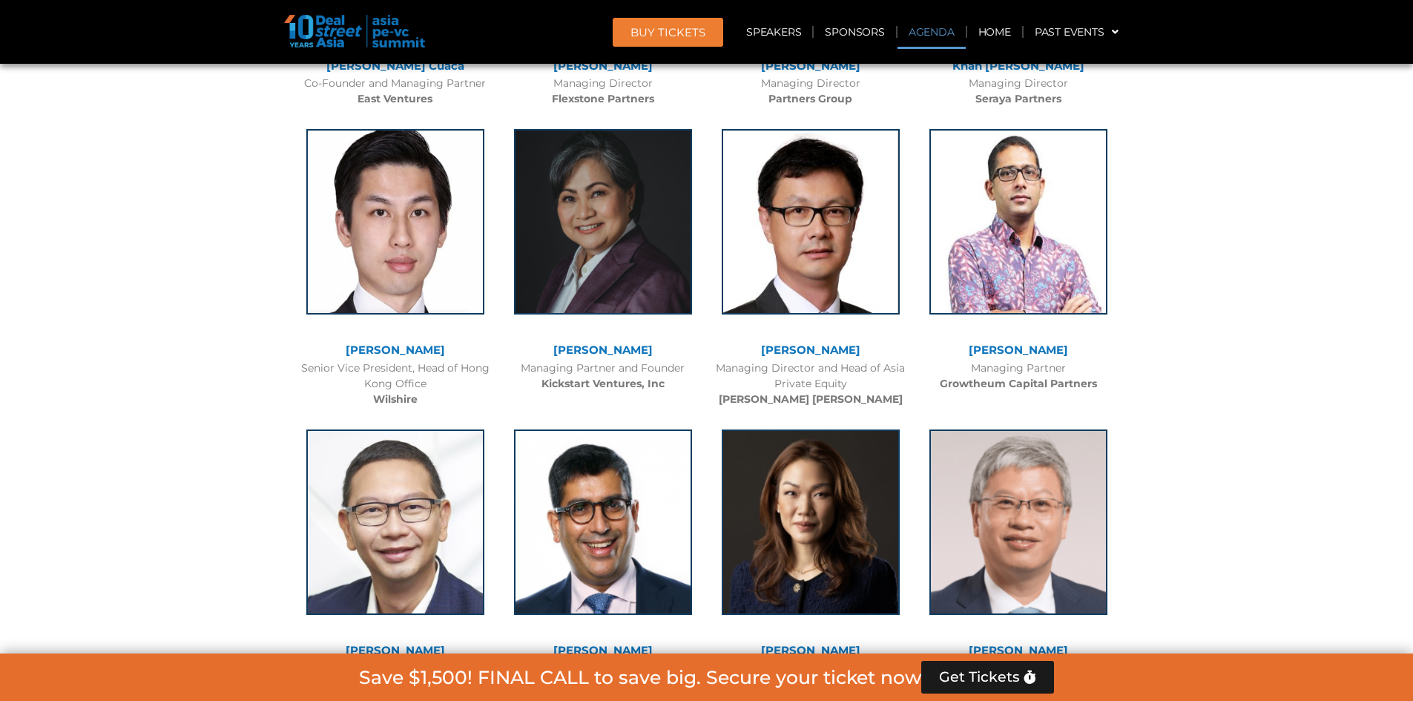
scroll to position [5209, 0]
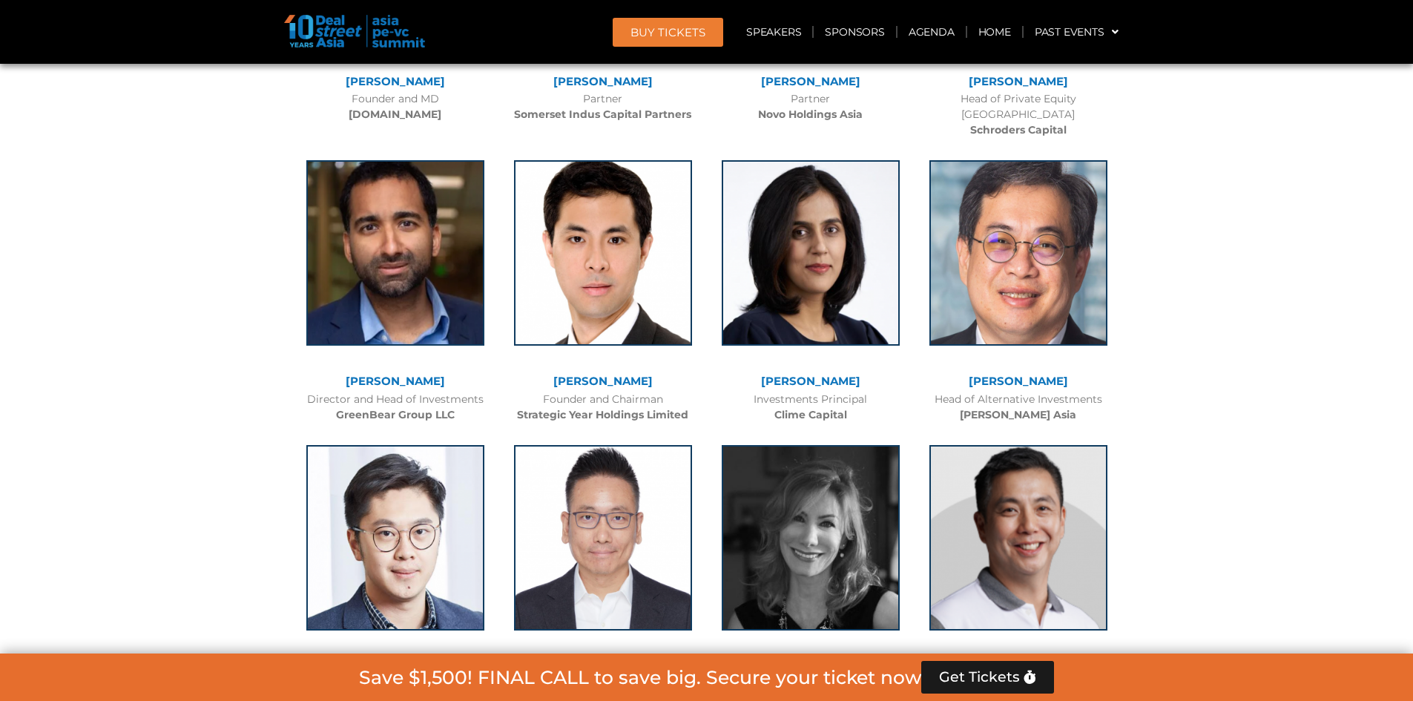
click at [398, 374] on link "[PERSON_NAME]" at bounding box center [395, 381] width 99 height 14
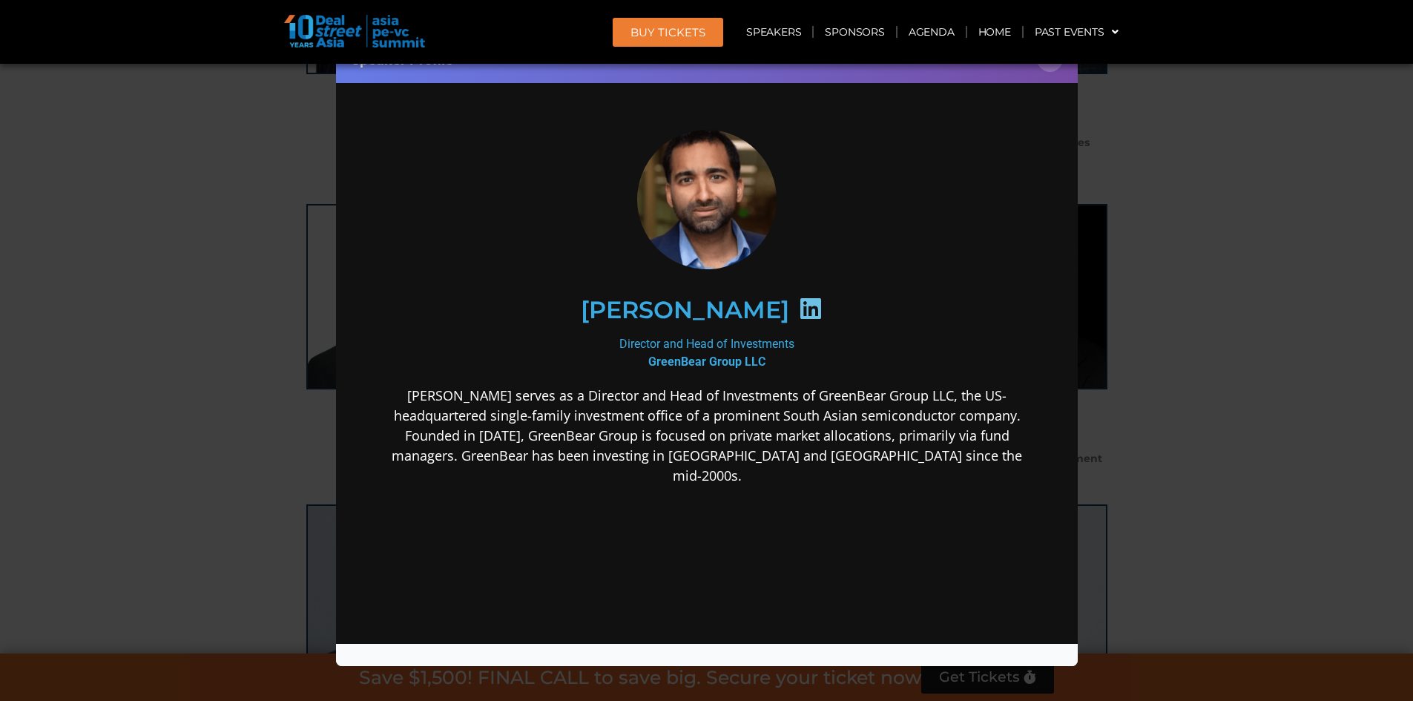
scroll to position [1893, 0]
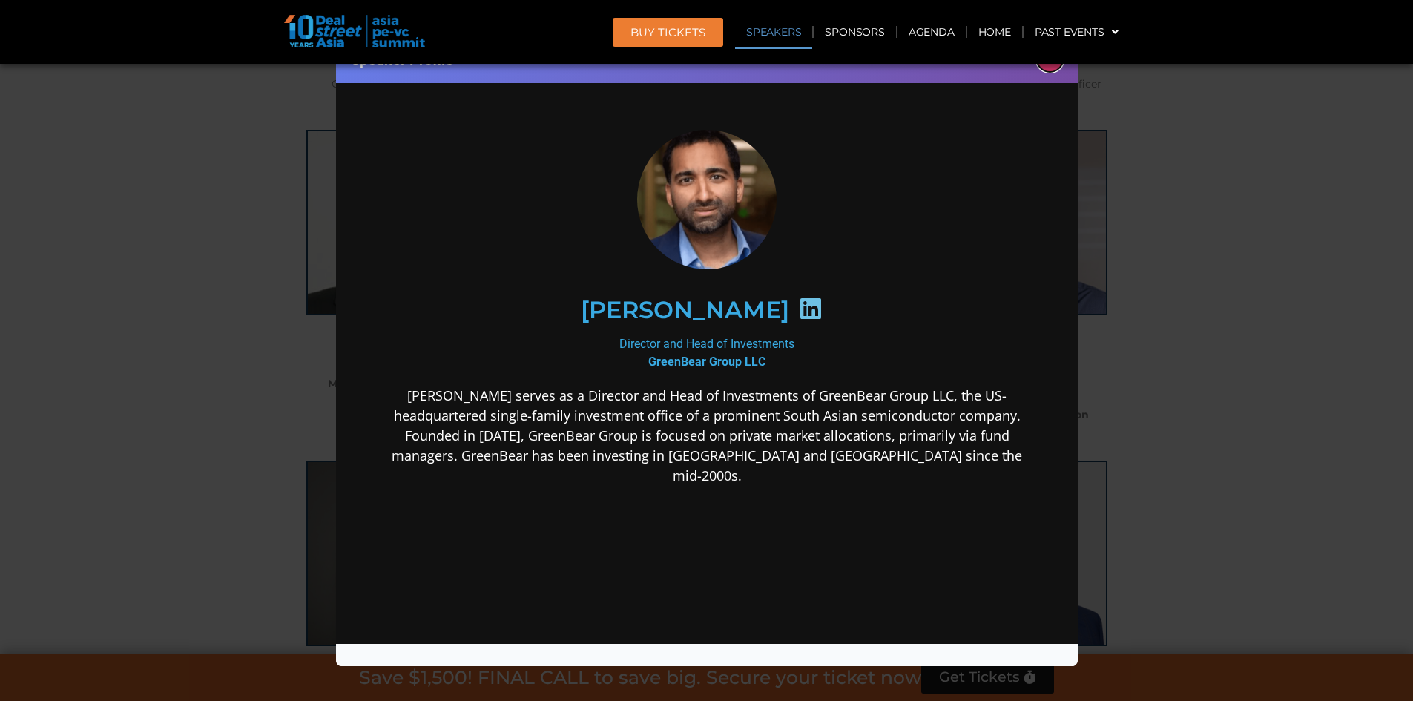
click at [1050, 70] on button "×" at bounding box center [1050, 59] width 26 height 26
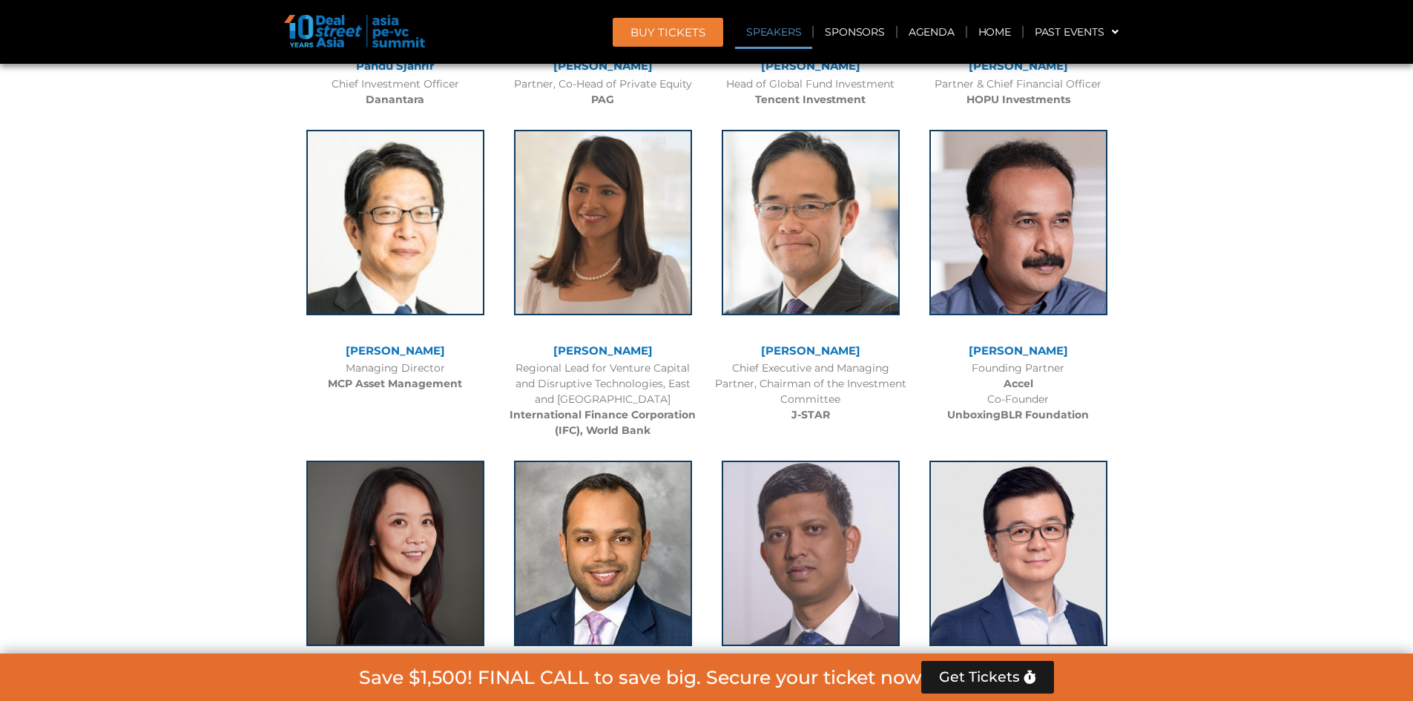
click at [605, 347] on link "[PERSON_NAME]" at bounding box center [602, 350] width 99 height 14
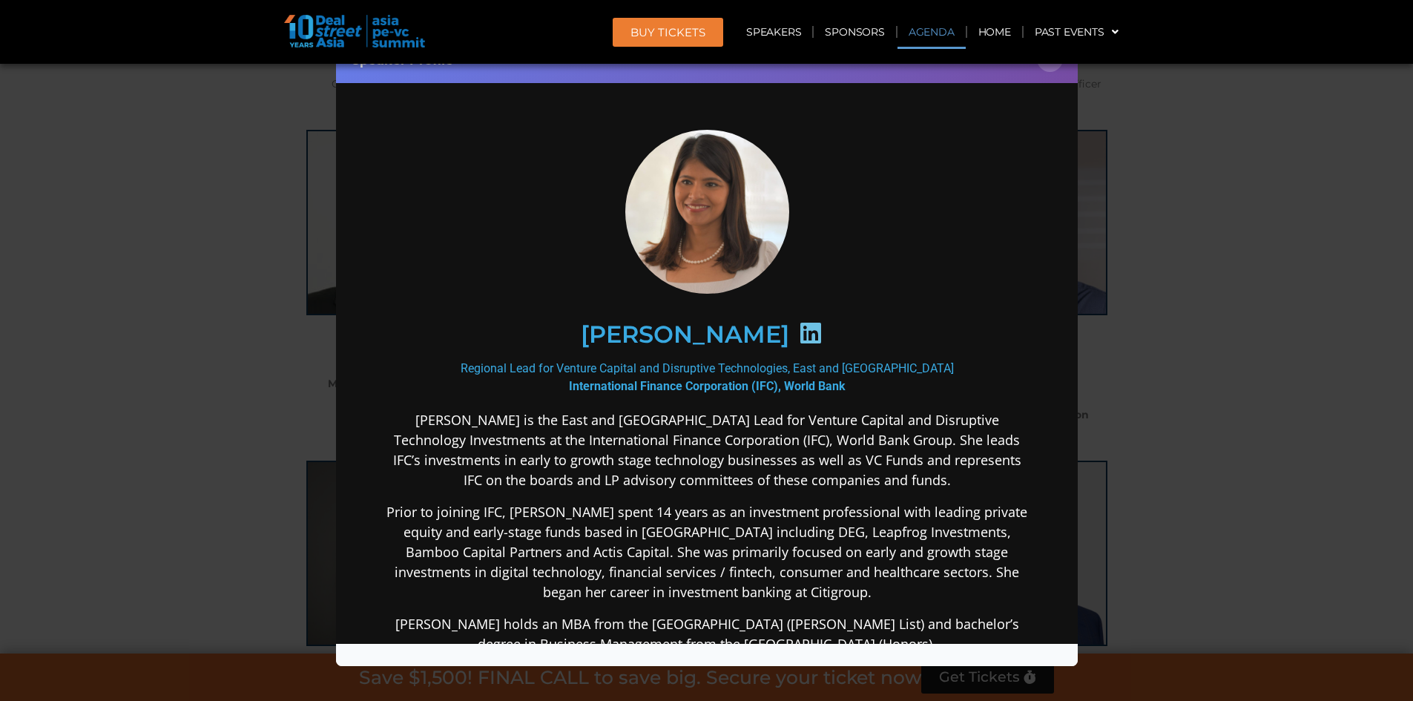
scroll to position [5209, 0]
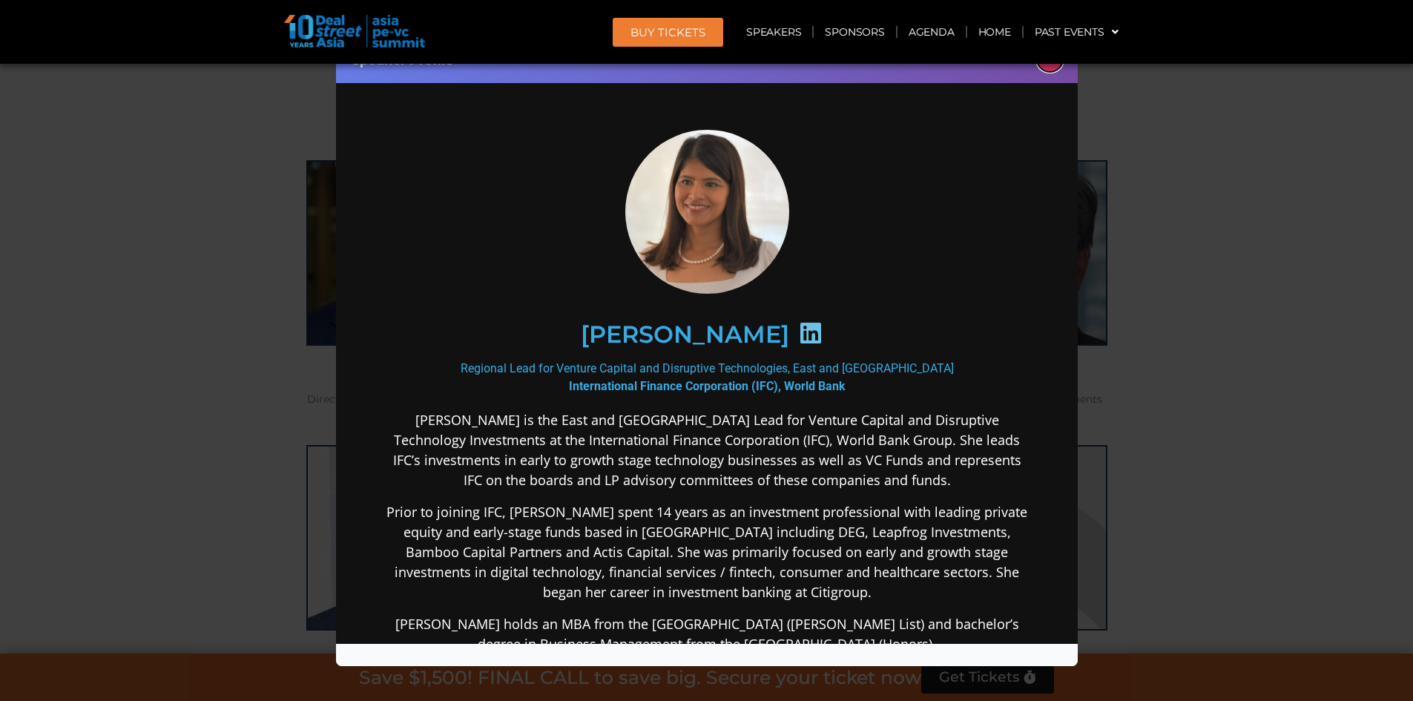
click at [1047, 68] on button "×" at bounding box center [1050, 59] width 26 height 26
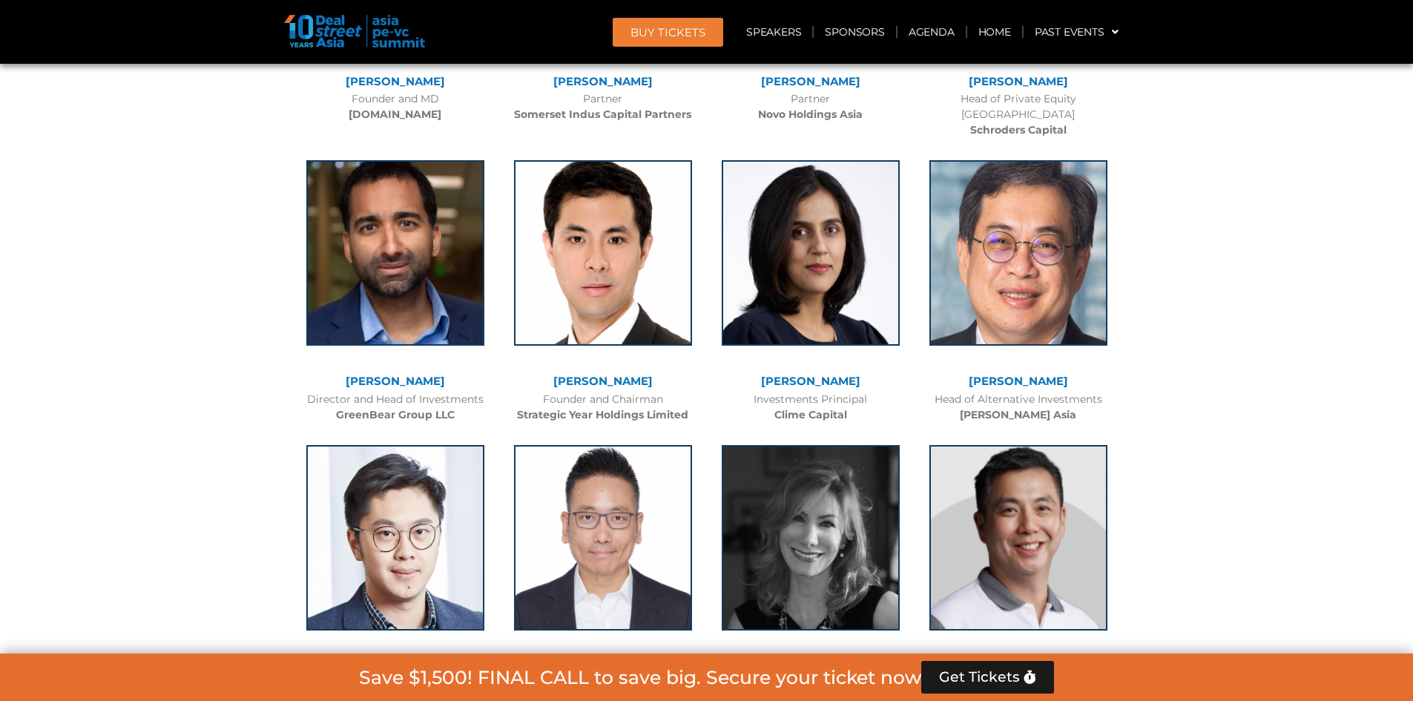
click at [1016, 374] on link "[PERSON_NAME]" at bounding box center [1018, 381] width 99 height 14
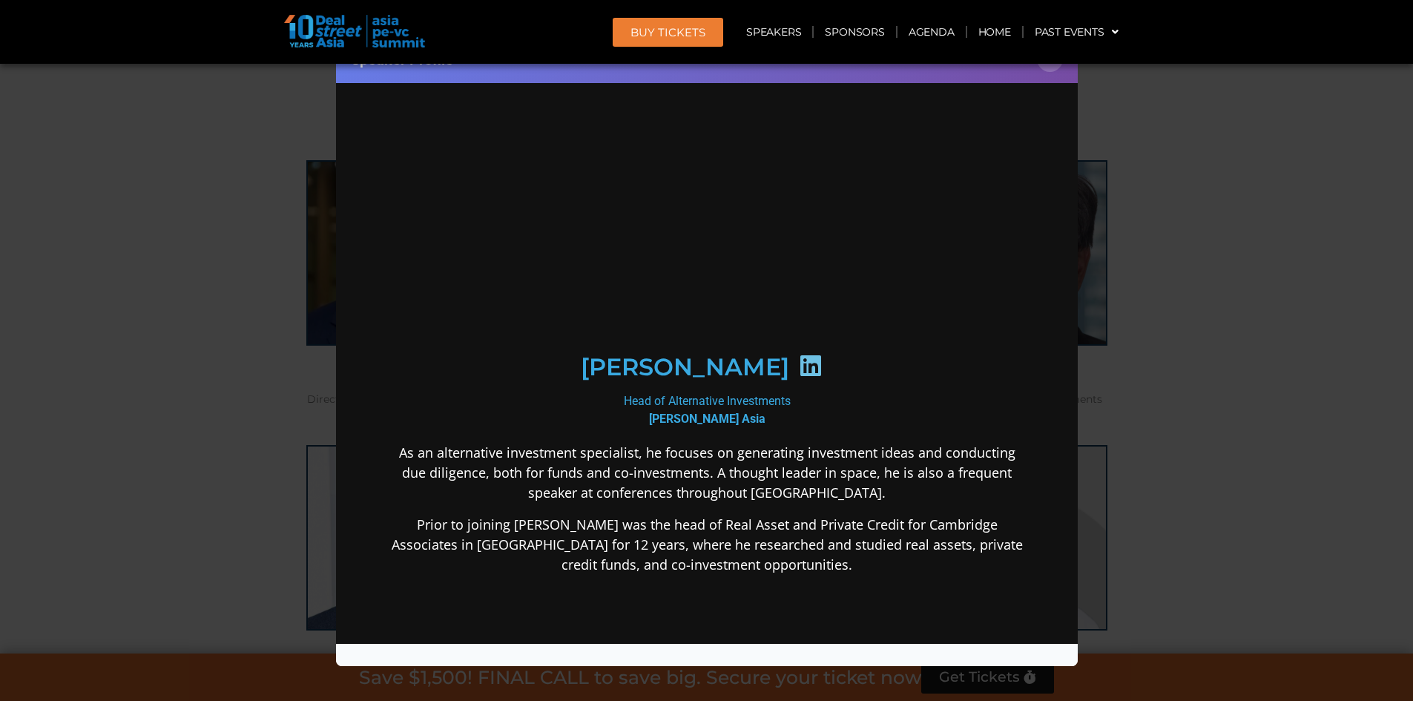
scroll to position [0, 0]
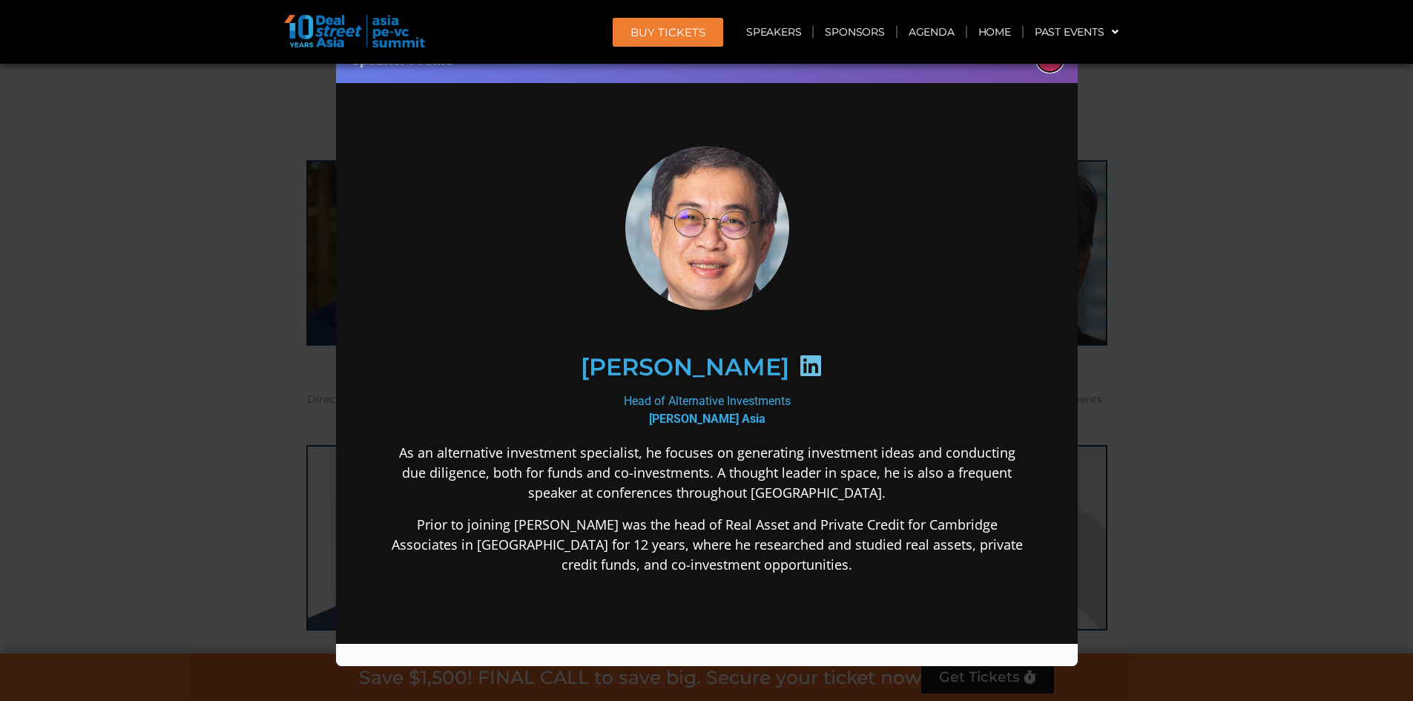
drag, startPoint x: 1044, startPoint y: 67, endPoint x: 1105, endPoint y: 57, distance: 61.7
click at [1044, 67] on button "×" at bounding box center [1050, 59] width 26 height 26
